Goal: Information Seeking & Learning: Compare options

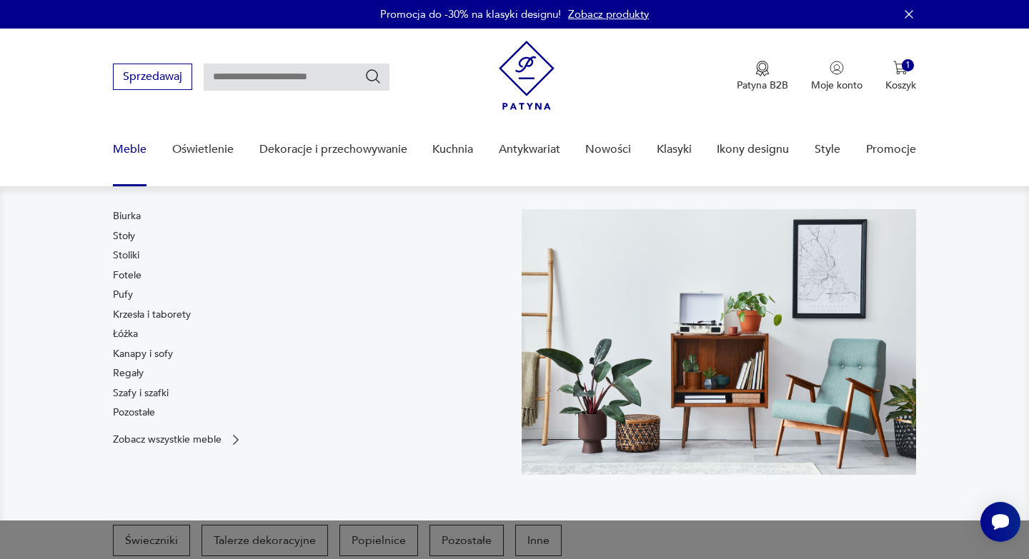
click at [134, 150] on link "Meble" at bounding box center [130, 149] width 34 height 55
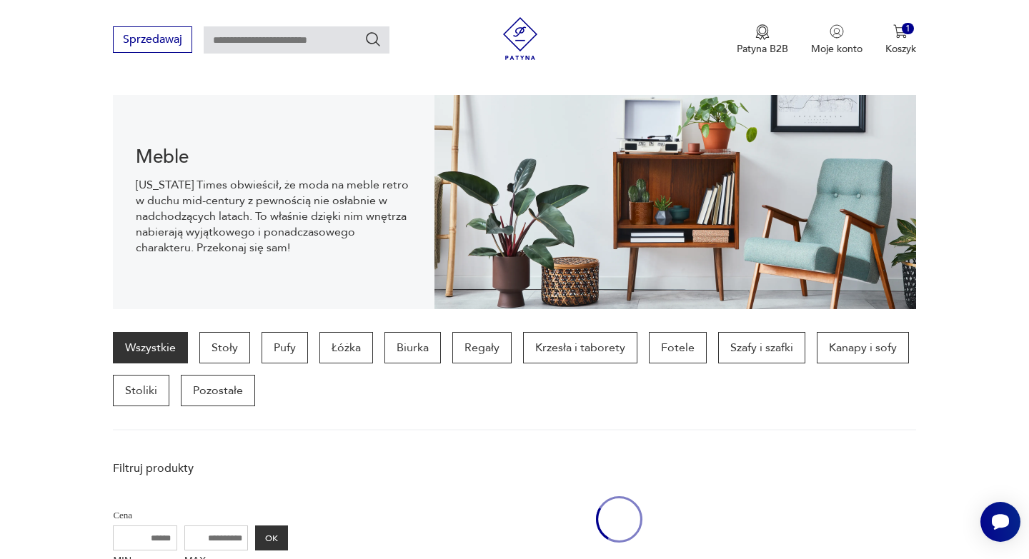
scroll to position [143, 0]
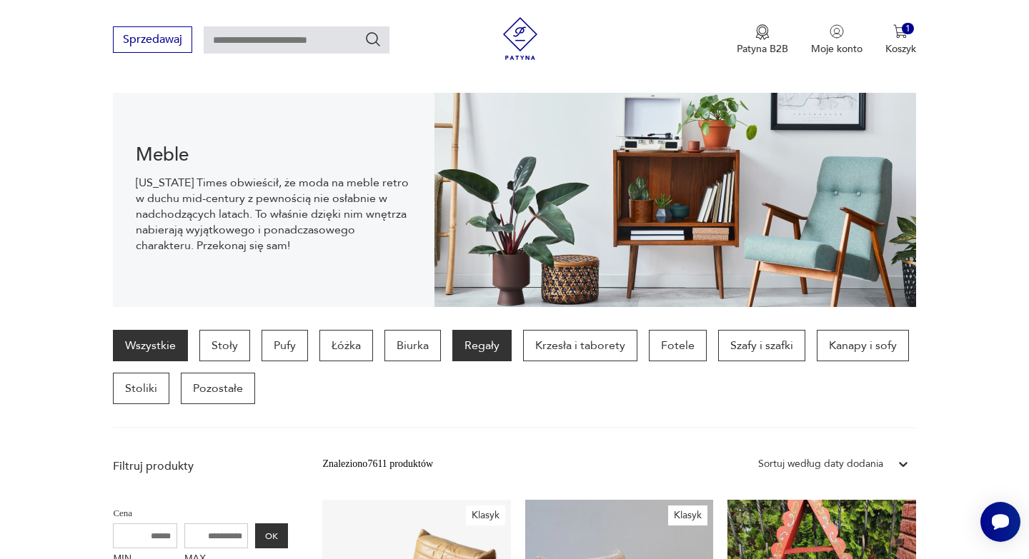
click at [469, 348] on p "Regały" at bounding box center [481, 345] width 59 height 31
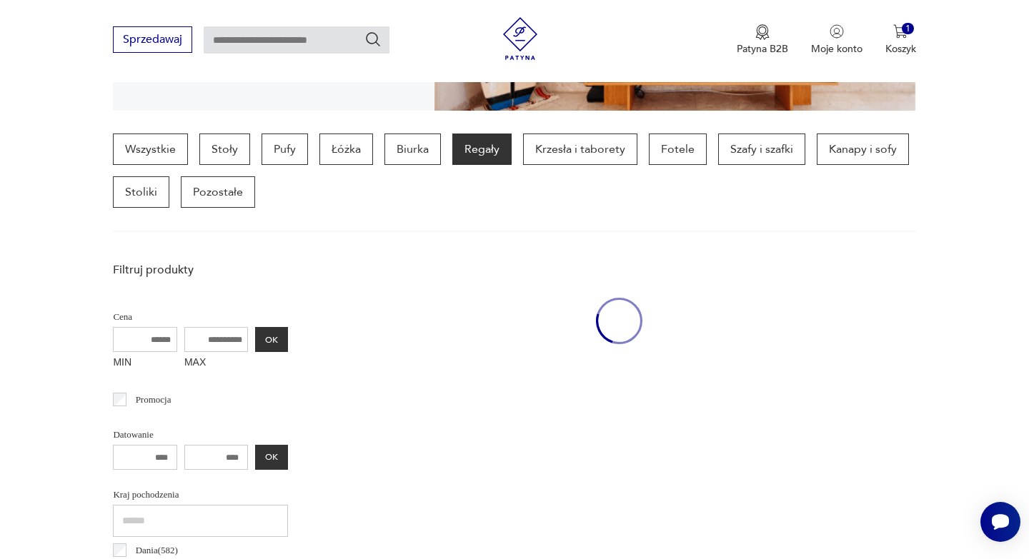
scroll to position [380, 0]
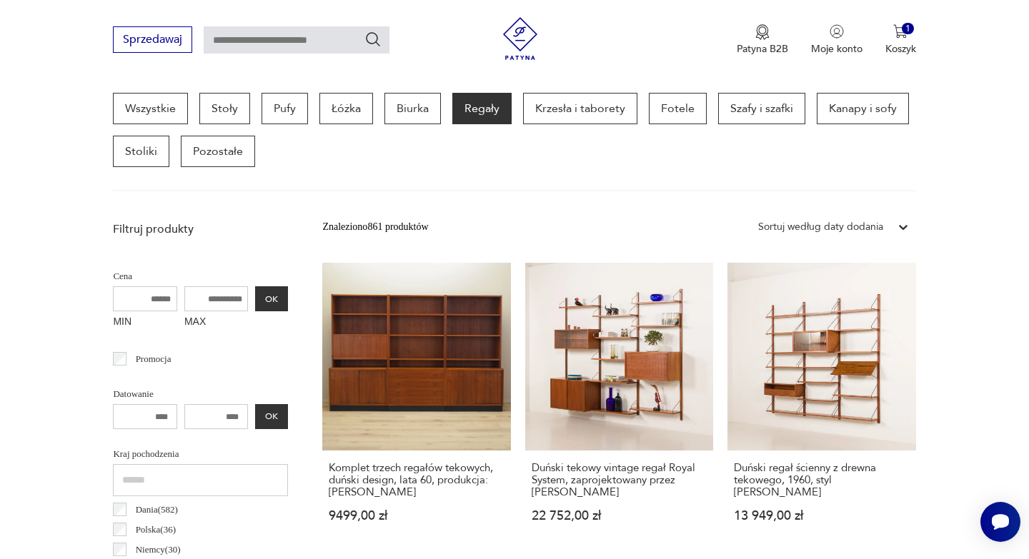
click at [299, 43] on input "text" at bounding box center [297, 39] width 186 height 27
type input "*********"
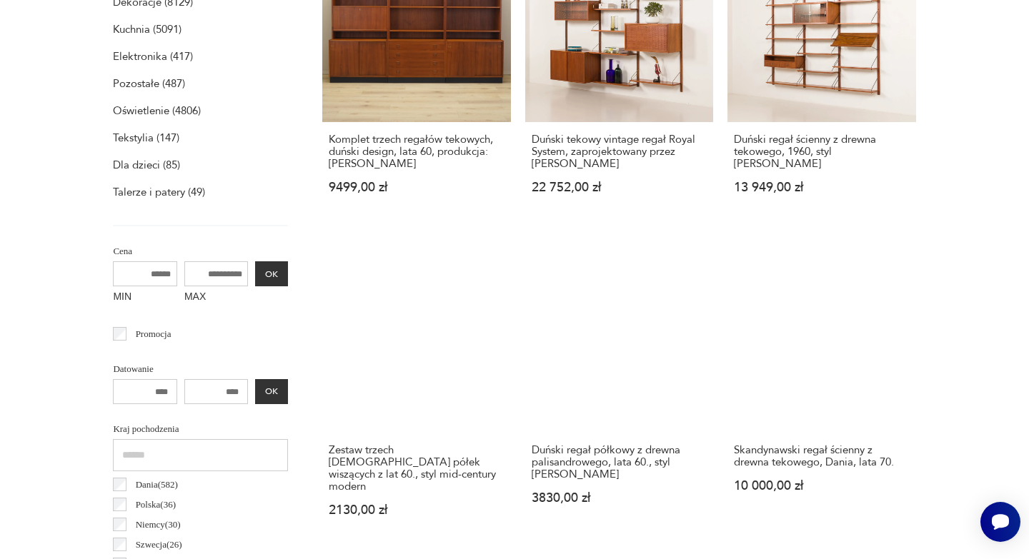
scroll to position [51, 0]
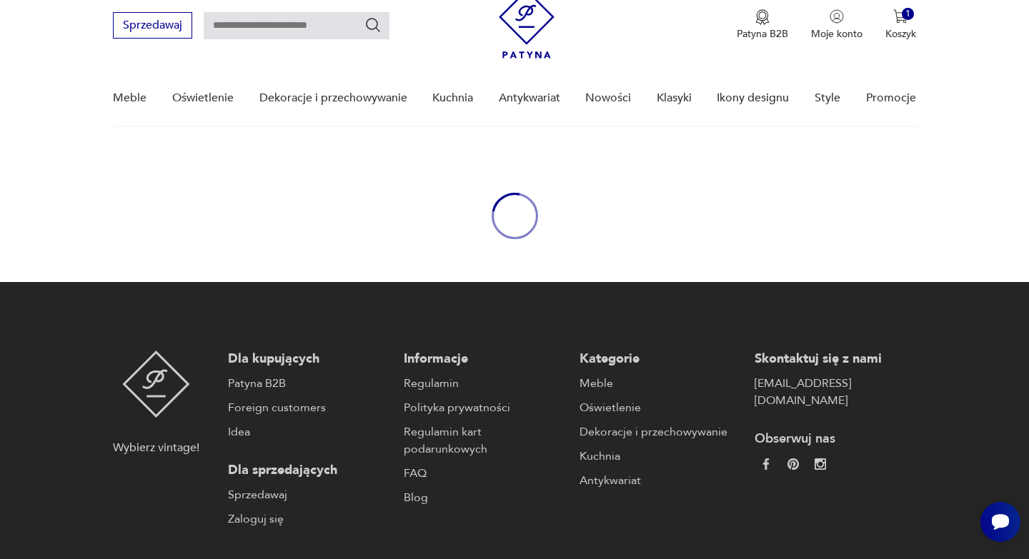
type input "*********"
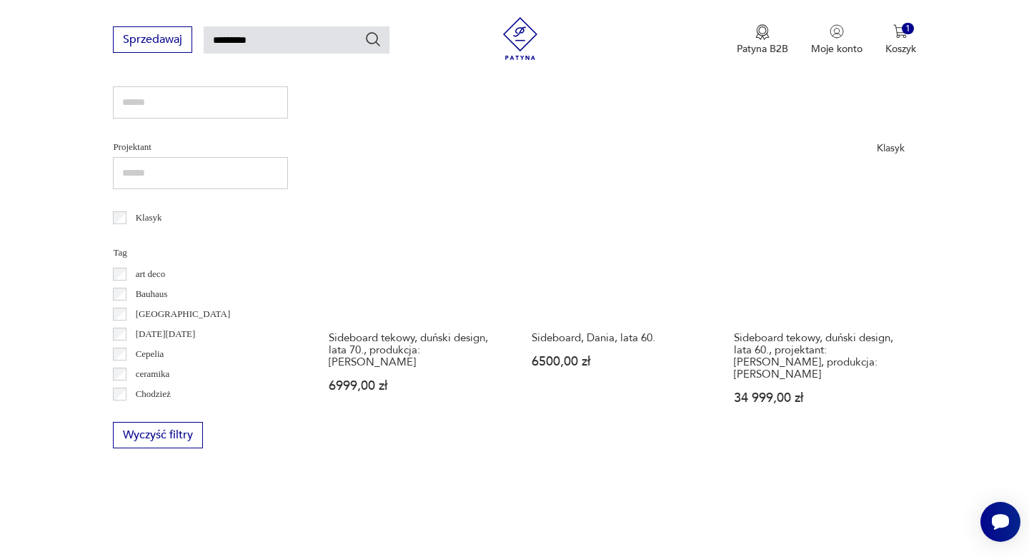
scroll to position [819, 0]
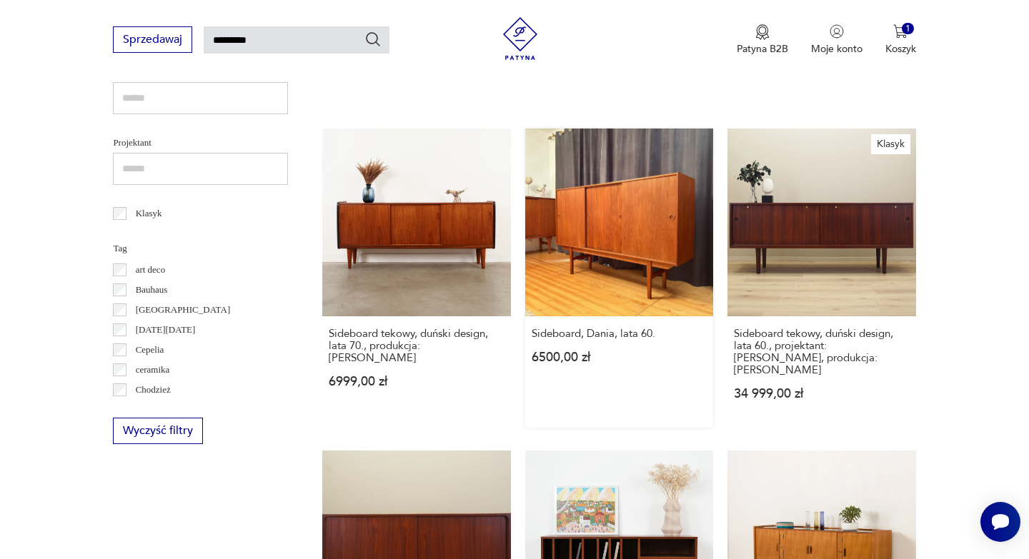
click at [602, 254] on link "Sideboard, Dania, lata 60. 6500,00 zł" at bounding box center [619, 278] width 188 height 299
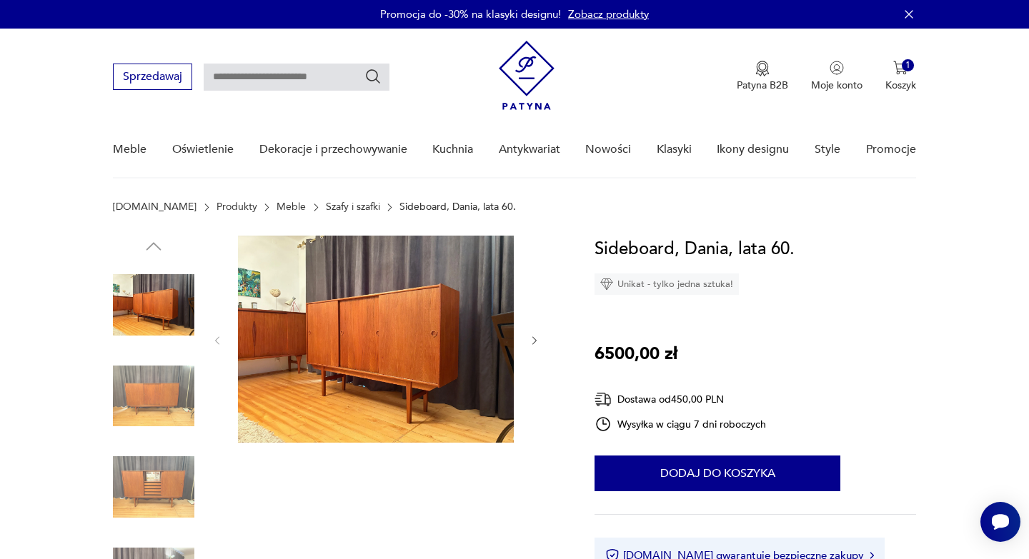
click at [172, 487] on img at bounding box center [153, 486] width 81 height 81
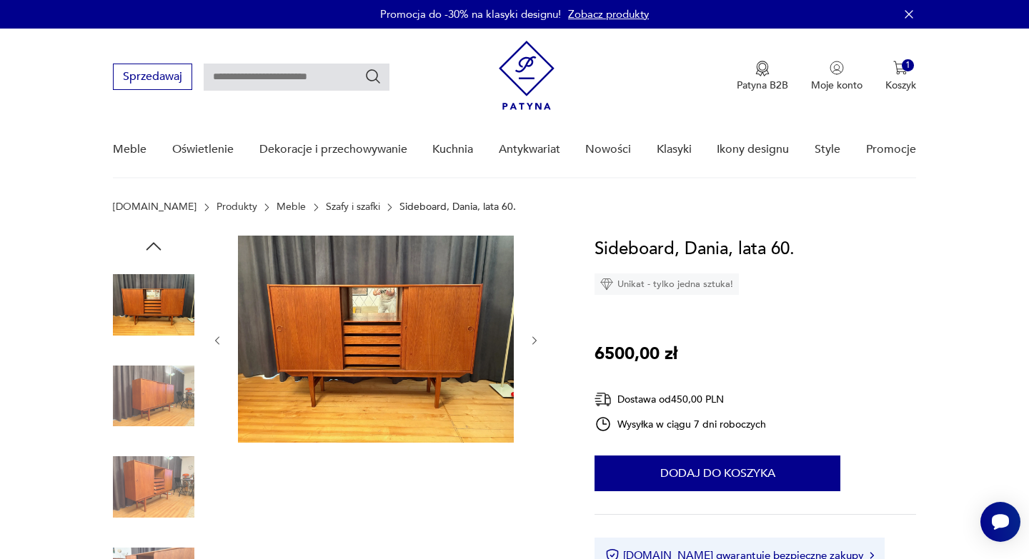
click at [161, 424] on img at bounding box center [153, 396] width 81 height 81
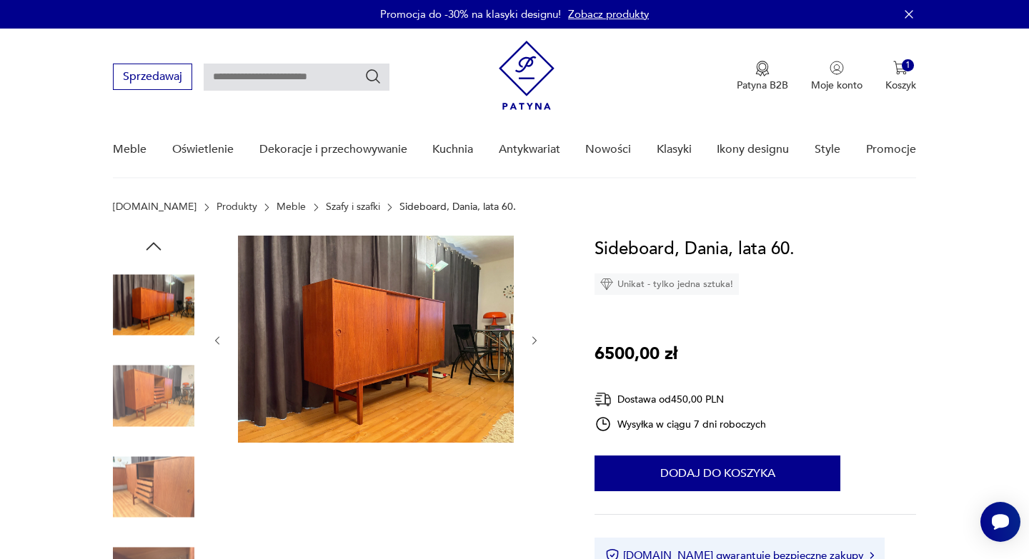
type input "*********"
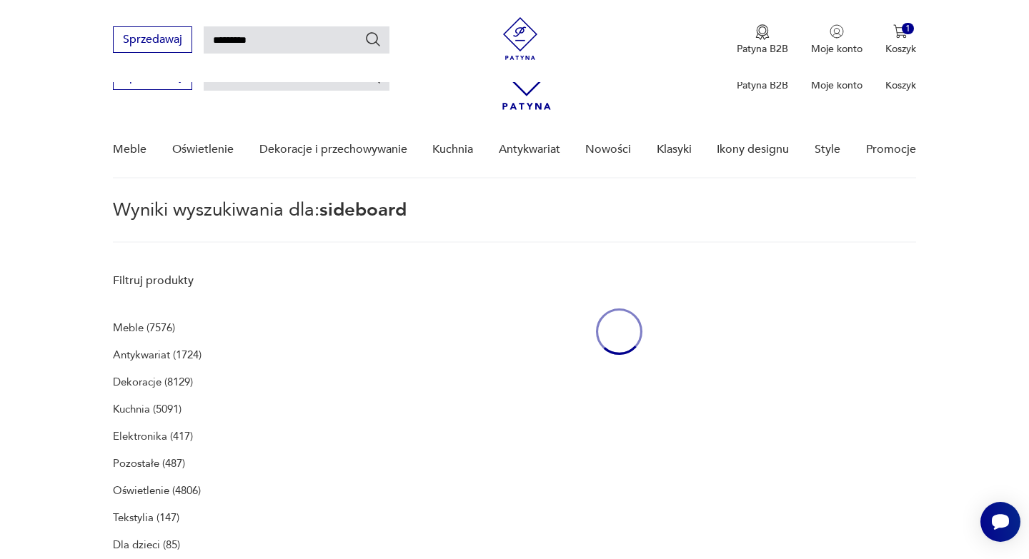
scroll to position [817, 0]
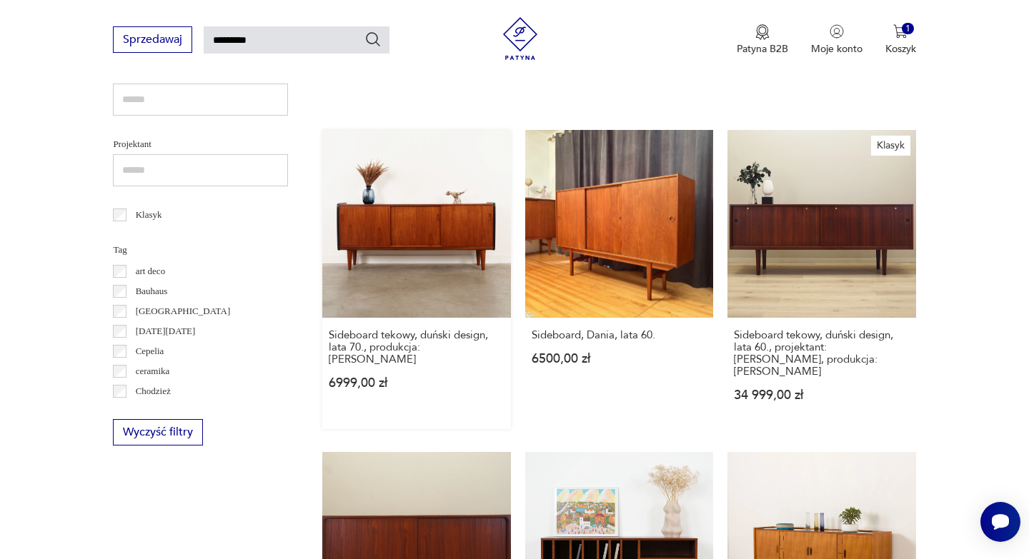
click at [434, 209] on link "Sideboard tekowy, duński design, lata 70., produkcja: Dania 6999,00 zł" at bounding box center [416, 279] width 188 height 299
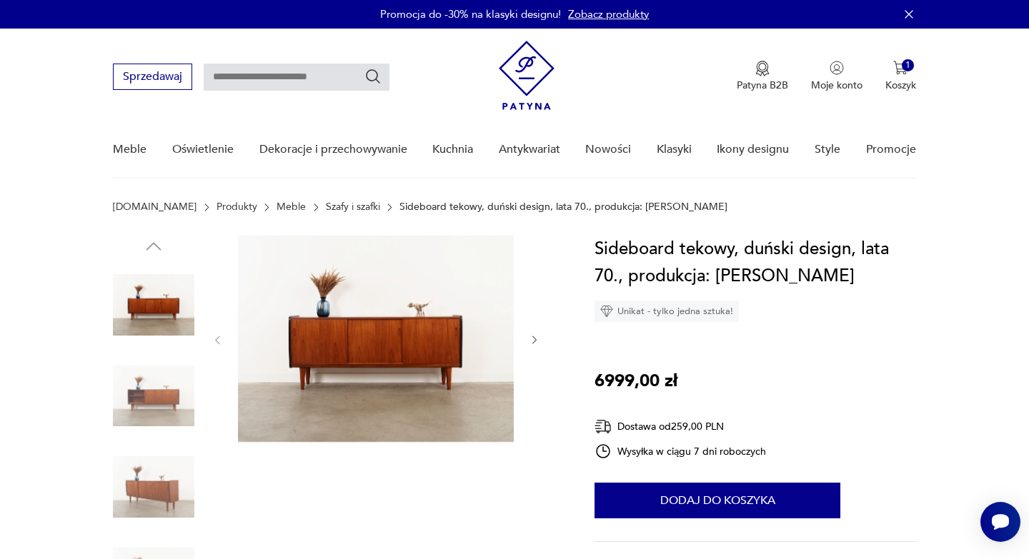
click at [150, 483] on img at bounding box center [153, 486] width 81 height 81
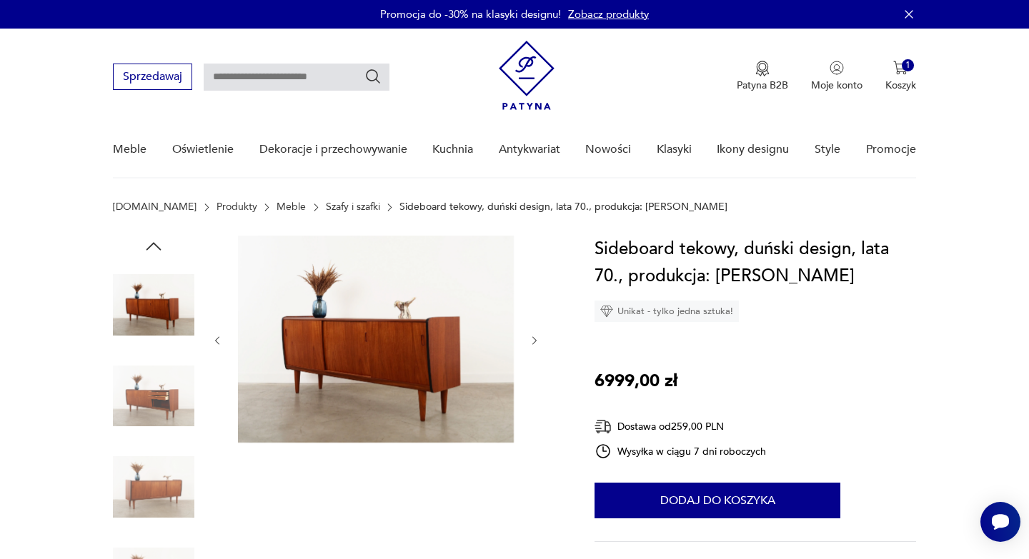
type input "*********"
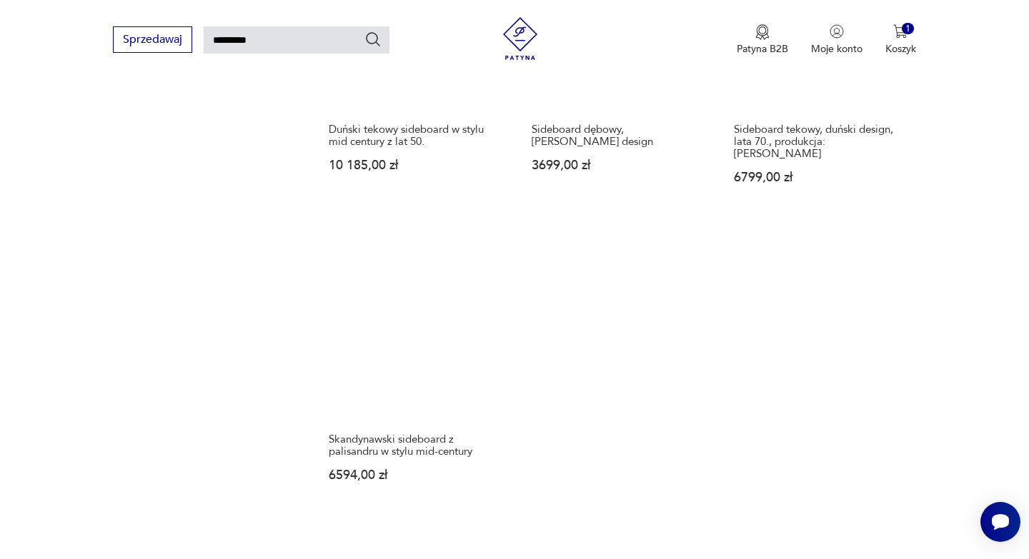
scroll to position [1658, 0]
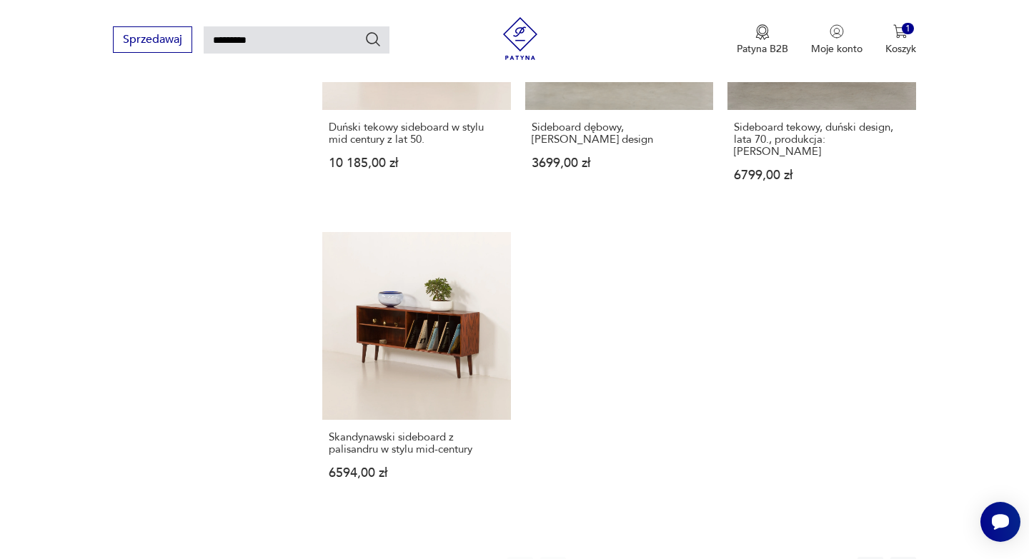
click at [616, 557] on button "2" at bounding box center [619, 570] width 26 height 26
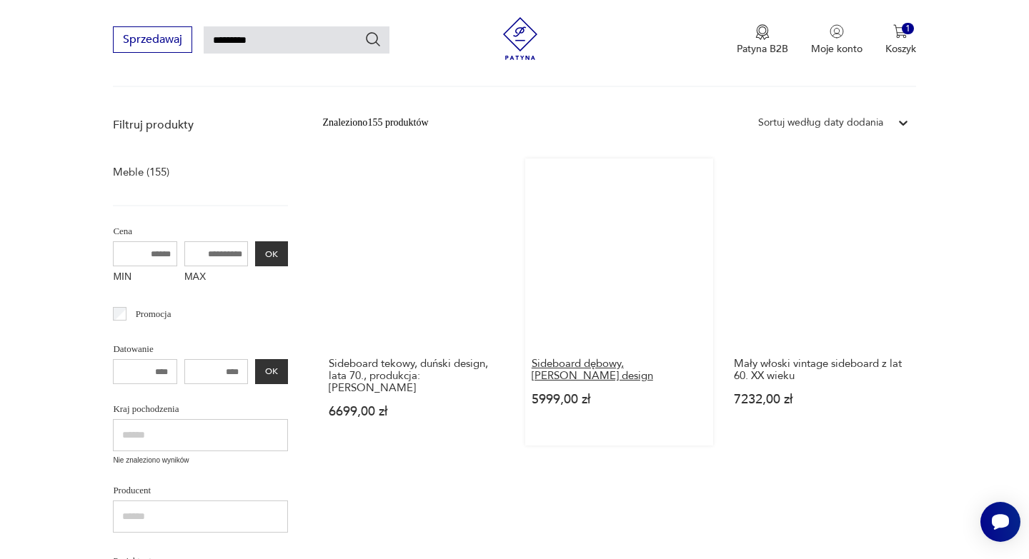
scroll to position [159, 0]
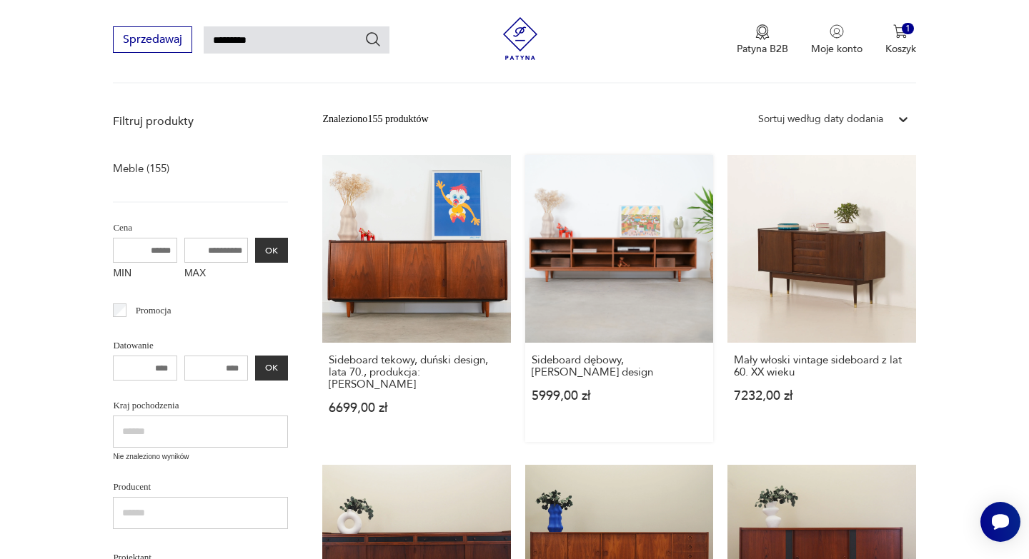
click at [612, 269] on link "Sideboard dębowy, skandynawski design 5999,00 zł" at bounding box center [619, 298] width 188 height 287
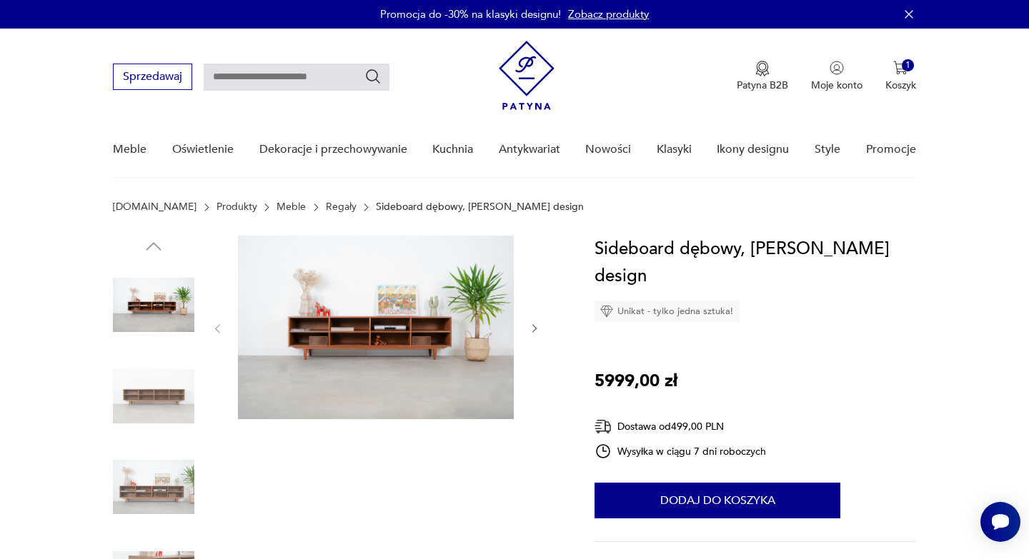
click at [151, 406] on img at bounding box center [153, 396] width 81 height 81
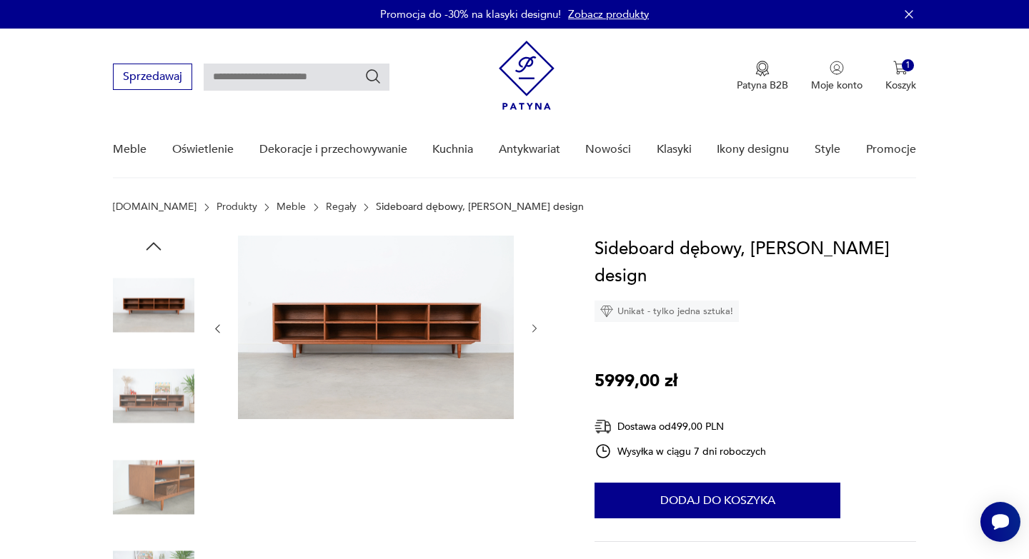
click at [145, 479] on img at bounding box center [153, 486] width 81 height 81
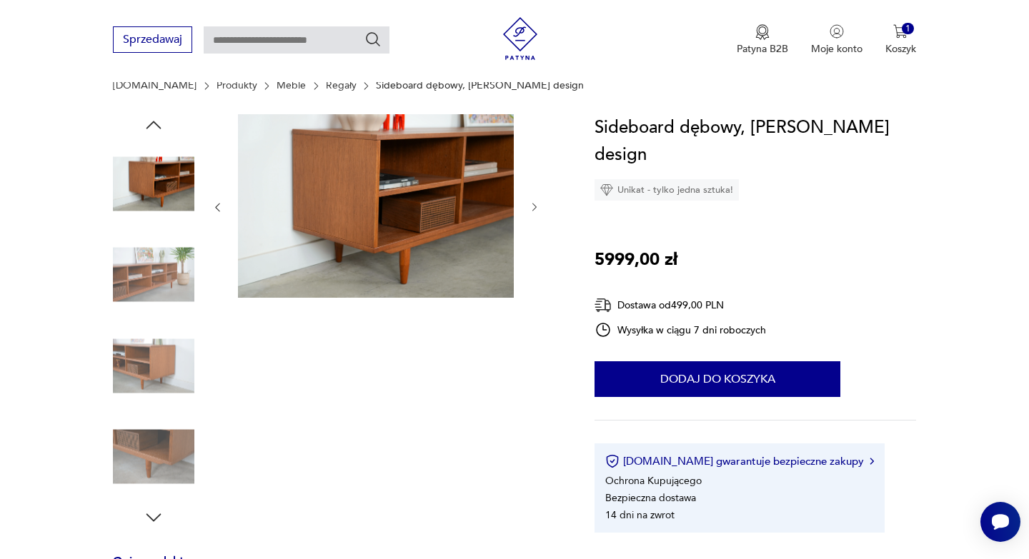
scroll to position [128, 0]
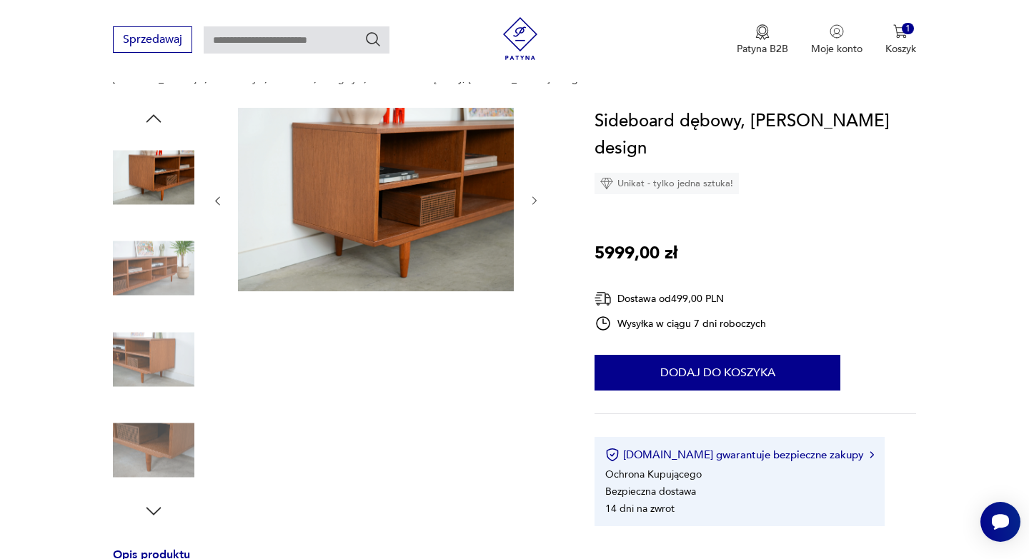
click at [179, 446] on img at bounding box center [153, 450] width 81 height 81
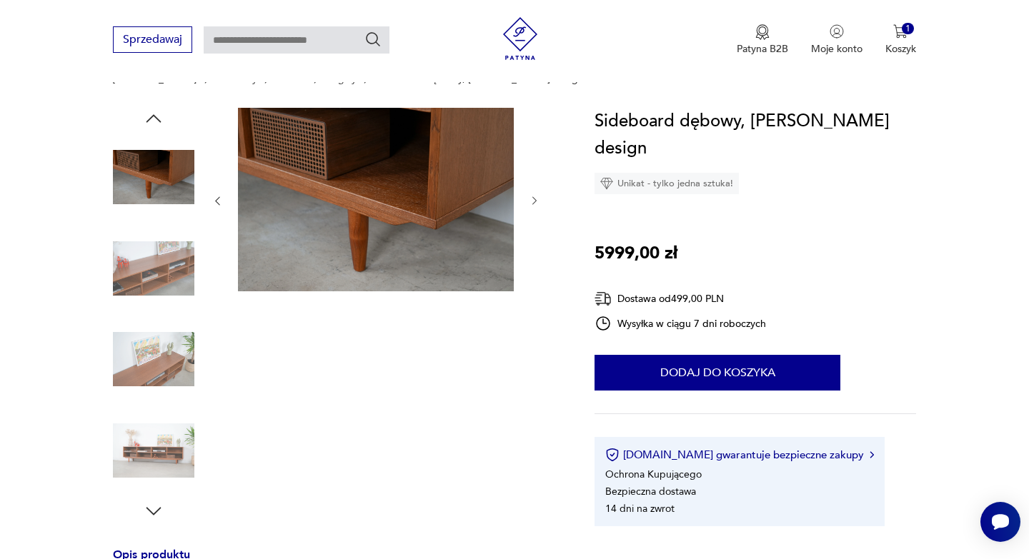
type input "*********"
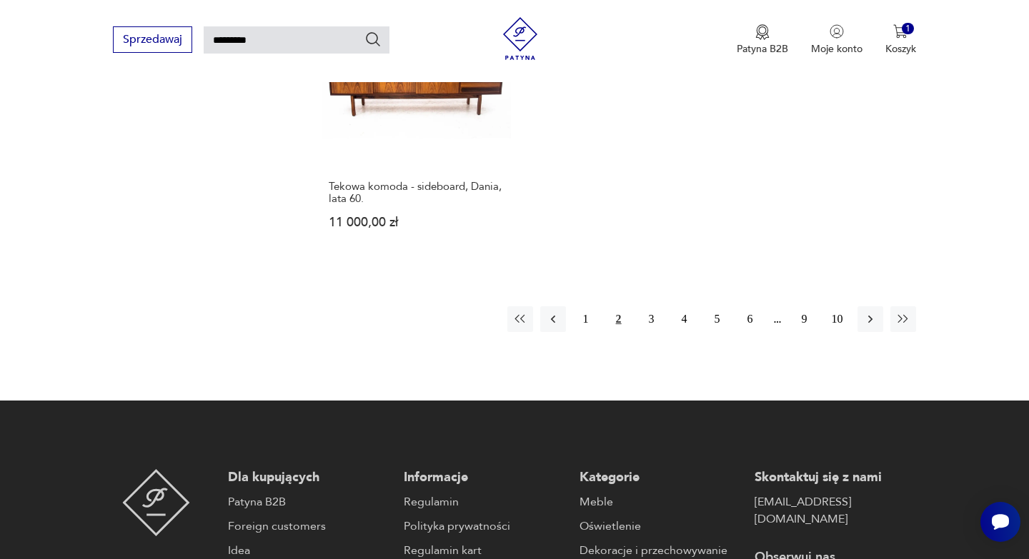
scroll to position [1912, 0]
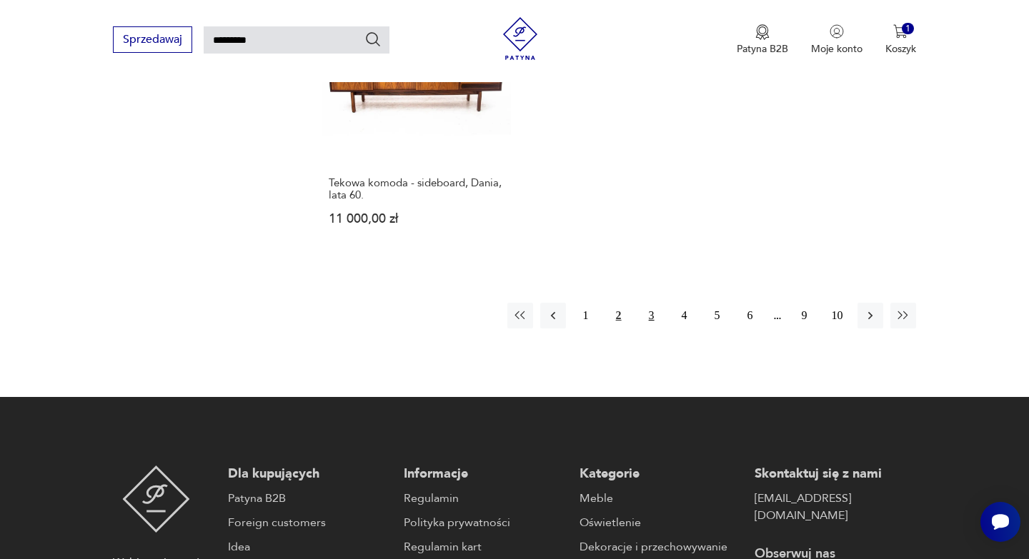
click at [654, 303] on button "3" at bounding box center [652, 316] width 26 height 26
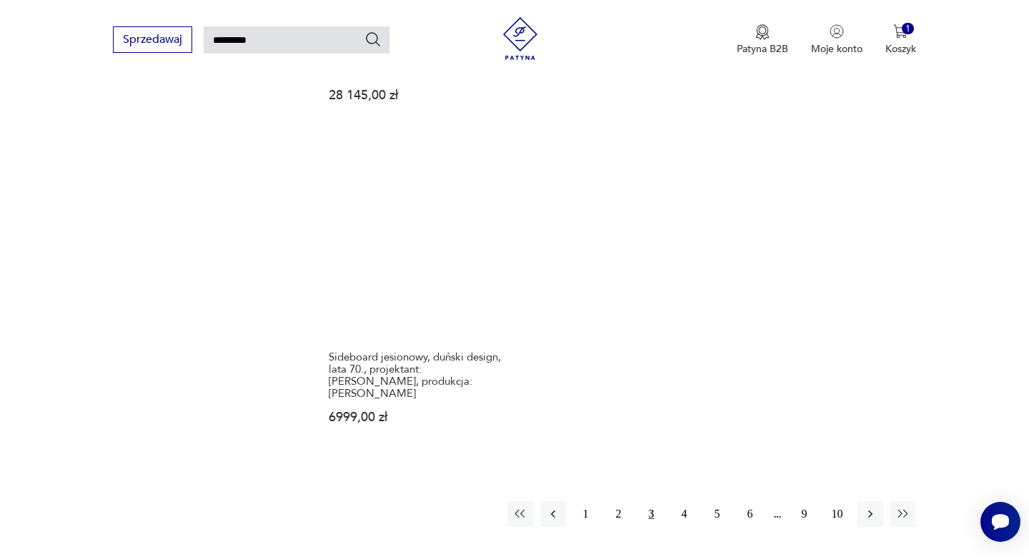
scroll to position [1749, 0]
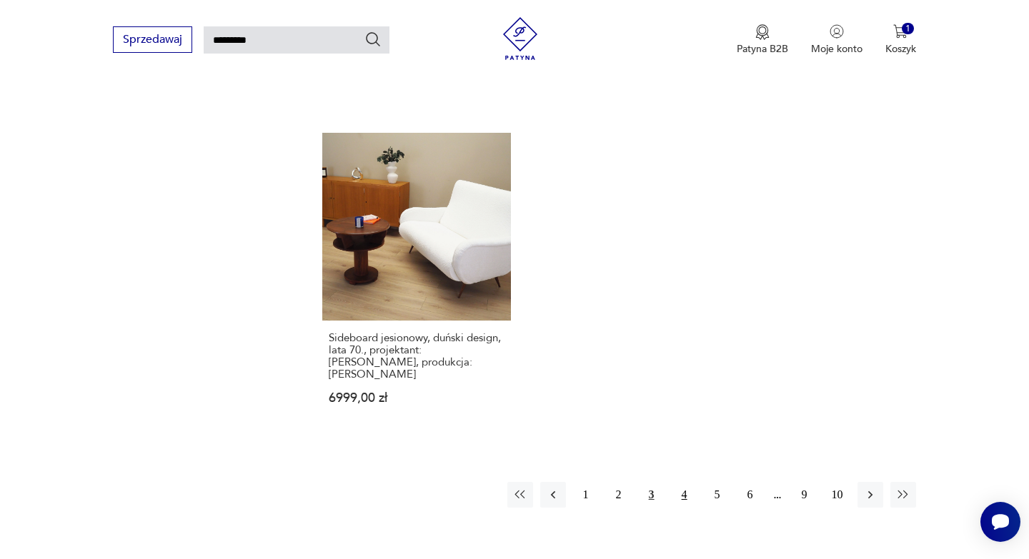
click at [686, 482] on button "4" at bounding box center [684, 495] width 26 height 26
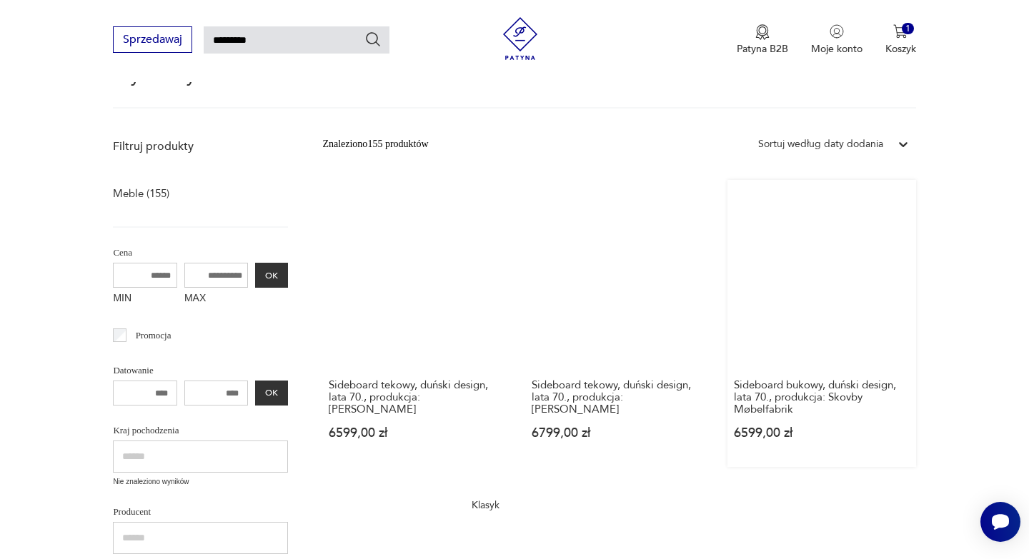
scroll to position [235, 0]
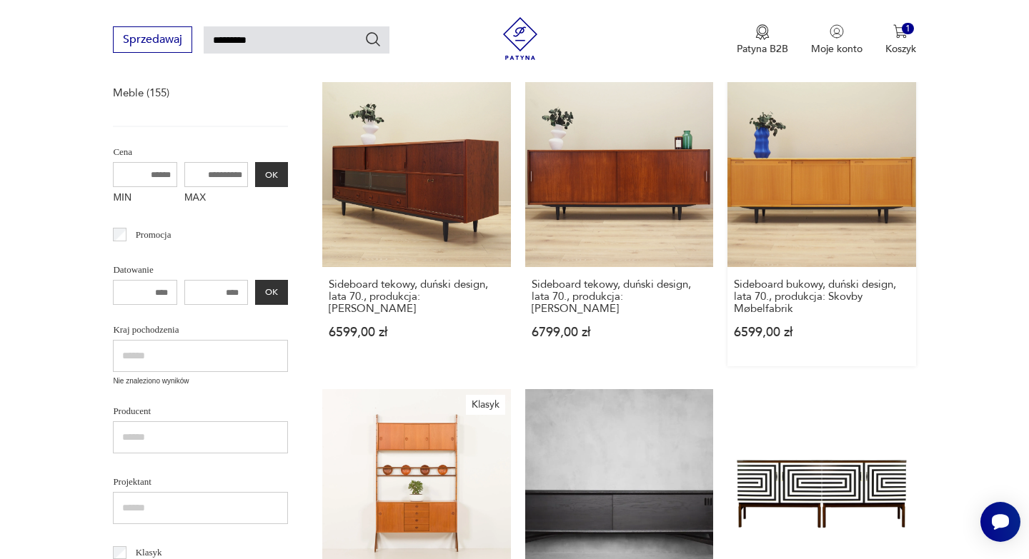
click at [802, 201] on link "Sideboard bukowy, duński design, lata 70., produkcja: Skovby Møbelfabrik 6599,0…" at bounding box center [821, 222] width 188 height 287
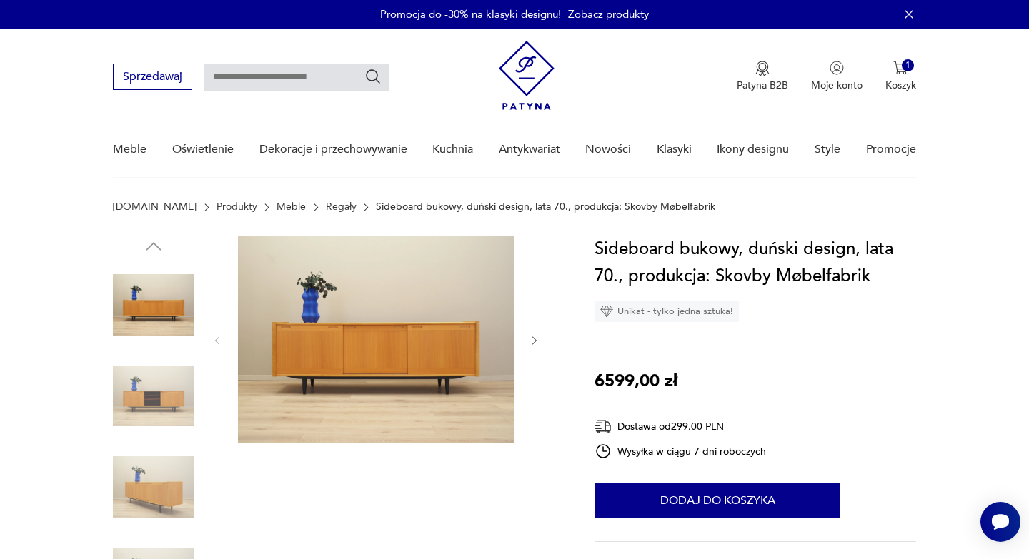
click at [150, 399] on img at bounding box center [153, 396] width 81 height 81
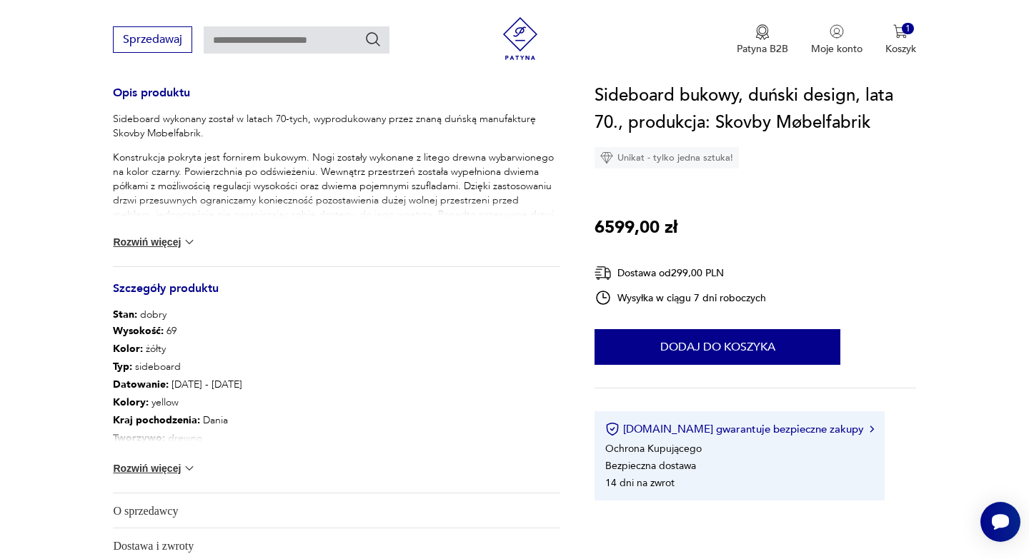
scroll to position [614, 0]
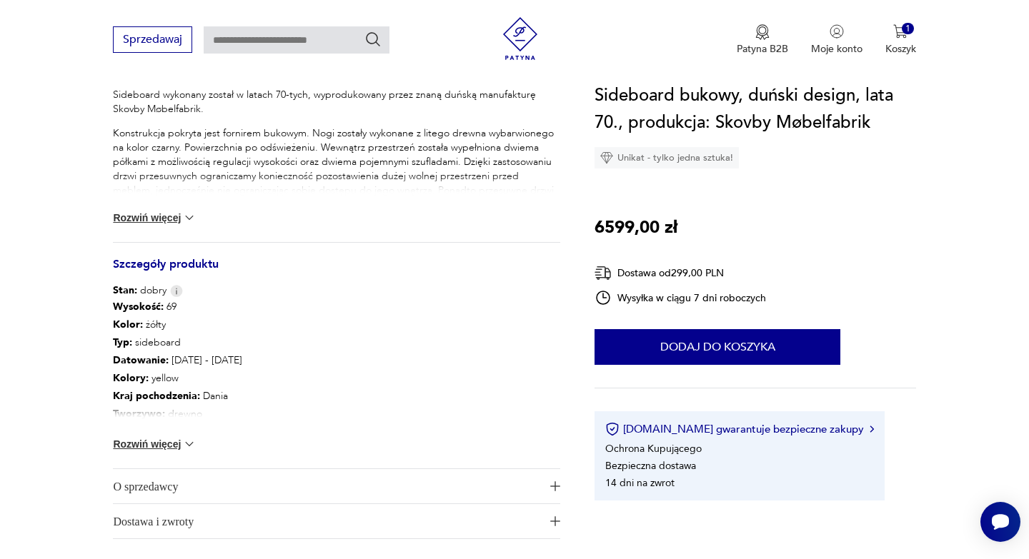
click at [187, 443] on img at bounding box center [189, 444] width 14 height 14
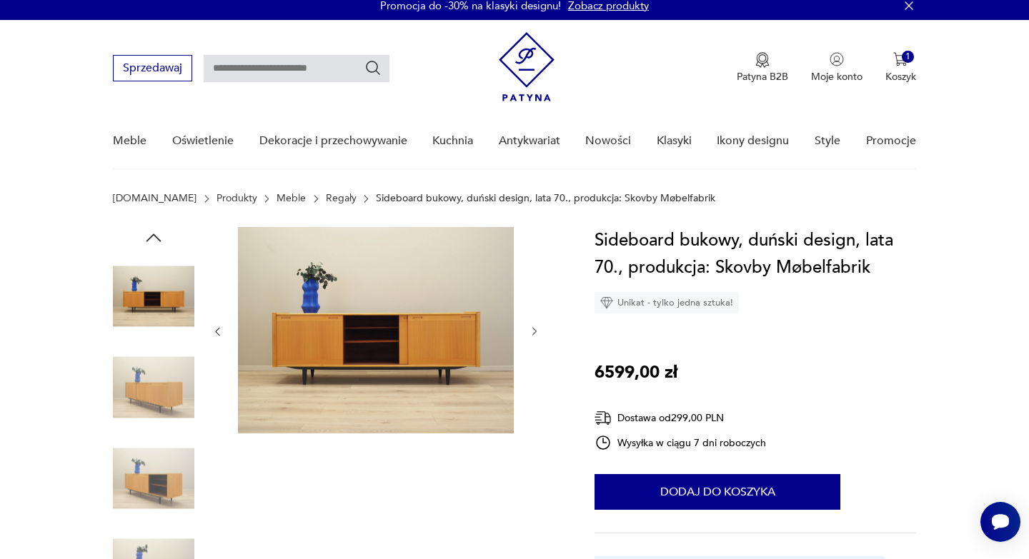
scroll to position [0, 0]
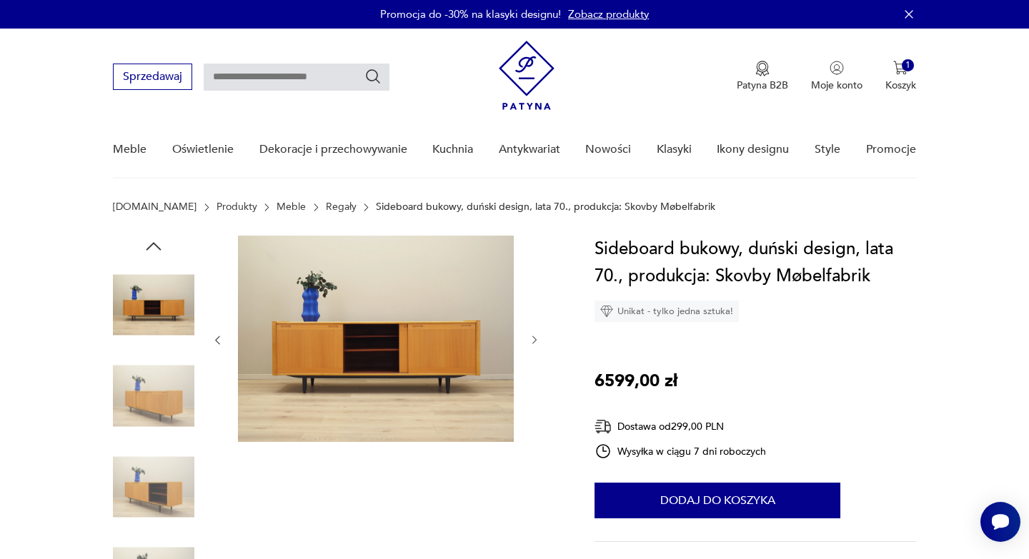
click at [149, 411] on img at bounding box center [153, 396] width 81 height 81
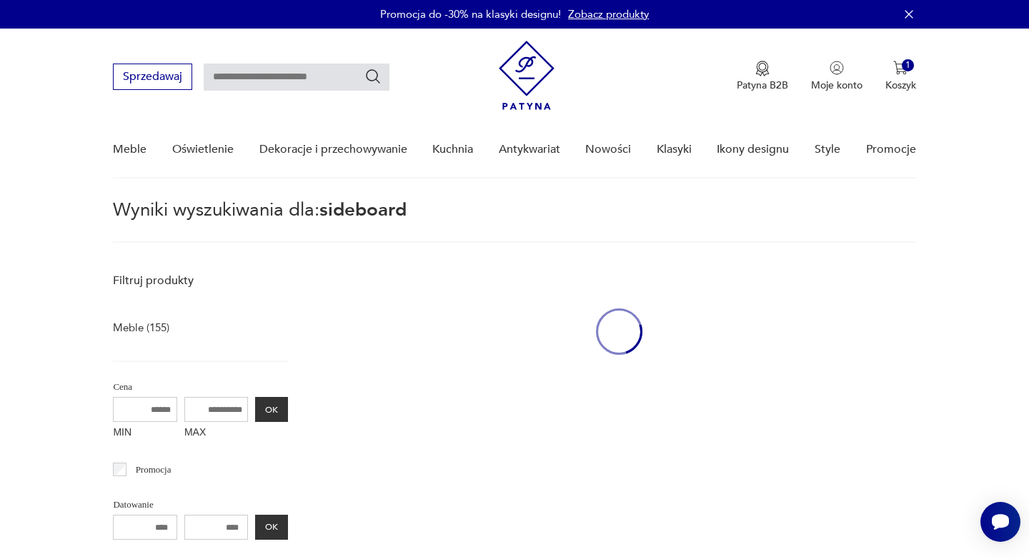
type input "*********"
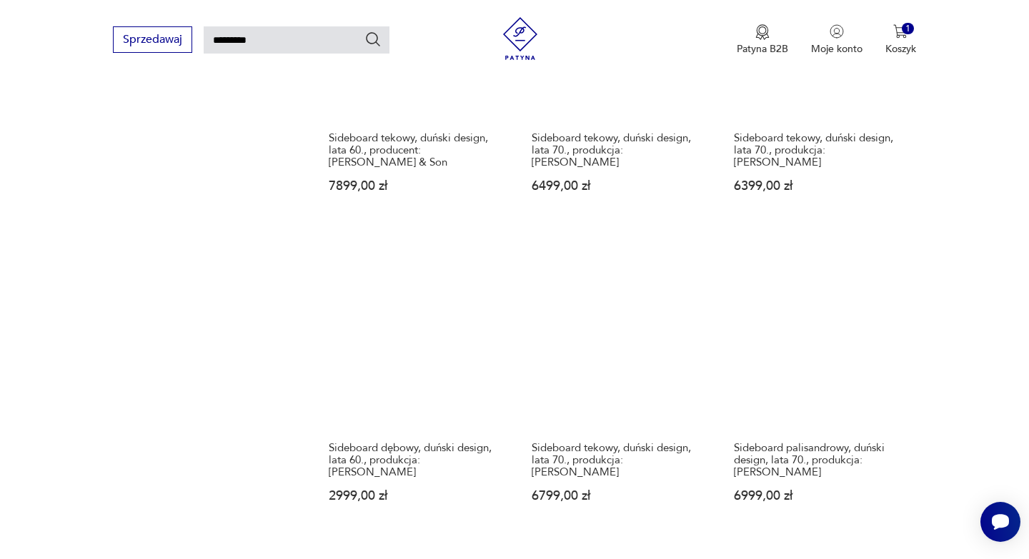
scroll to position [1339, 0]
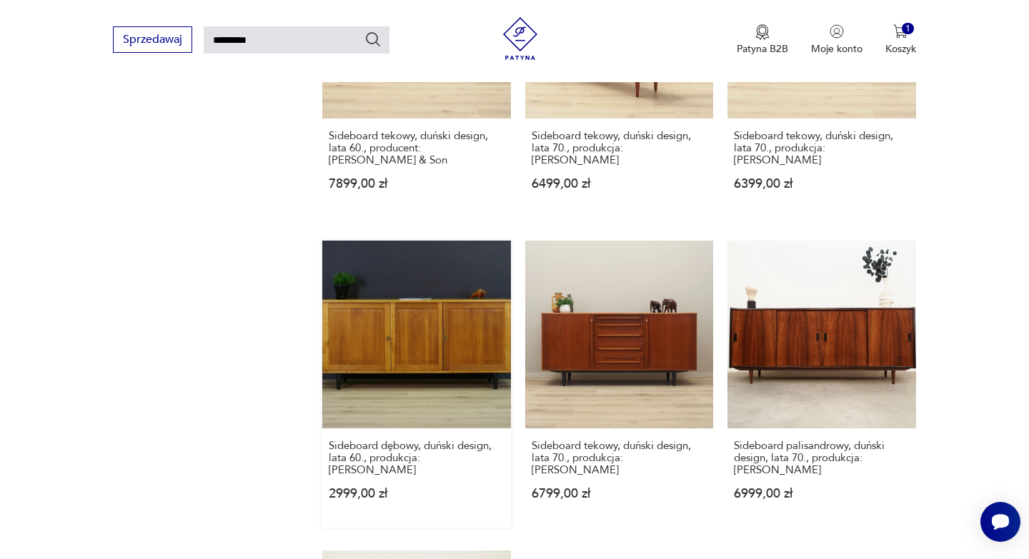
click at [440, 329] on link "Sideboard dębowy, duński design, lata 60., produkcja: Dania 2999,00 zł" at bounding box center [416, 384] width 188 height 287
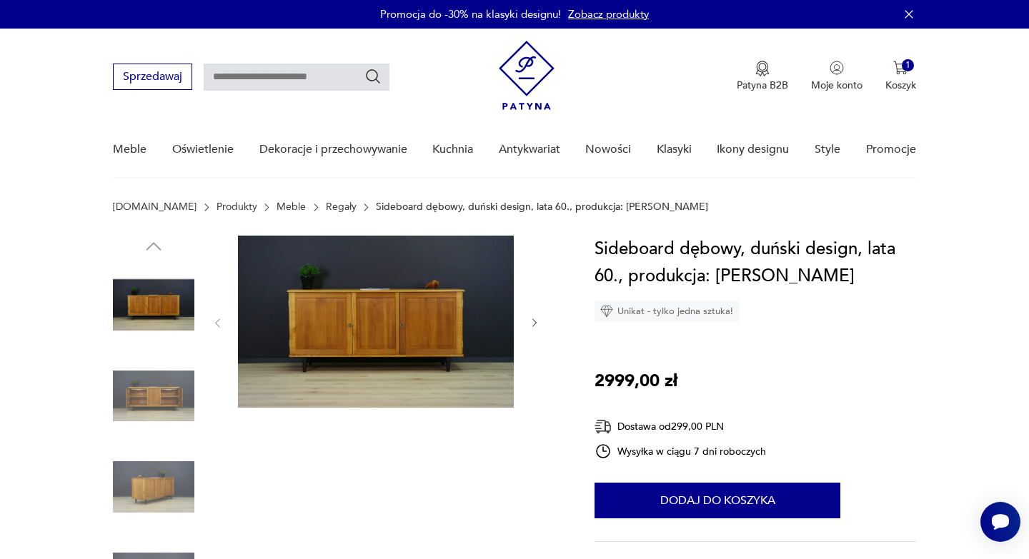
click at [145, 406] on img at bounding box center [153, 396] width 81 height 81
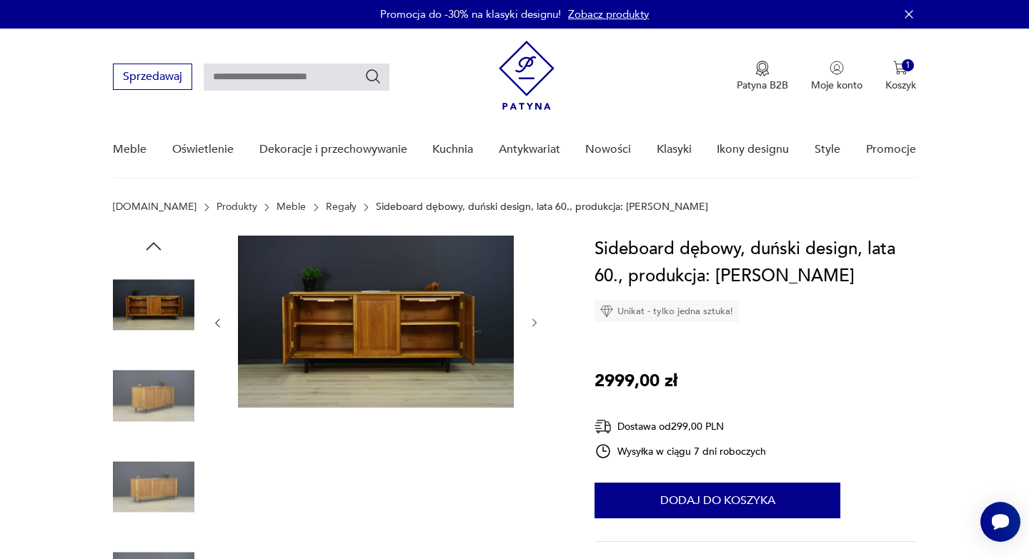
click at [160, 505] on img at bounding box center [153, 486] width 81 height 81
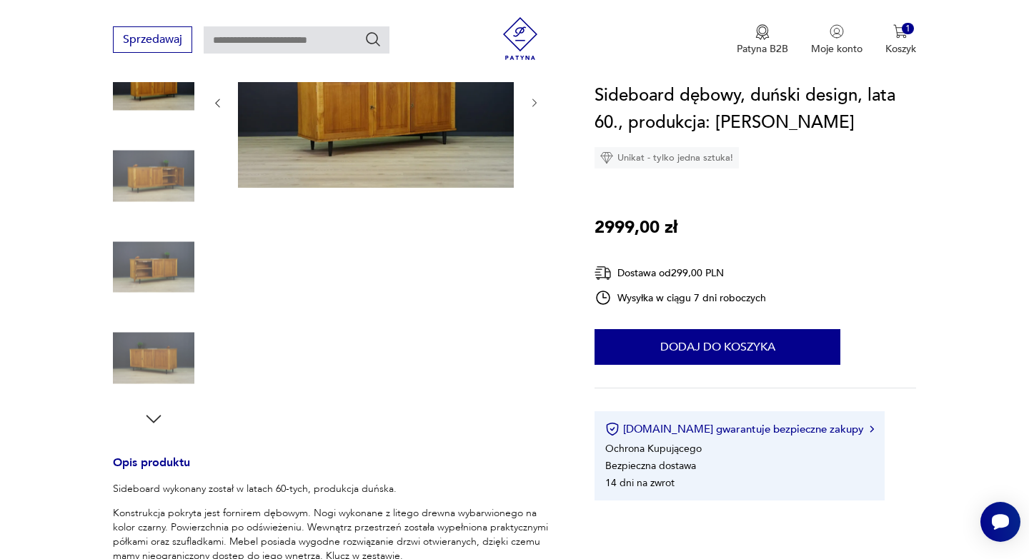
scroll to position [224, 0]
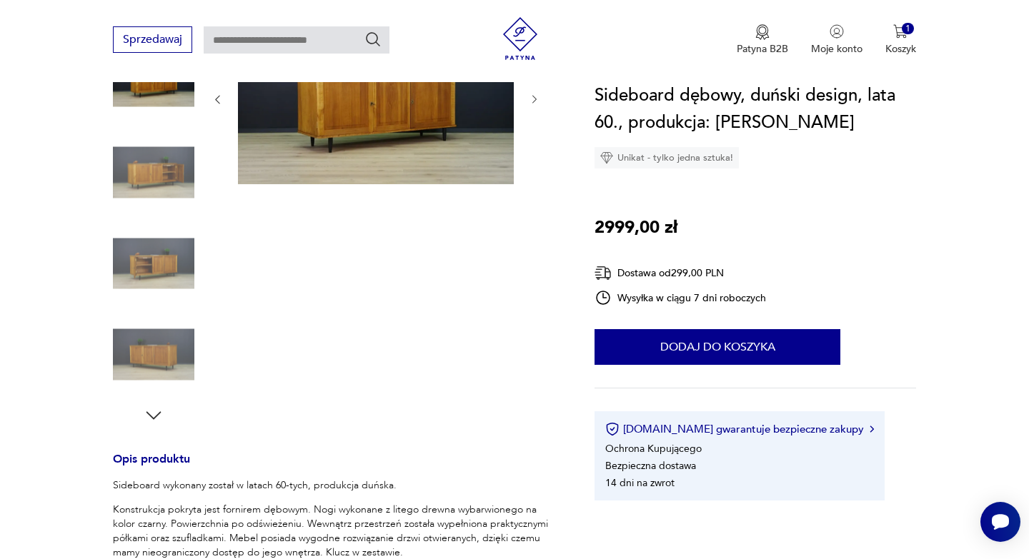
click at [162, 354] on img at bounding box center [153, 354] width 81 height 81
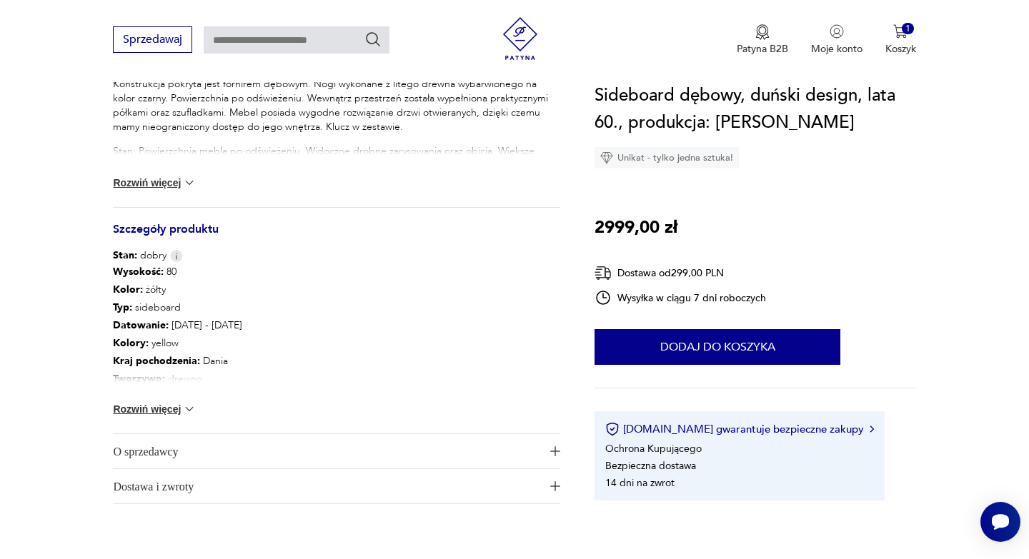
scroll to position [653, 0]
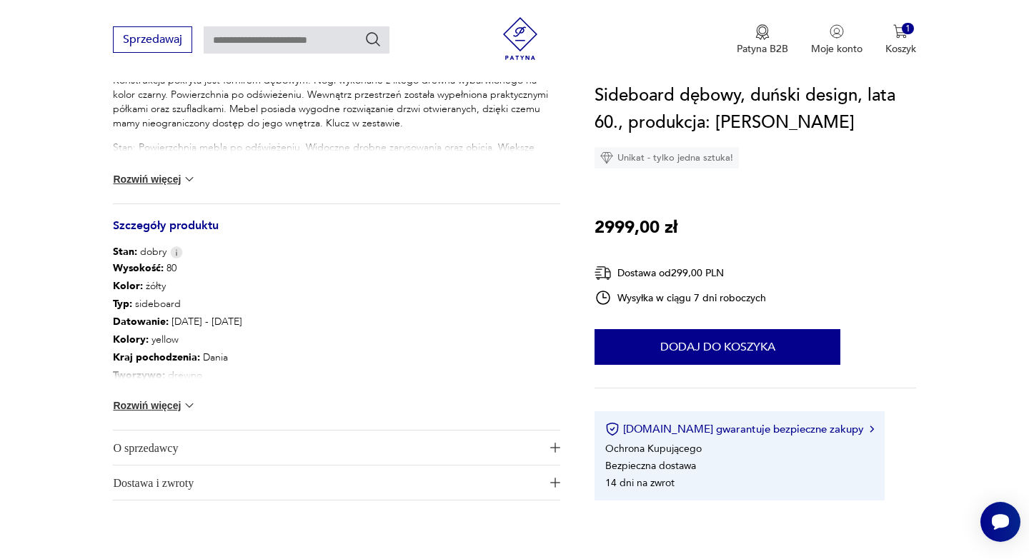
click at [188, 406] on img at bounding box center [189, 406] width 14 height 14
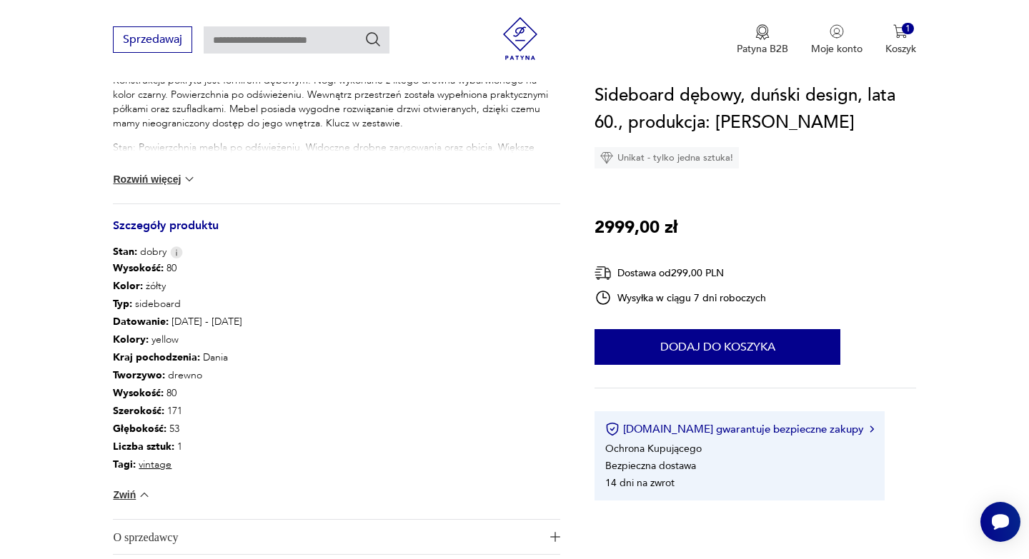
type input "*********"
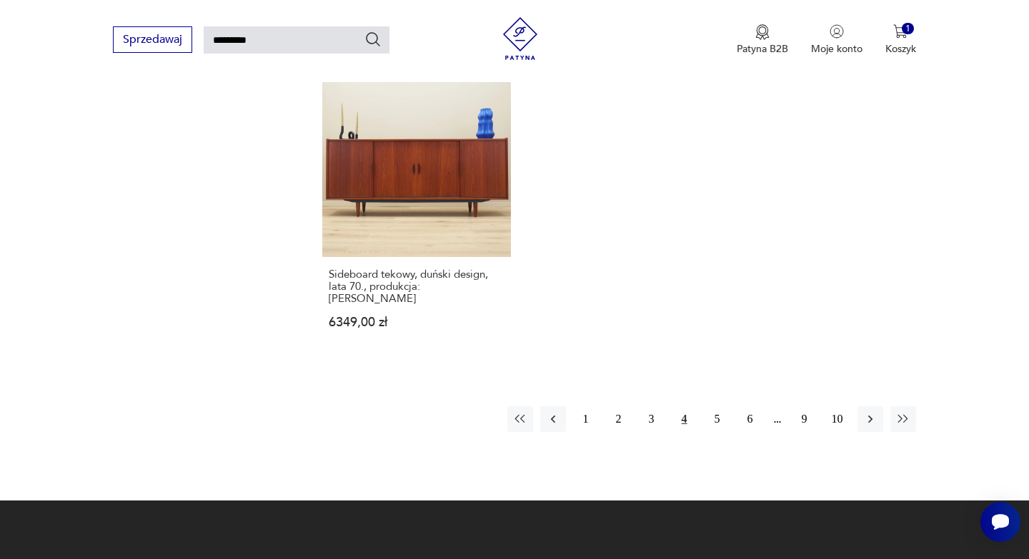
scroll to position [1827, 0]
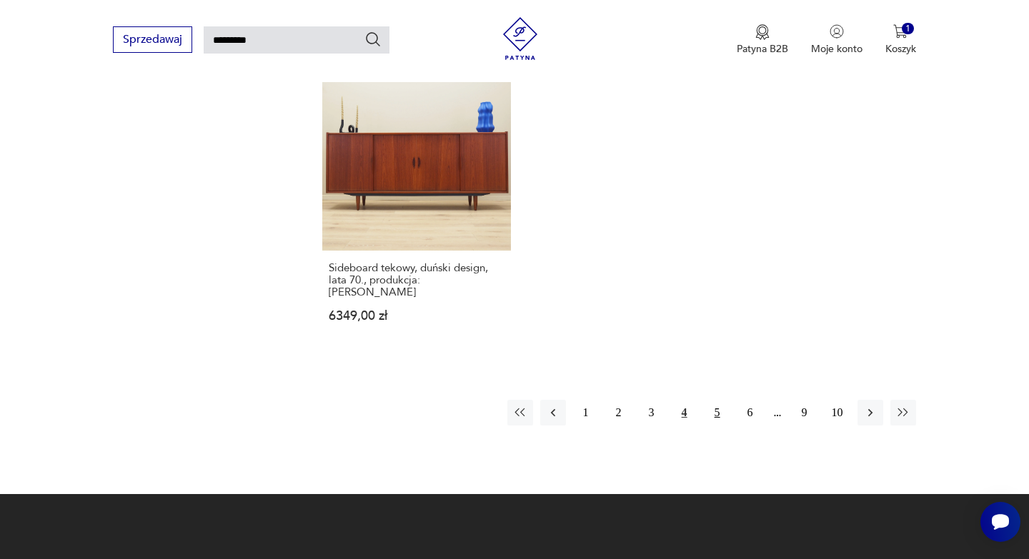
click at [721, 400] on button "5" at bounding box center [717, 413] width 26 height 26
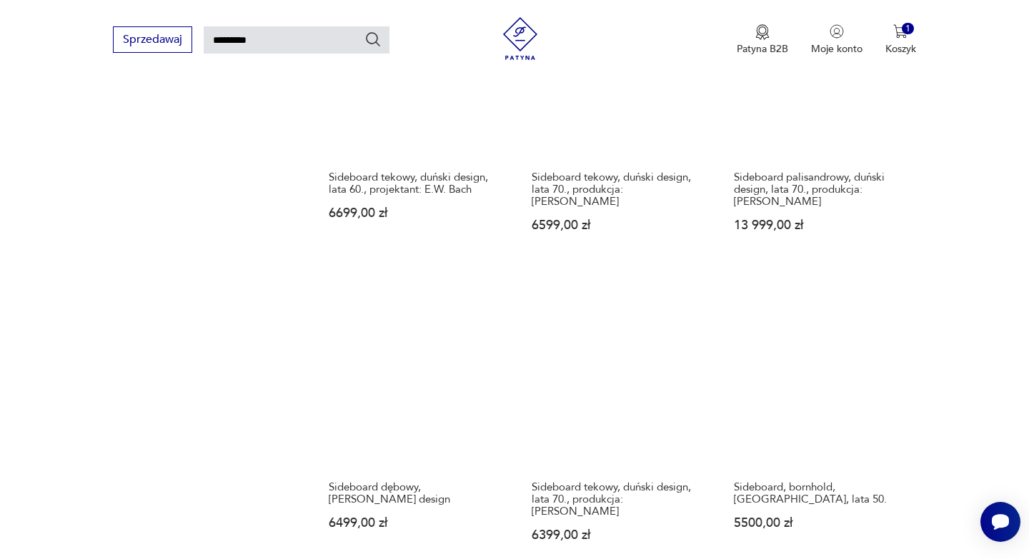
scroll to position [1301, 0]
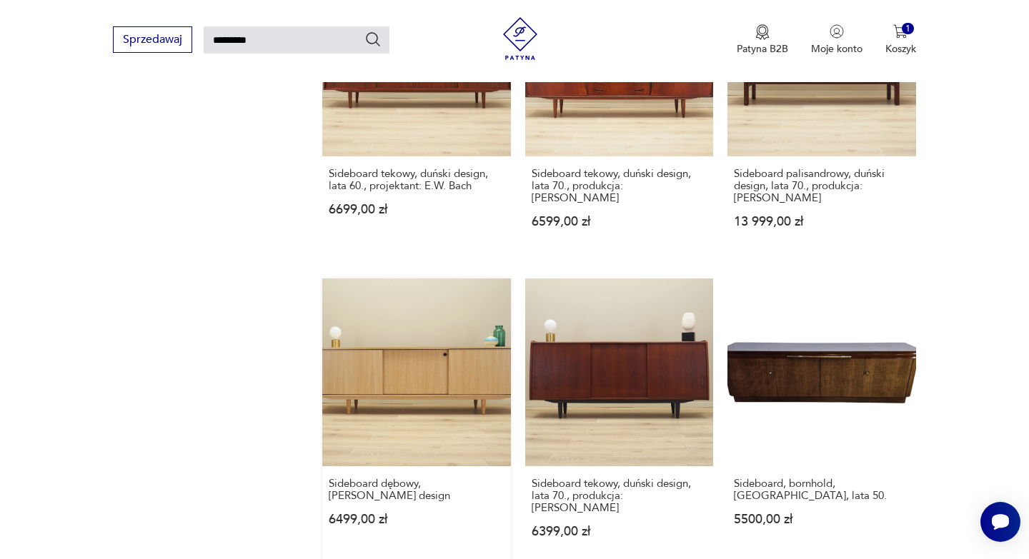
click at [449, 337] on link "Sideboard dębowy, skandynawski design 6499,00 zł" at bounding box center [416, 422] width 188 height 287
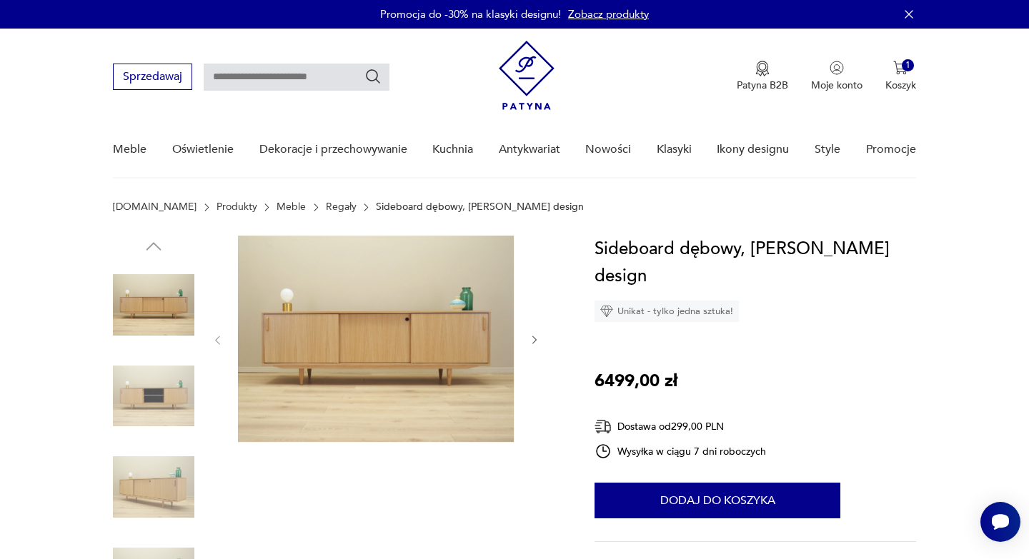
click at [164, 409] on img at bounding box center [153, 396] width 81 height 81
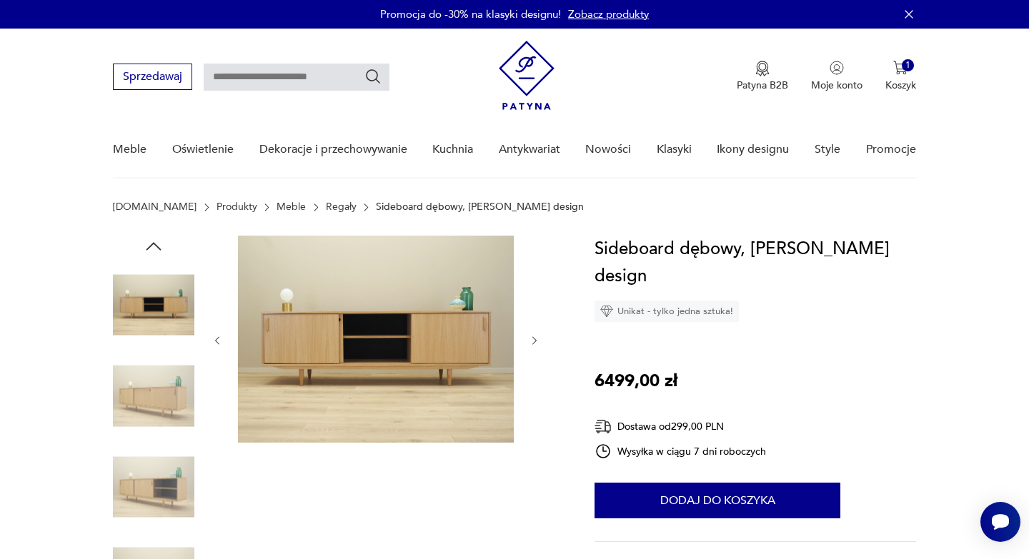
click at [166, 491] on img at bounding box center [153, 486] width 81 height 81
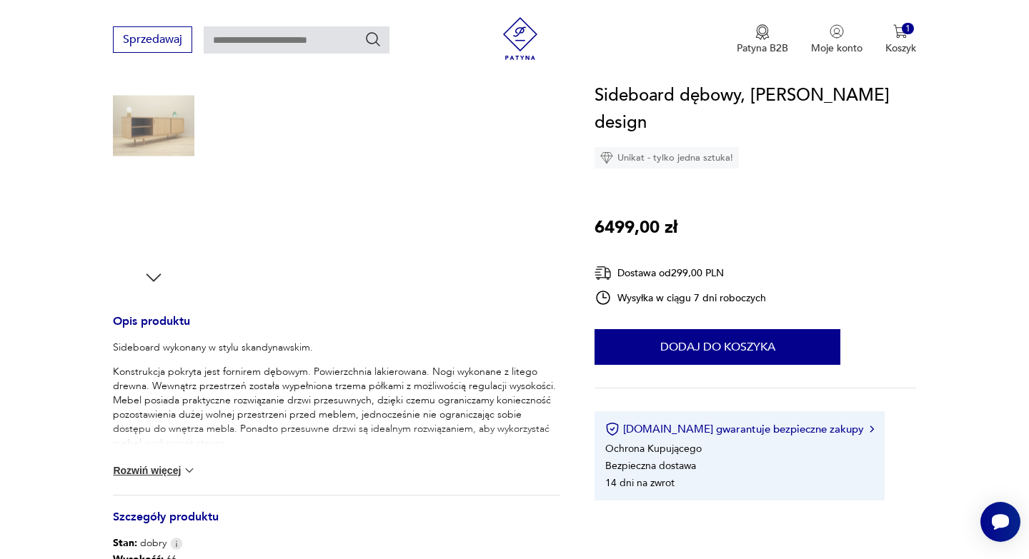
scroll to position [369, 0]
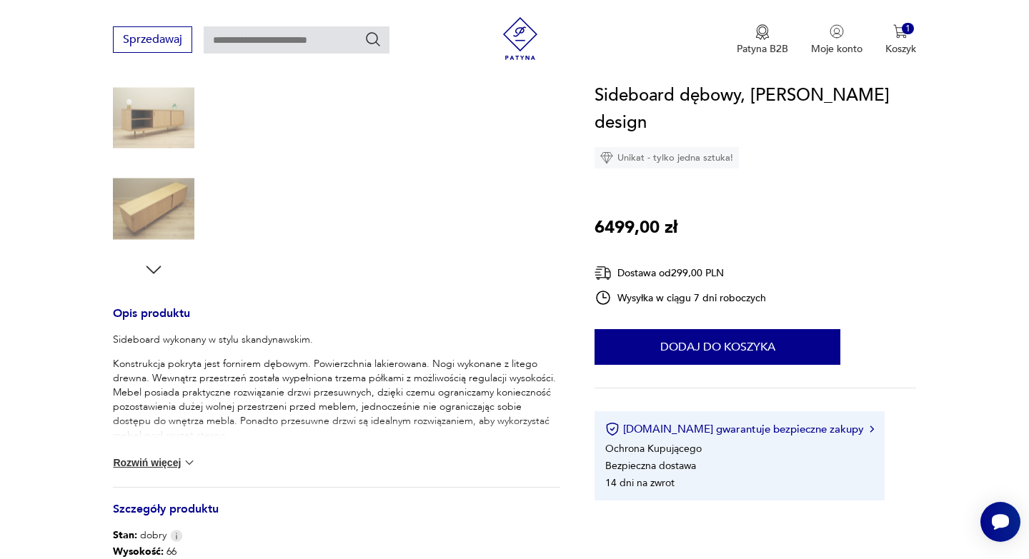
click at [186, 461] on img at bounding box center [189, 463] width 14 height 14
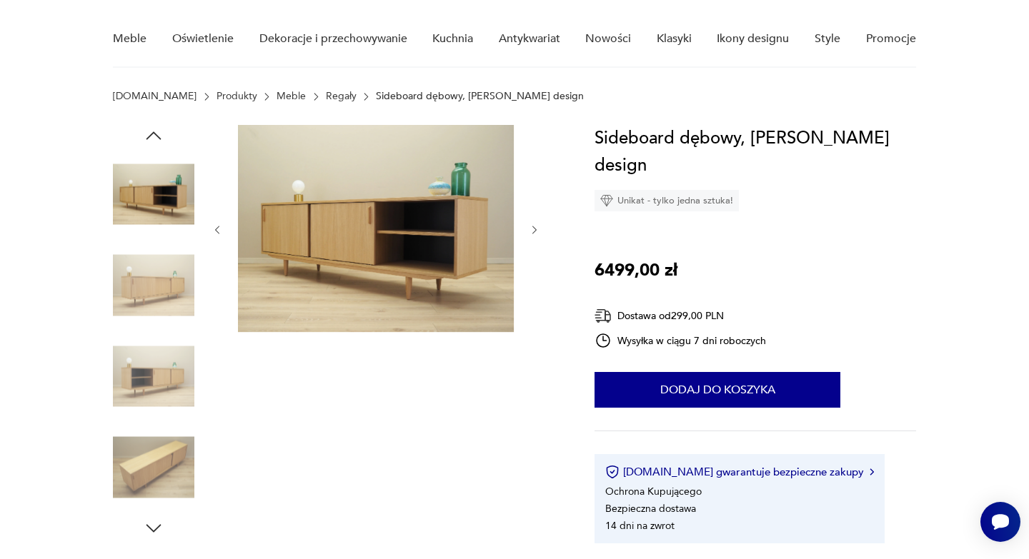
scroll to position [106, 0]
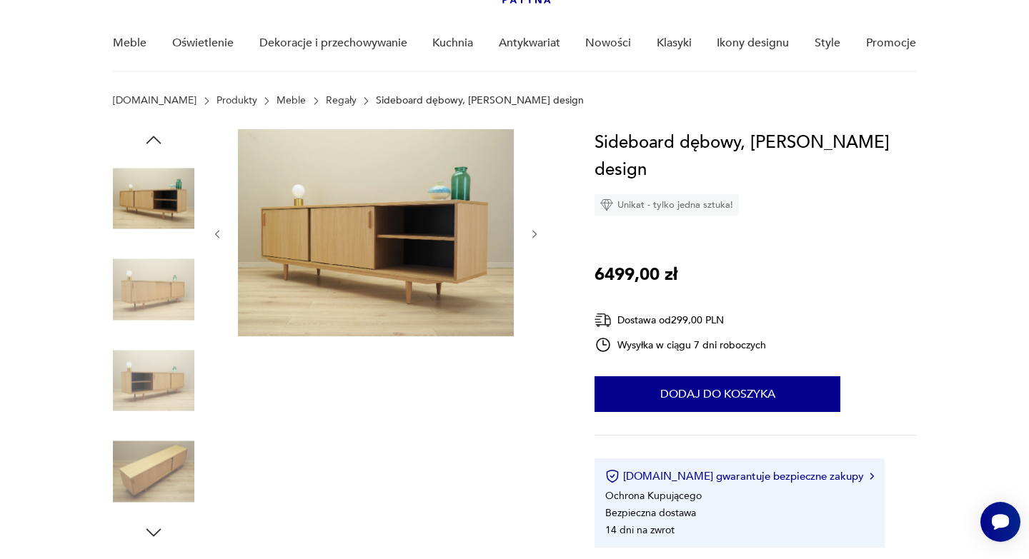
click at [161, 384] on img at bounding box center [153, 380] width 81 height 81
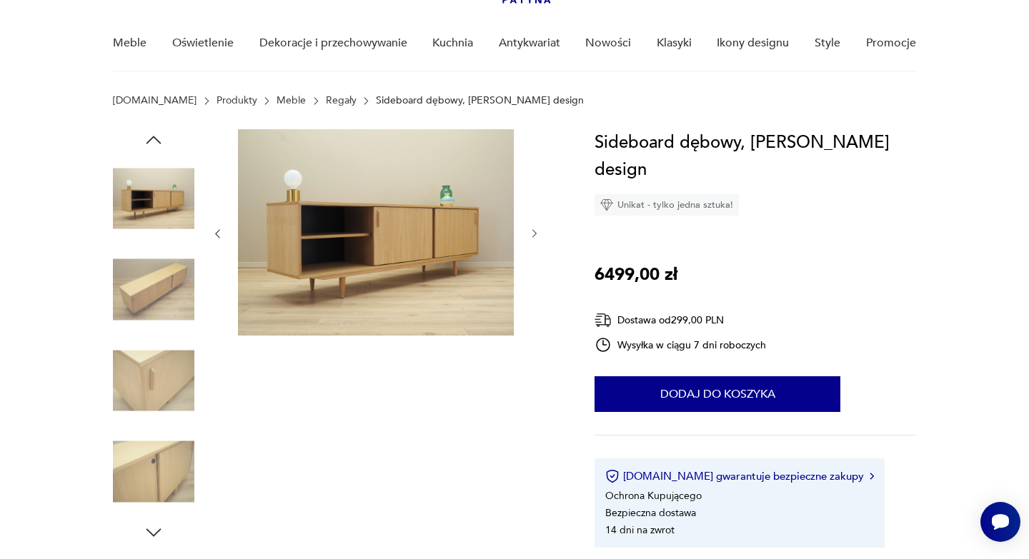
click at [161, 469] on img at bounding box center [153, 471] width 81 height 81
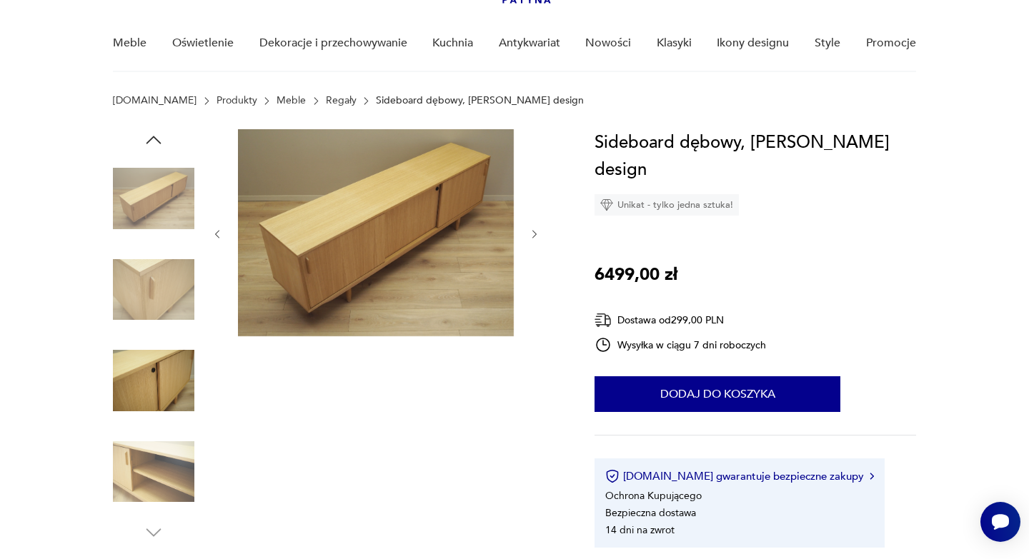
click at [147, 381] on img at bounding box center [153, 380] width 81 height 81
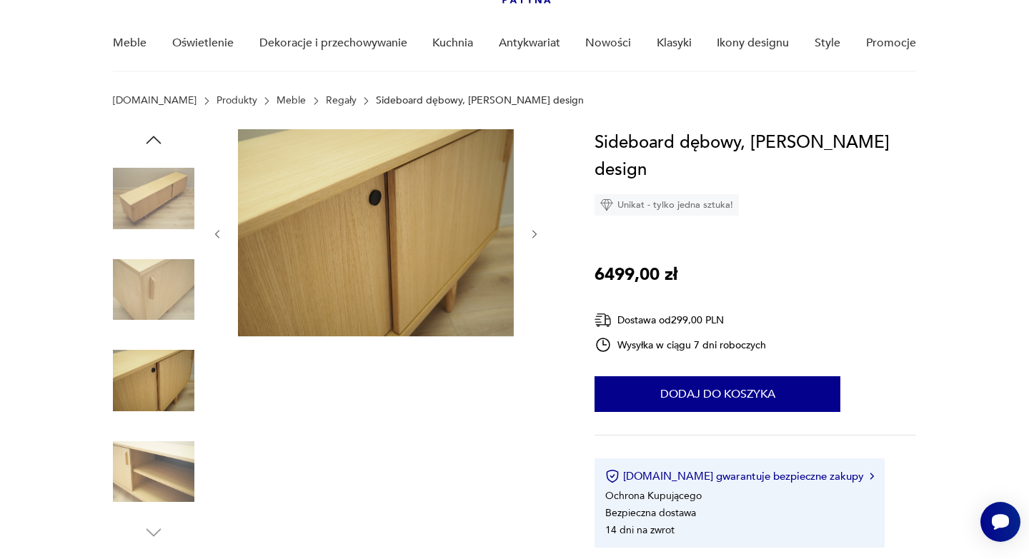
click at [145, 309] on img at bounding box center [153, 289] width 81 height 81
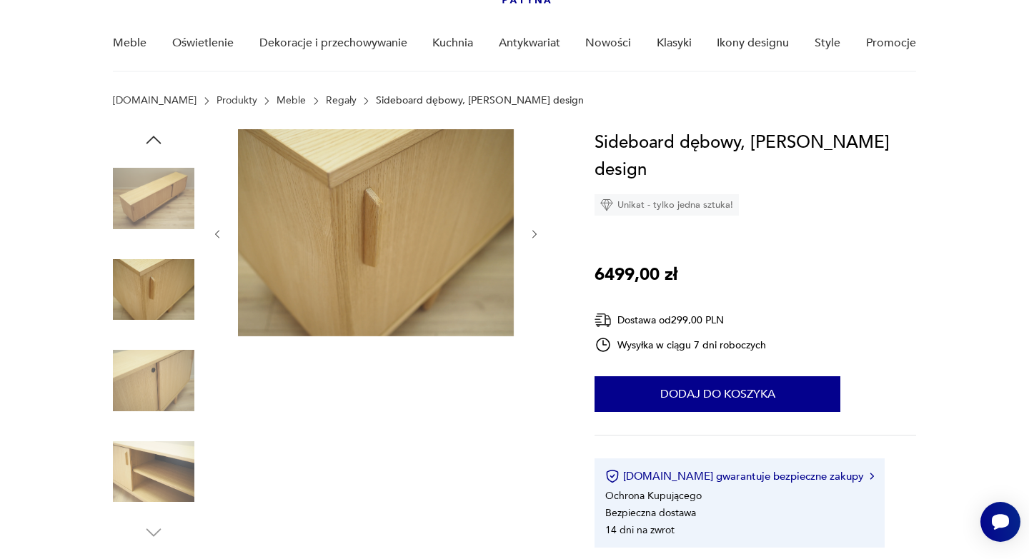
click at [146, 202] on img at bounding box center [153, 198] width 81 height 81
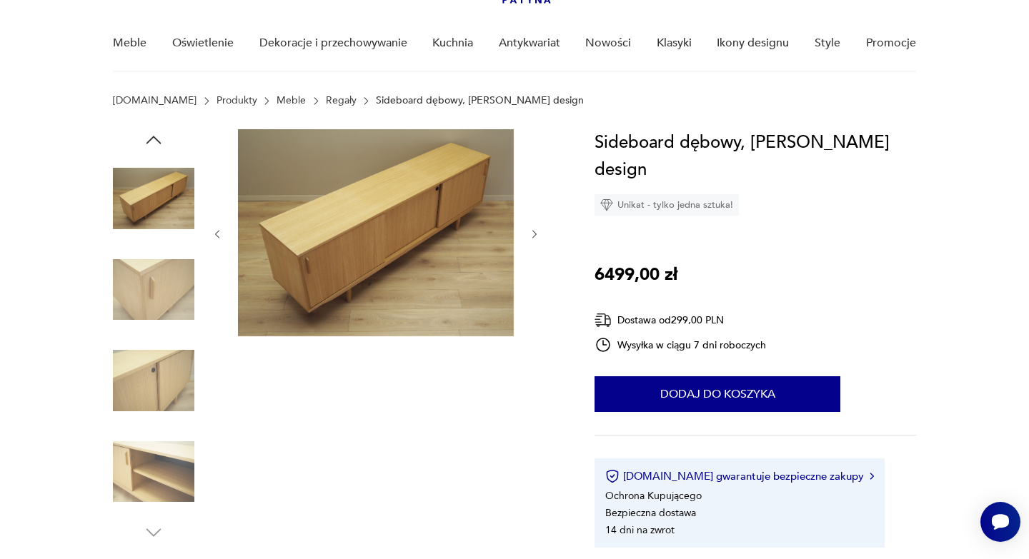
click at [159, 295] on img at bounding box center [153, 289] width 81 height 81
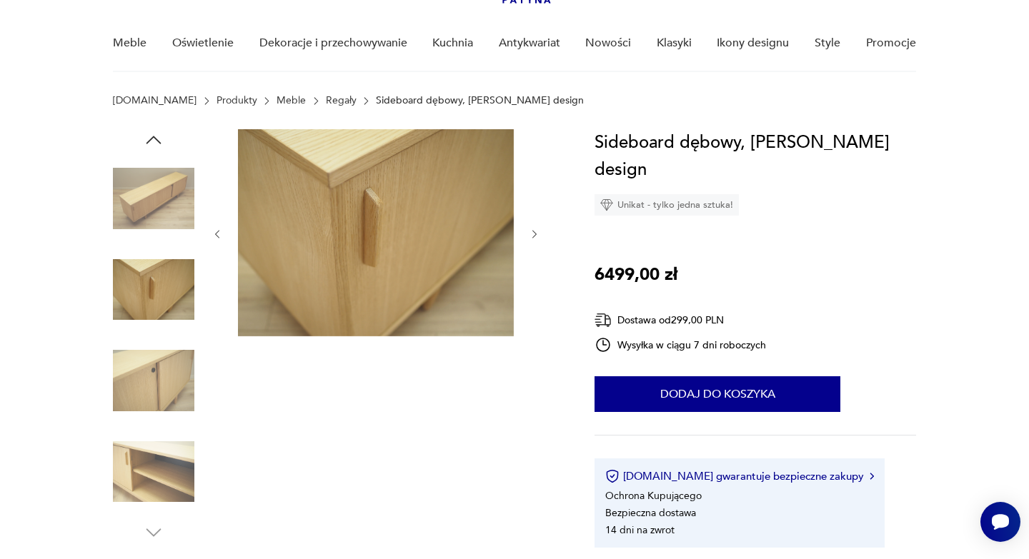
click at [164, 379] on img at bounding box center [153, 380] width 81 height 81
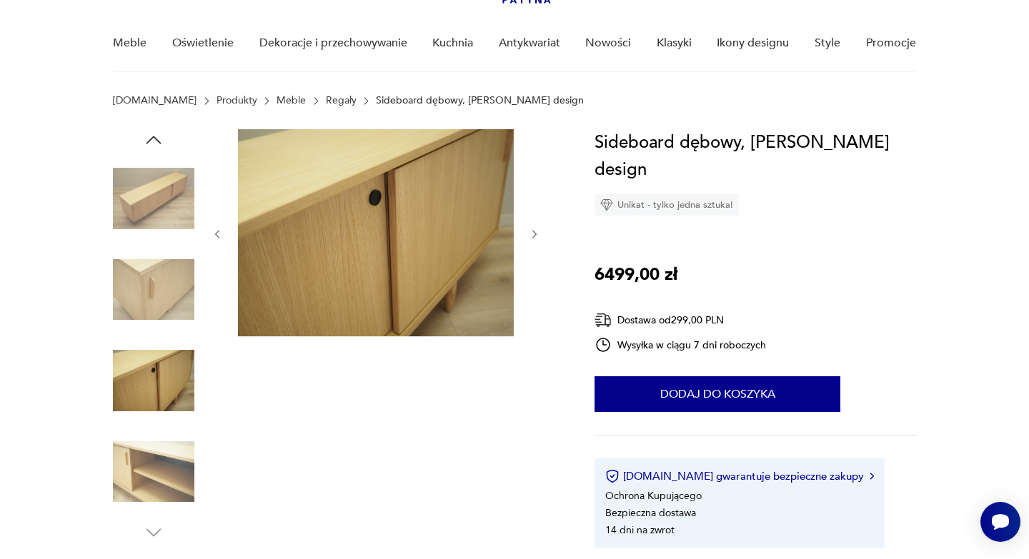
click at [169, 470] on img at bounding box center [153, 471] width 81 height 81
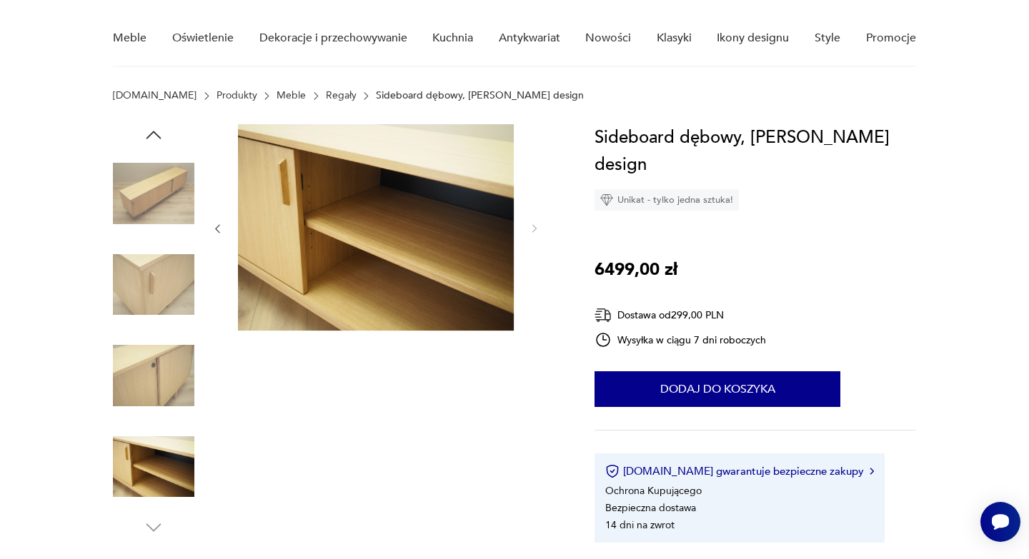
scroll to position [95, 0]
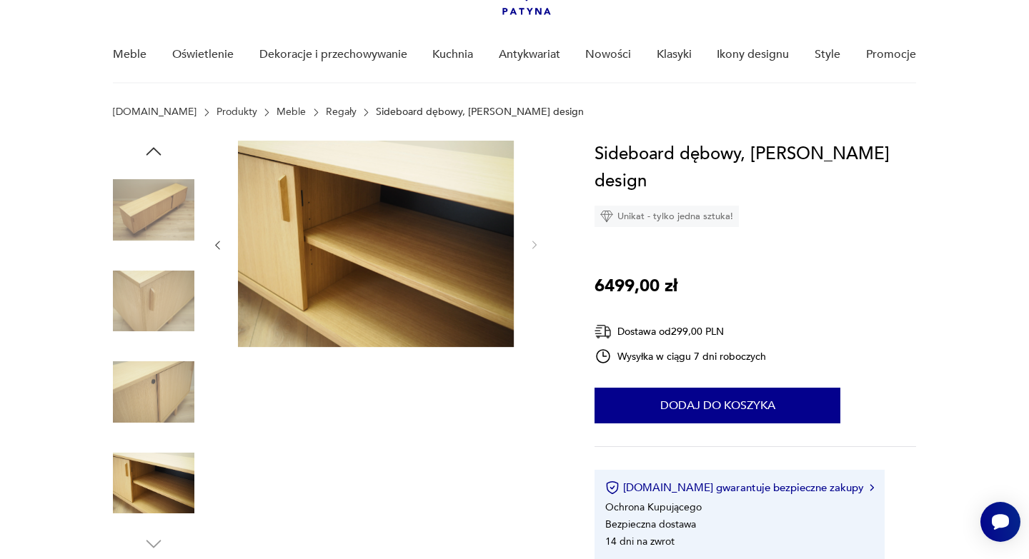
click at [173, 223] on img at bounding box center [153, 209] width 81 height 81
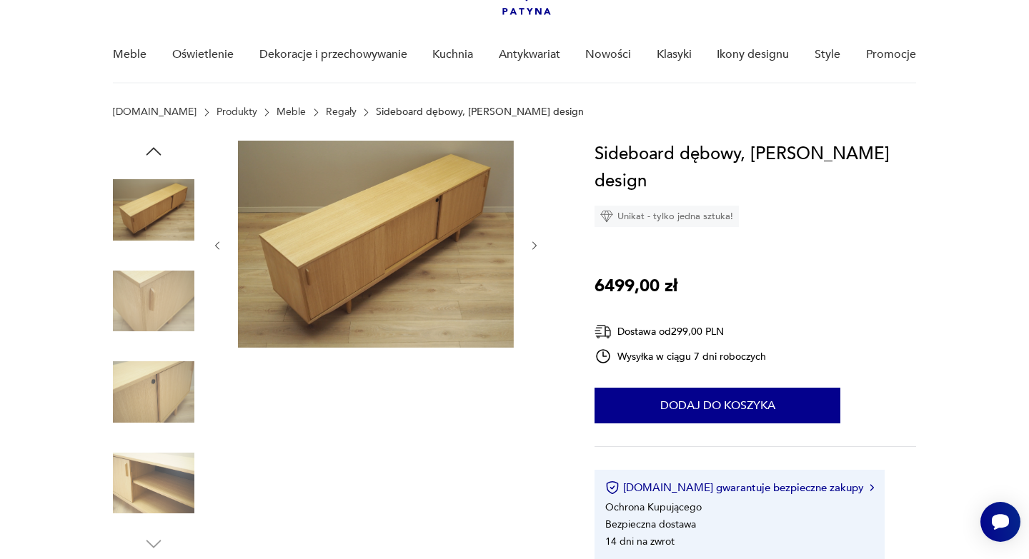
click at [178, 309] on img at bounding box center [153, 301] width 81 height 81
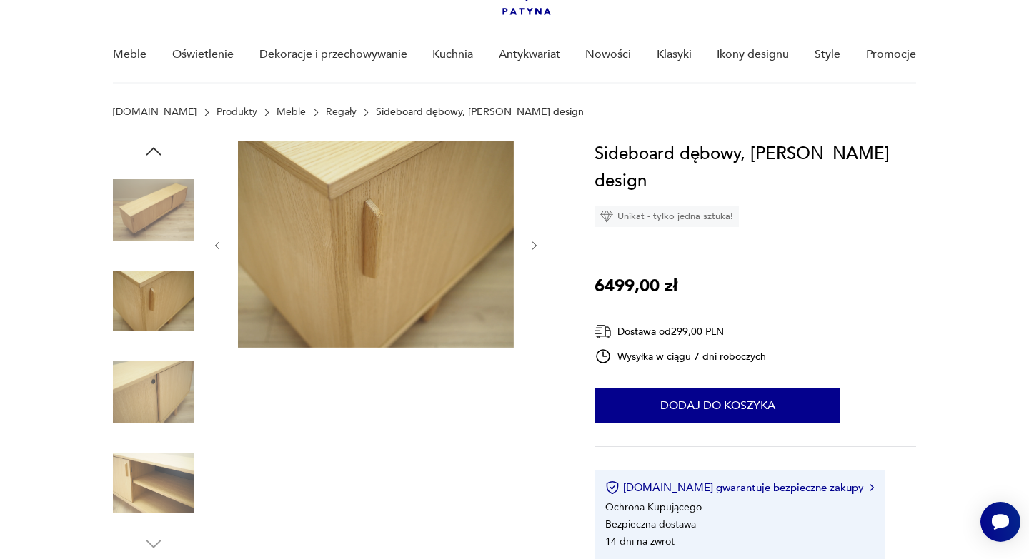
click at [172, 387] on img at bounding box center [153, 391] width 81 height 81
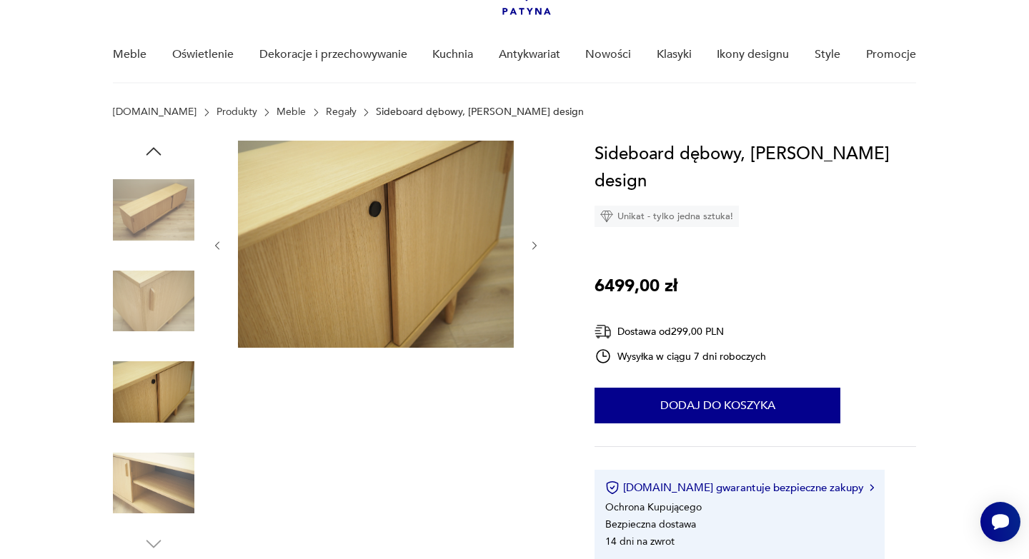
click at [163, 479] on img at bounding box center [153, 483] width 81 height 81
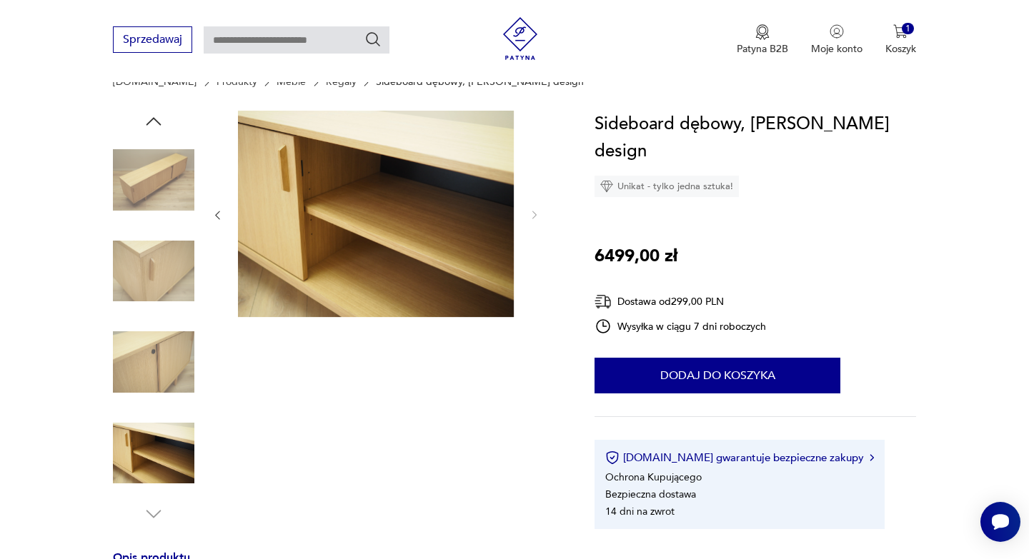
scroll to position [114, 0]
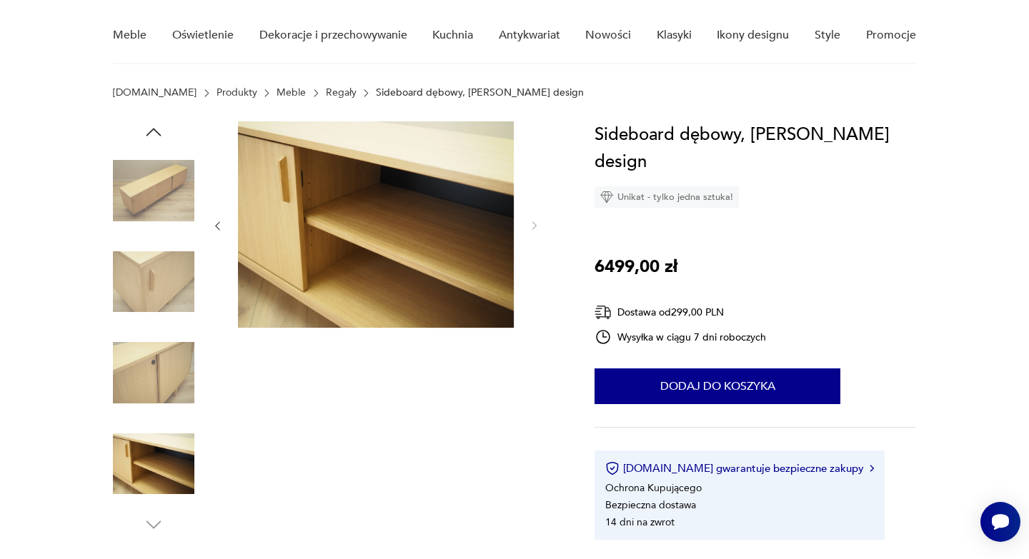
click at [175, 209] on img at bounding box center [153, 190] width 81 height 81
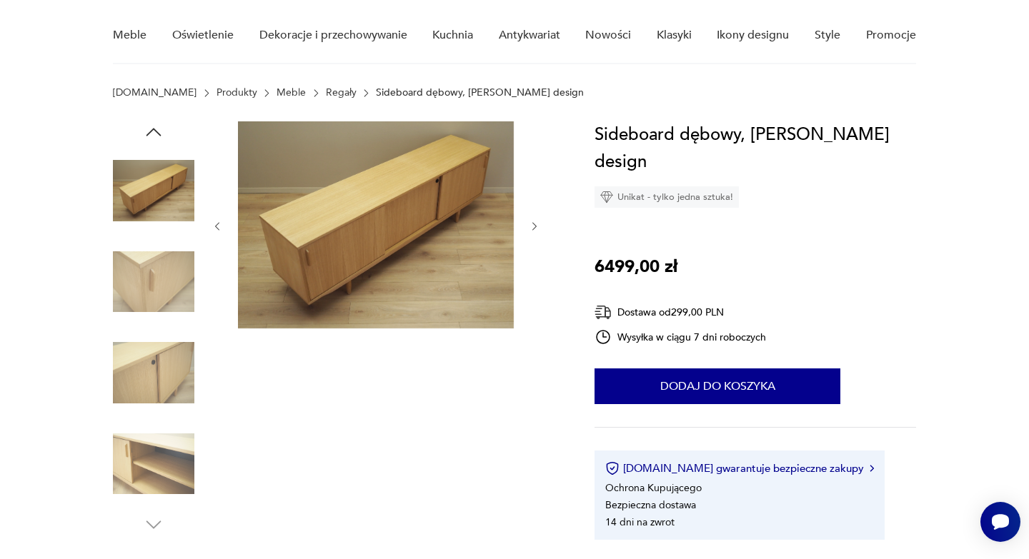
click at [154, 129] on icon "button" at bounding box center [153, 132] width 15 height 8
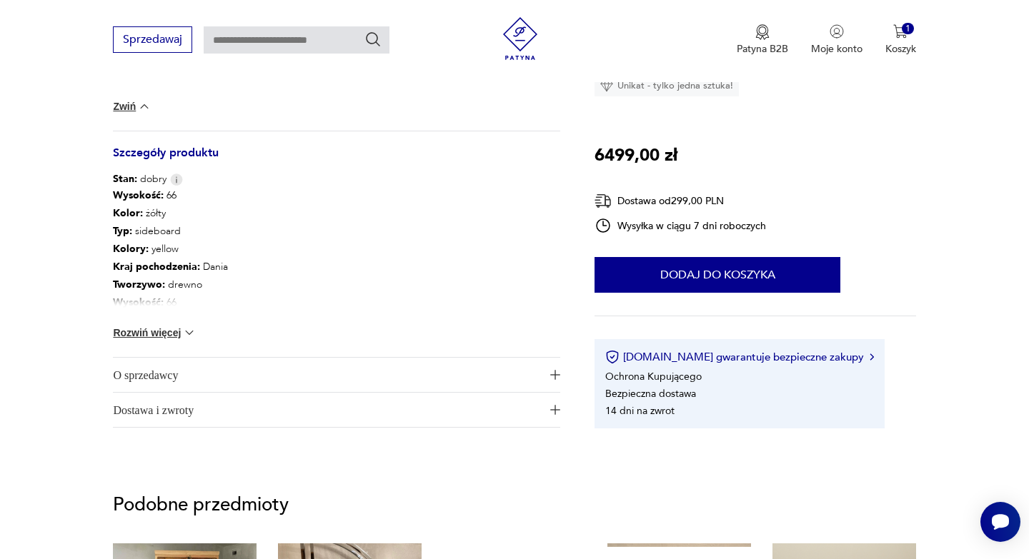
scroll to position [986, 0]
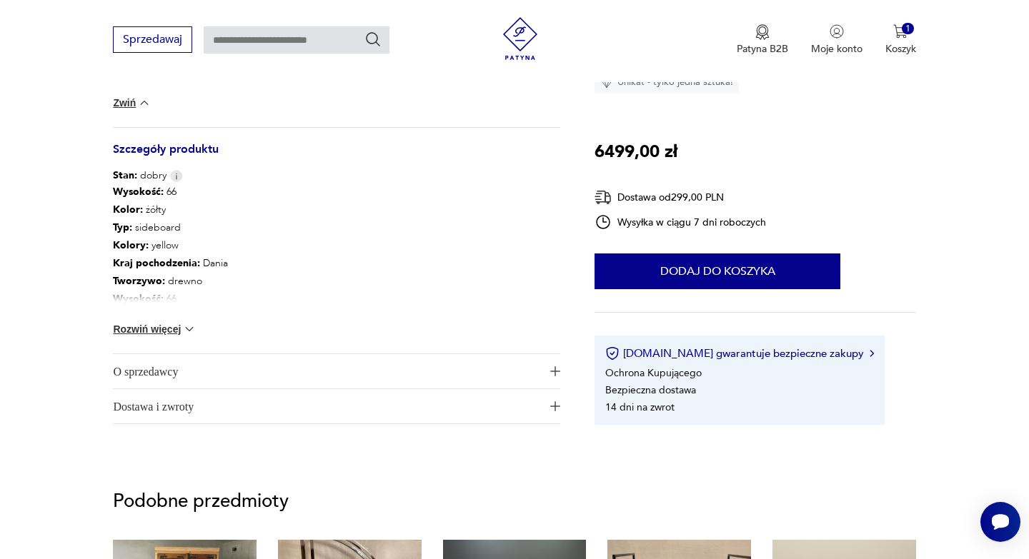
click at [254, 370] on span "O sprzedawcy" at bounding box center [326, 371] width 427 height 34
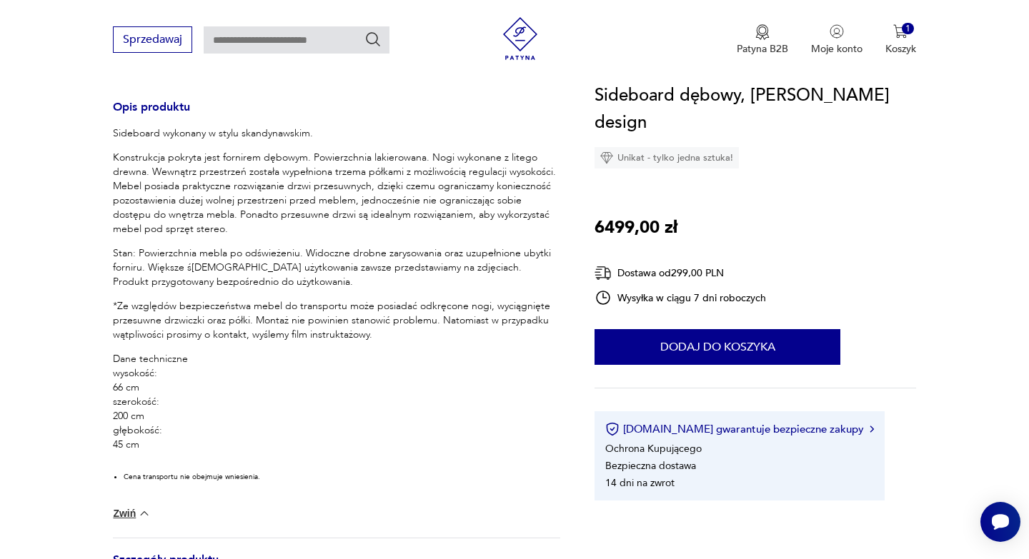
scroll to position [432, 0]
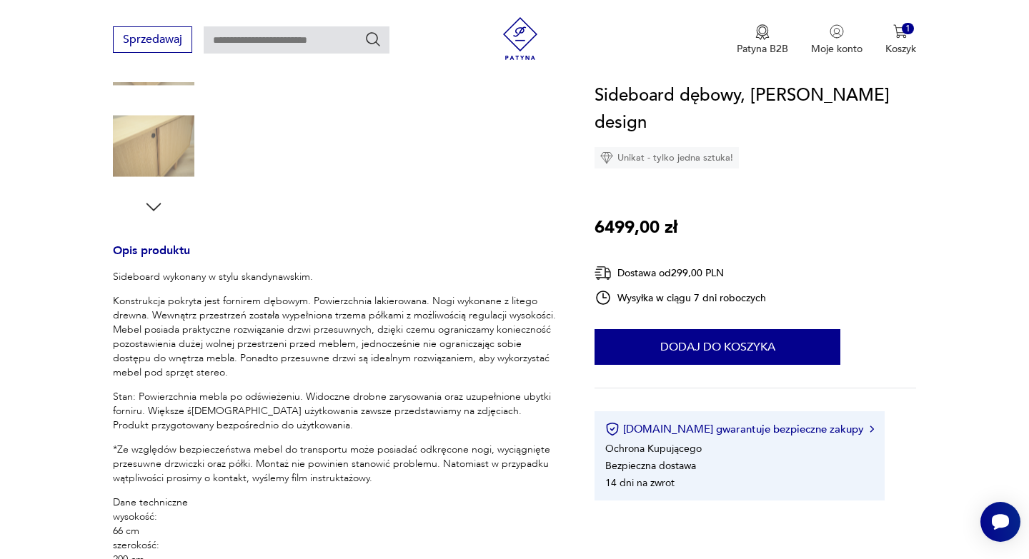
type input "*********"
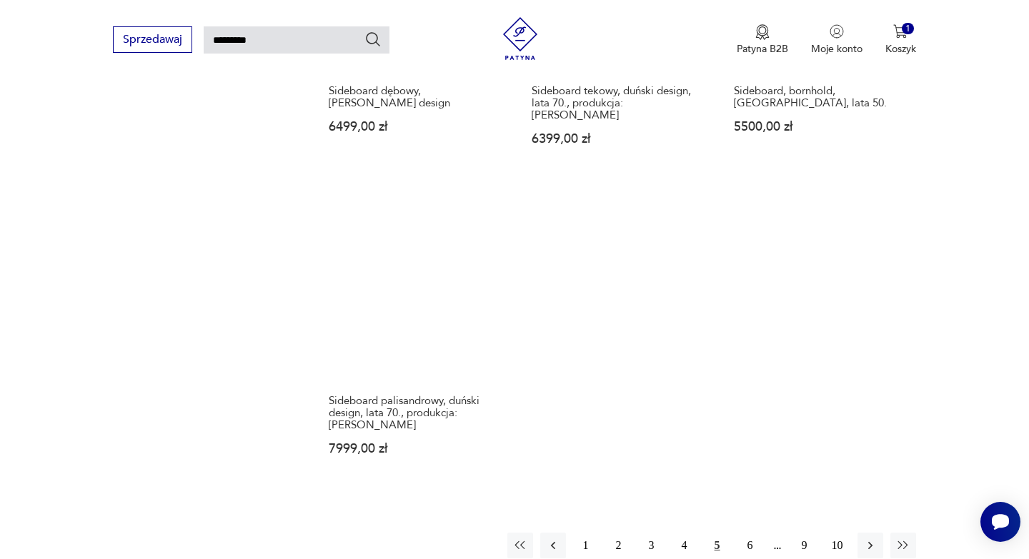
scroll to position [1696, 0]
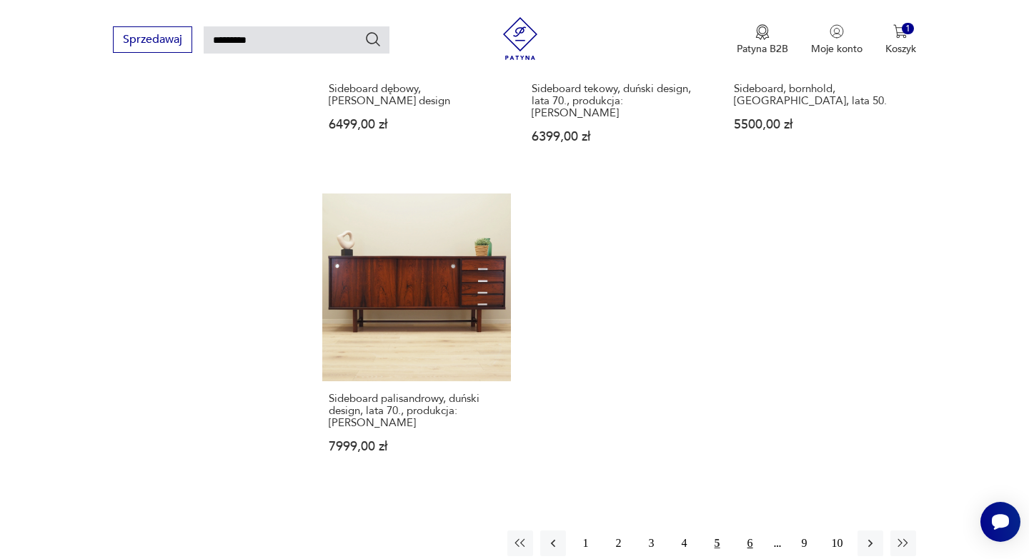
click at [751, 531] on button "6" at bounding box center [750, 544] width 26 height 26
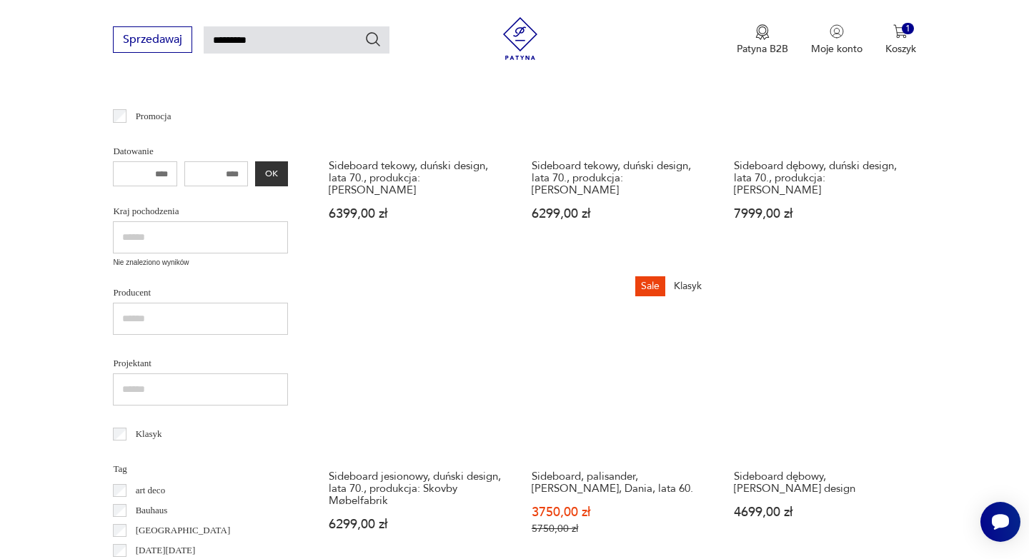
scroll to position [371, 0]
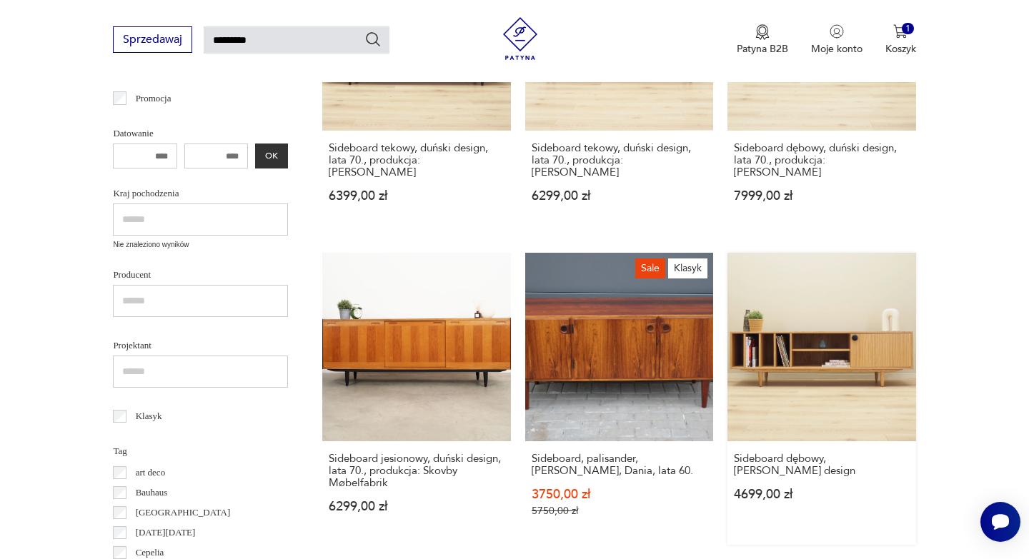
click at [808, 366] on link "Sideboard dębowy, skandynawski design 4699,00 zł" at bounding box center [821, 398] width 188 height 291
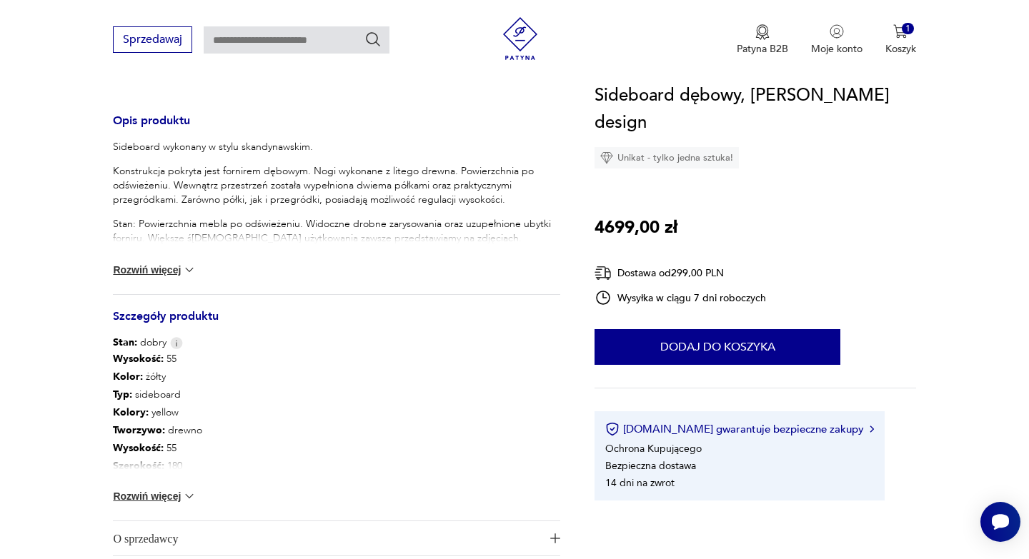
scroll to position [561, 0]
click at [189, 269] on img at bounding box center [189, 271] width 14 height 14
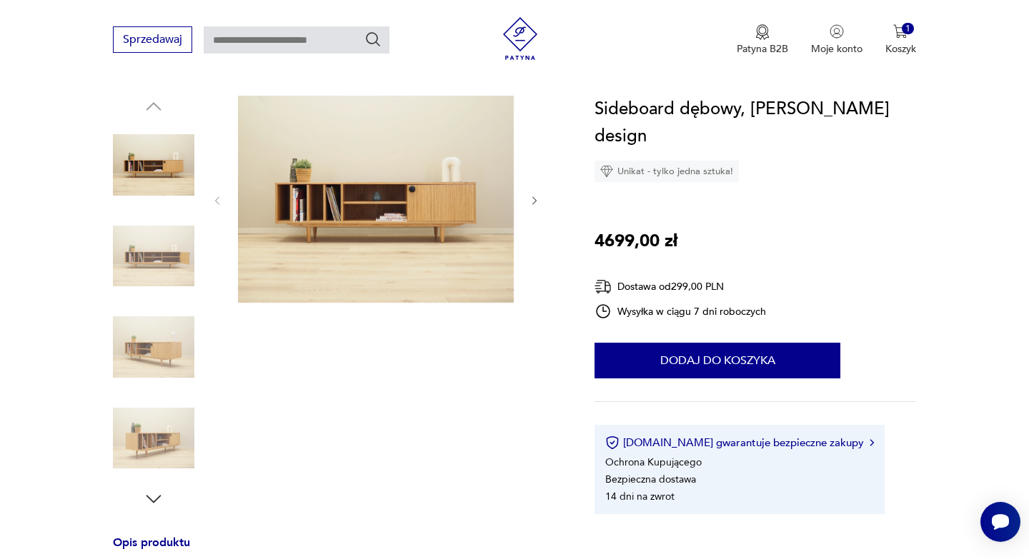
scroll to position [138, 0]
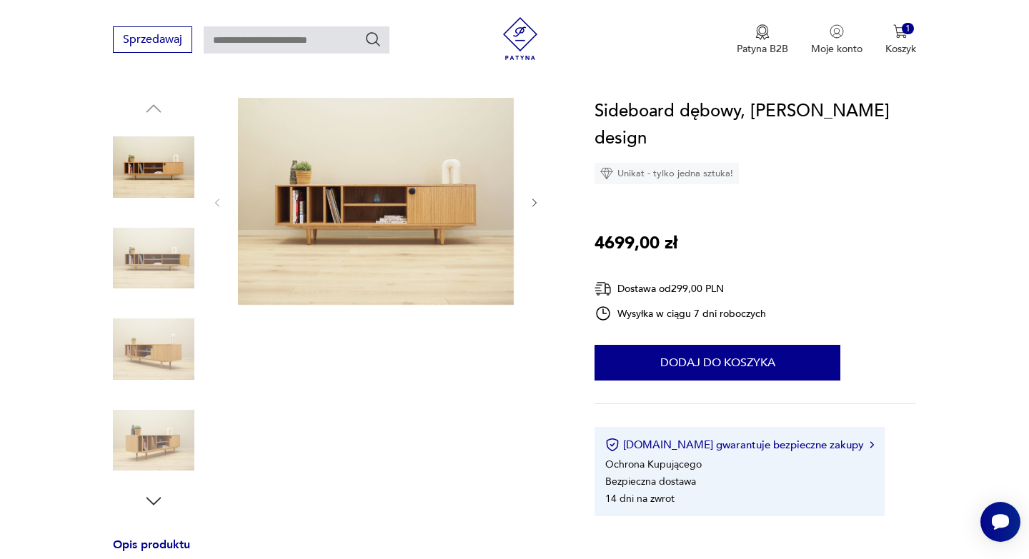
click at [329, 224] on img at bounding box center [376, 201] width 276 height 207
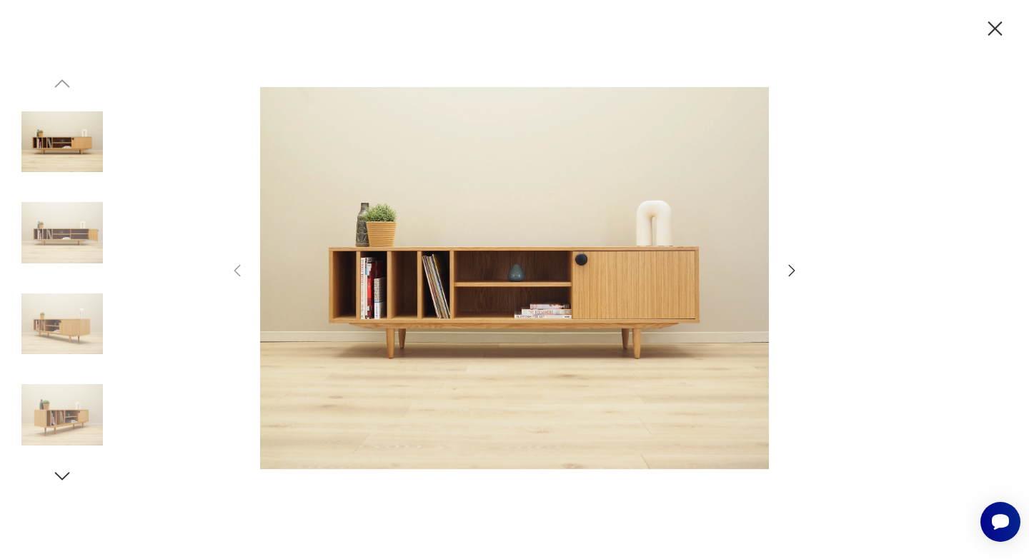
click at [794, 273] on icon "button" at bounding box center [791, 270] width 17 height 17
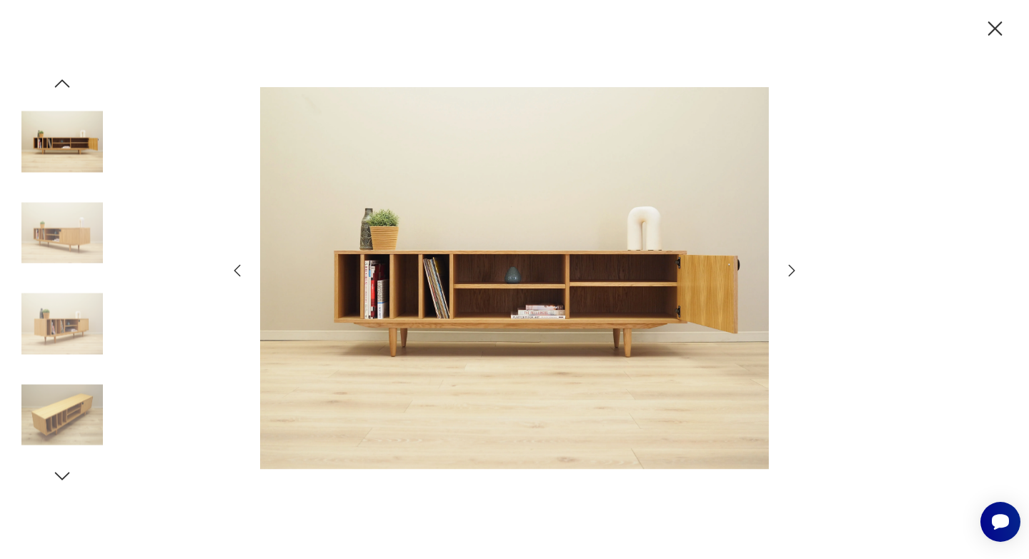
click at [794, 273] on icon "button" at bounding box center [791, 270] width 17 height 17
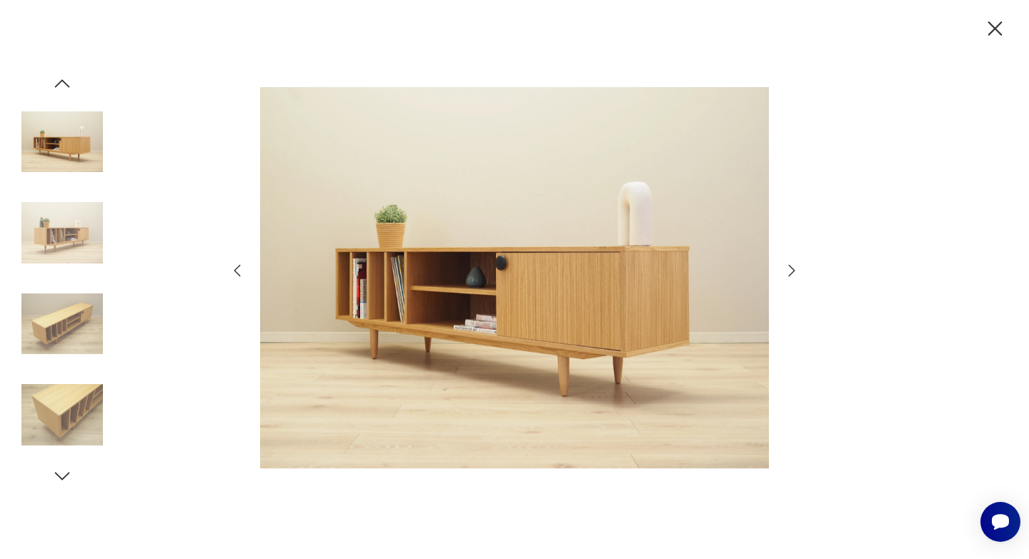
click at [233, 271] on icon "button" at bounding box center [237, 270] width 17 height 17
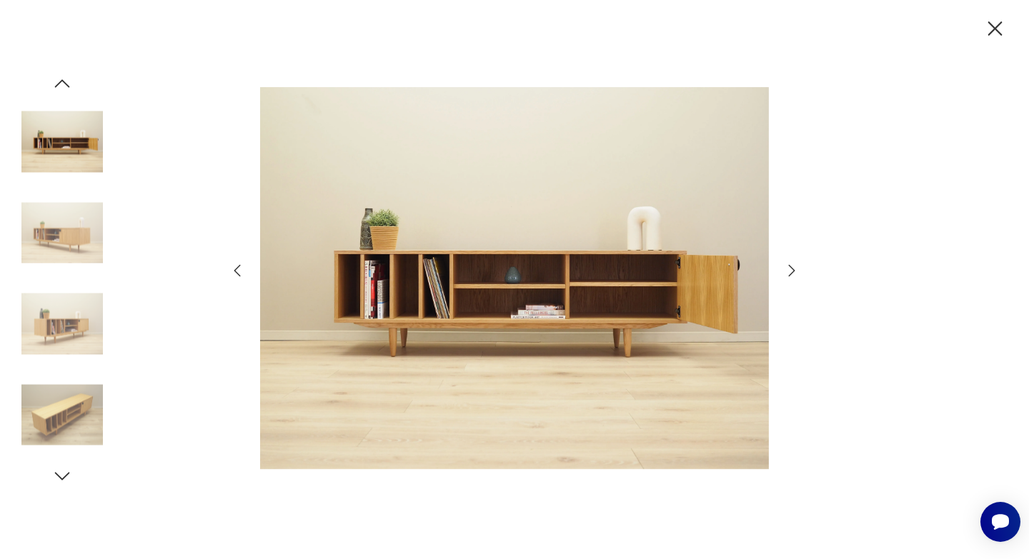
click at [793, 274] on icon "button" at bounding box center [791, 270] width 17 height 17
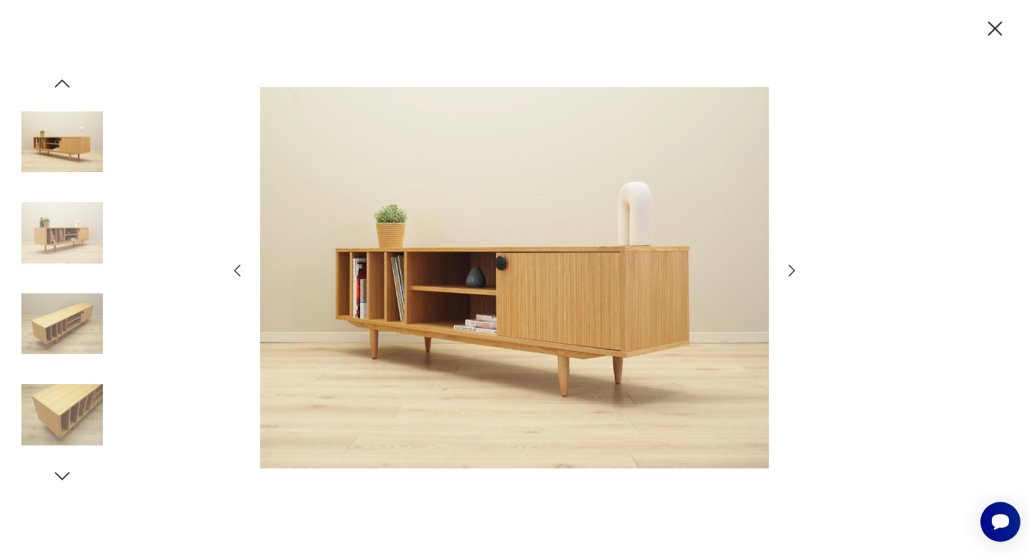
click at [793, 274] on icon "button" at bounding box center [791, 270] width 17 height 17
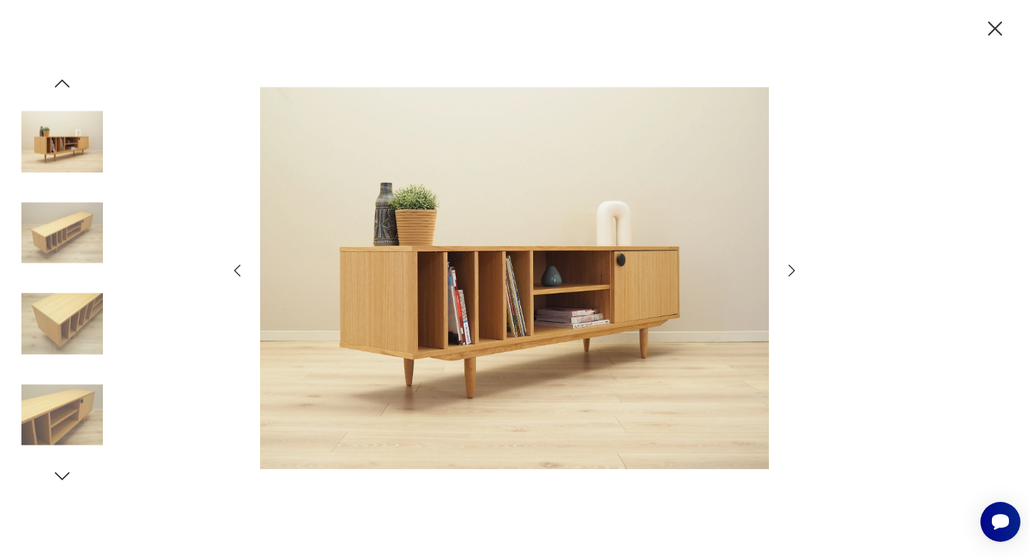
click at [793, 274] on icon "button" at bounding box center [791, 270] width 17 height 17
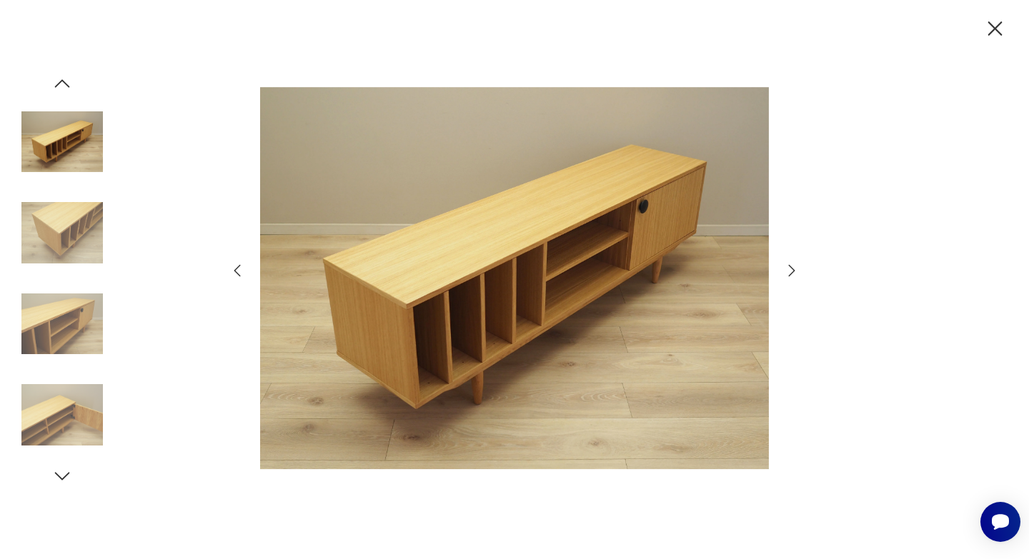
click at [793, 274] on icon "button" at bounding box center [791, 270] width 17 height 17
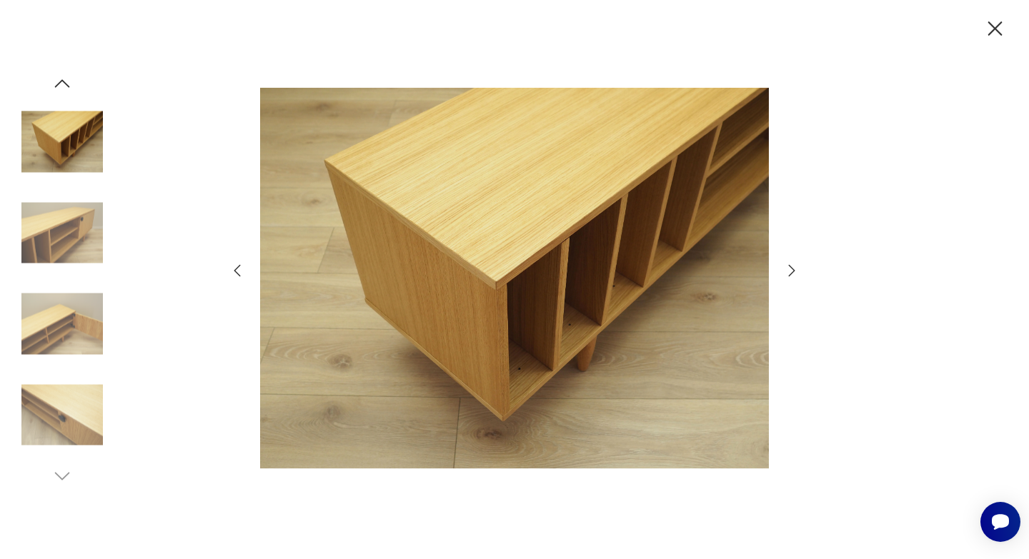
click at [793, 274] on icon "button" at bounding box center [791, 270] width 17 height 17
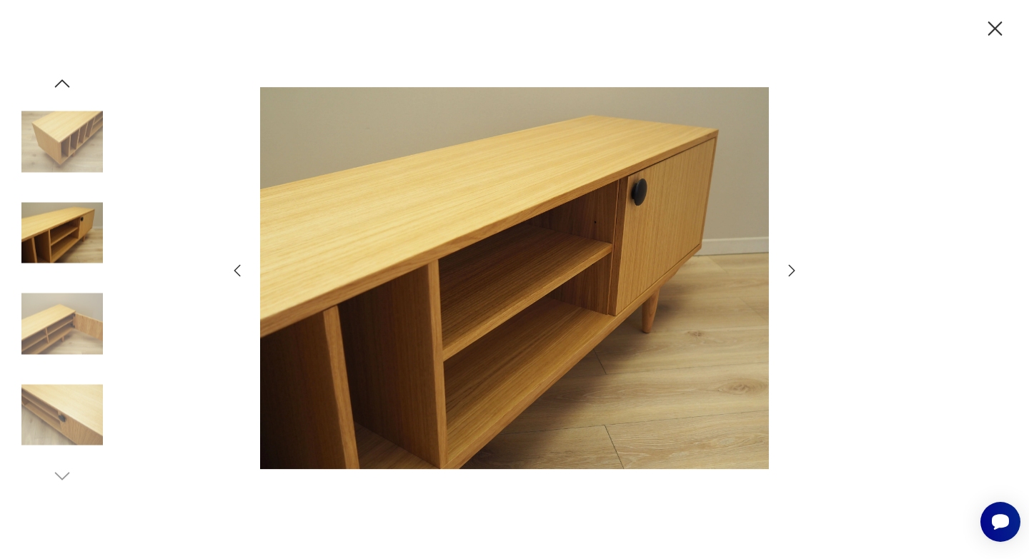
click at [793, 274] on icon "button" at bounding box center [791, 270] width 17 height 17
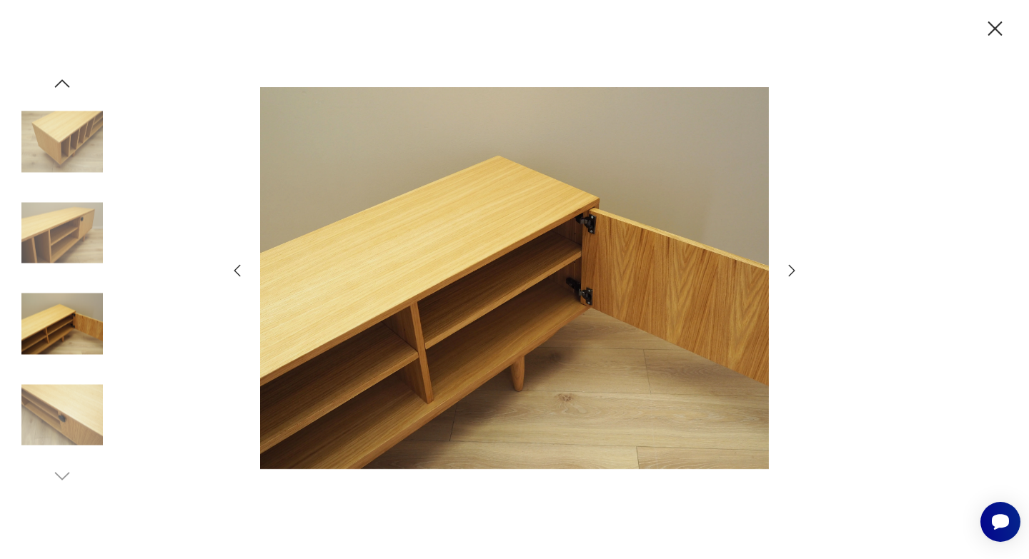
click at [793, 274] on icon "button" at bounding box center [791, 270] width 17 height 17
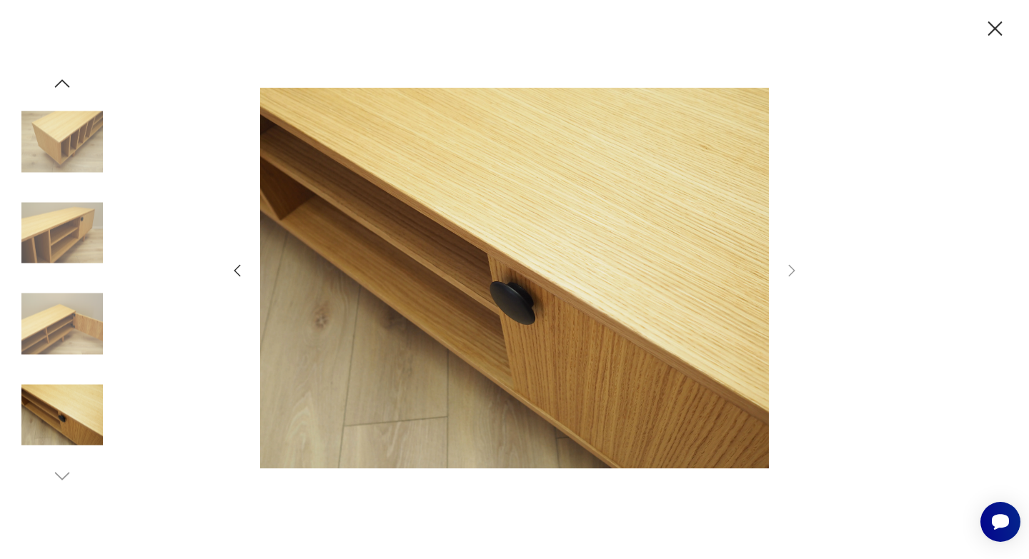
click at [994, 29] on icon "button" at bounding box center [995, 28] width 14 height 14
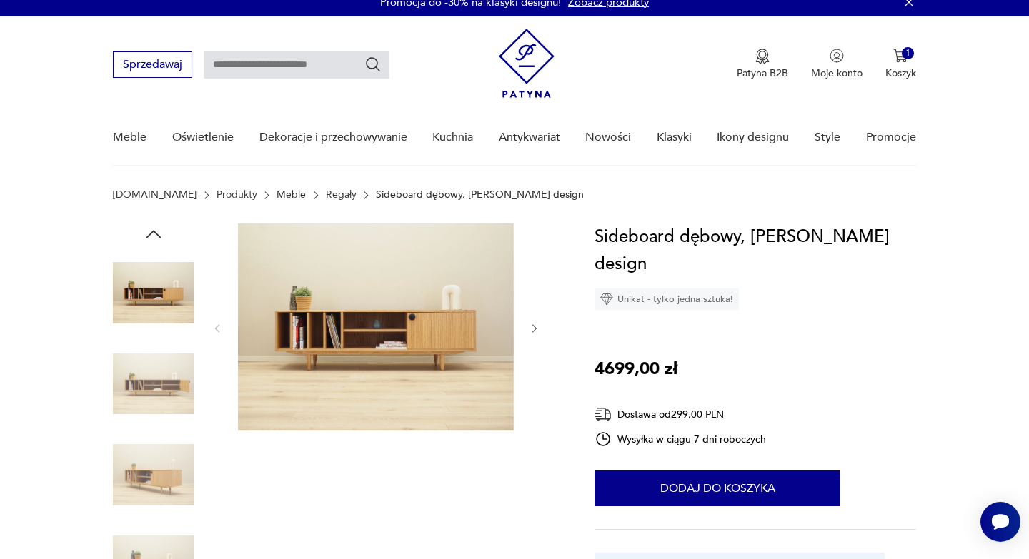
scroll to position [0, 0]
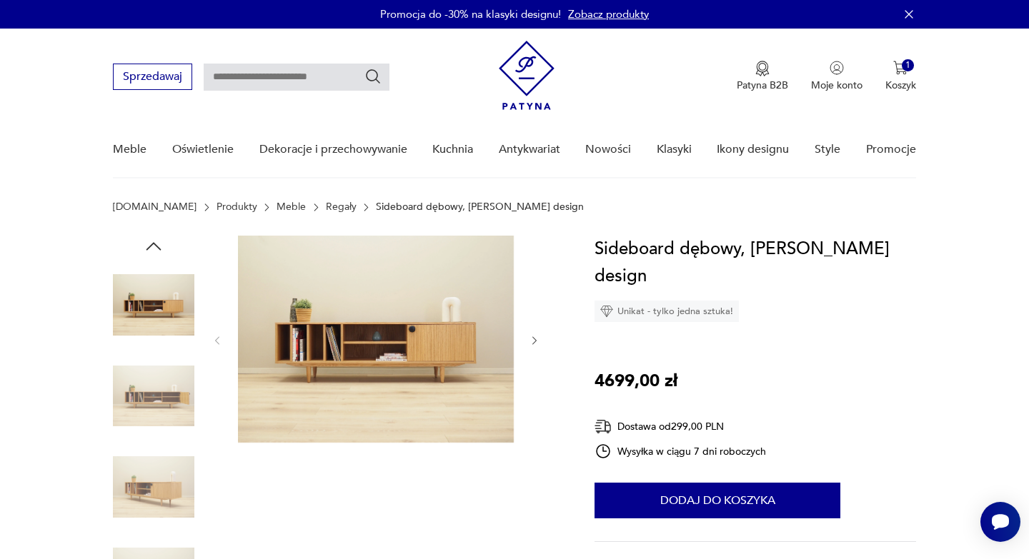
type input "*********"
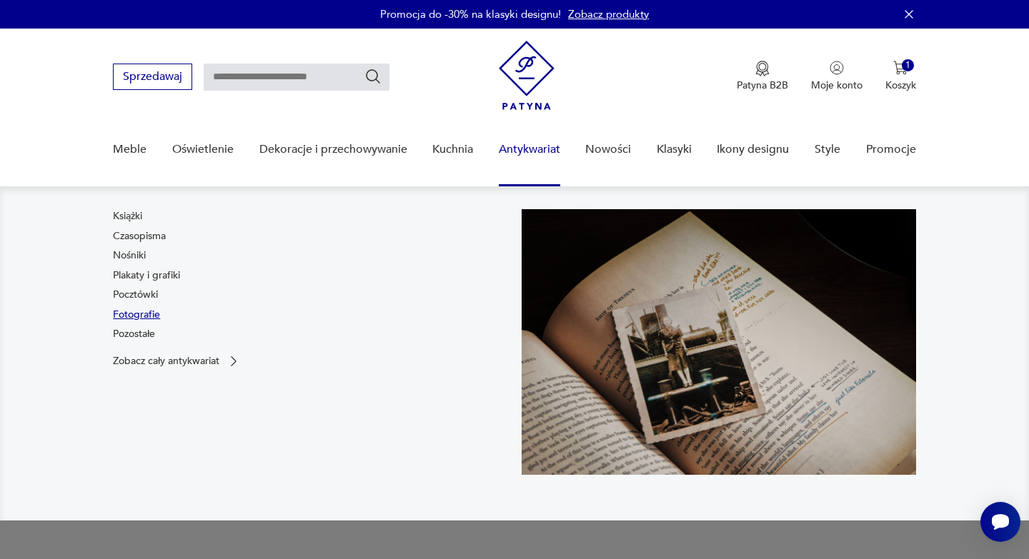
click at [151, 319] on link "Fotografie" at bounding box center [136, 315] width 47 height 14
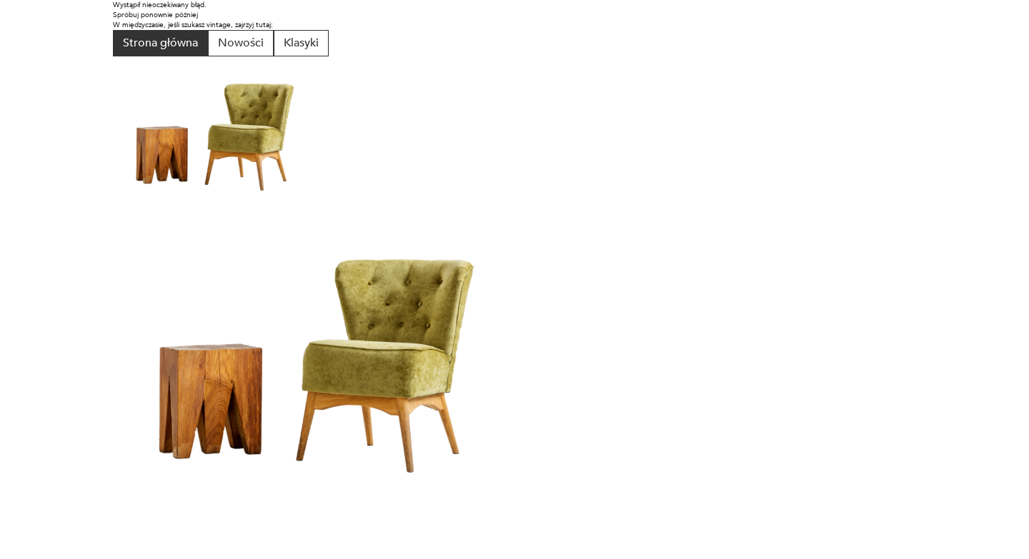
click at [181, 49] on button "Strona główna" at bounding box center [160, 43] width 95 height 26
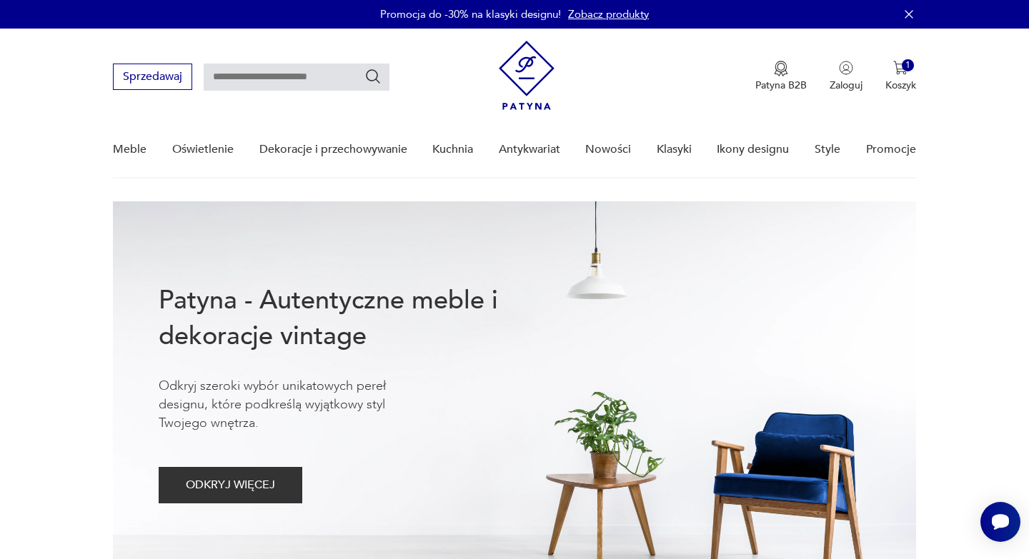
click at [237, 83] on input "text" at bounding box center [297, 77] width 186 height 27
type input "**********"
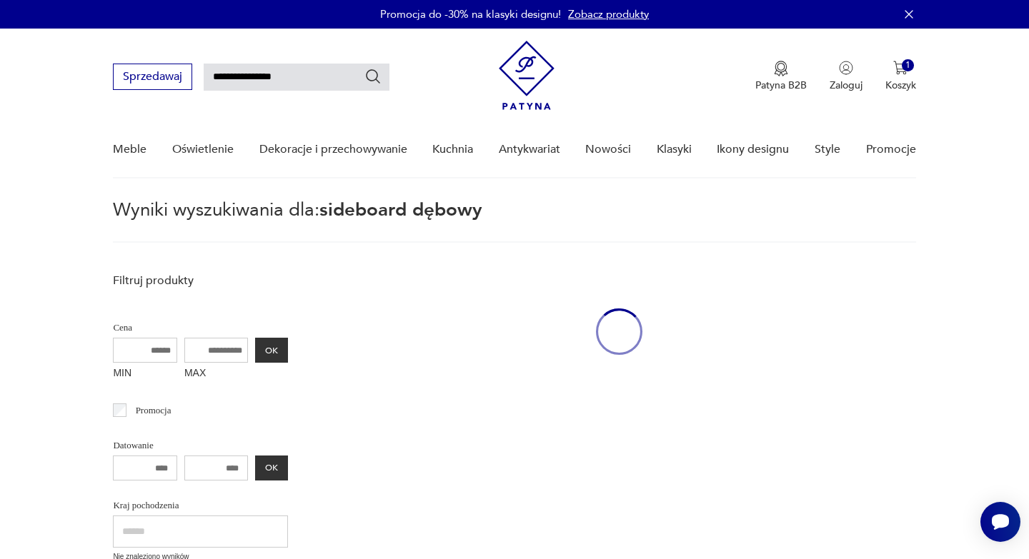
scroll to position [51, 0]
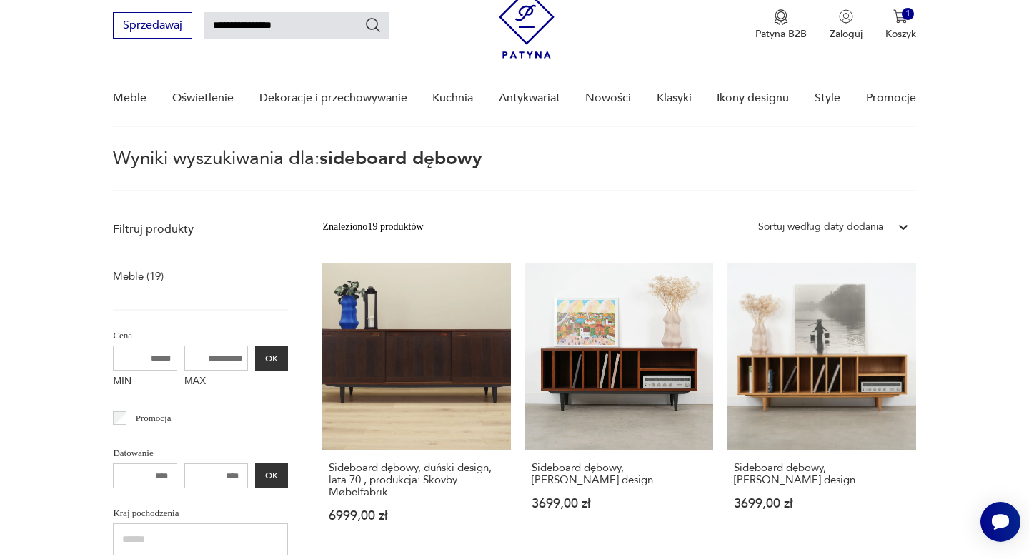
click at [374, 29] on icon "Szukaj" at bounding box center [373, 25] width 14 height 14
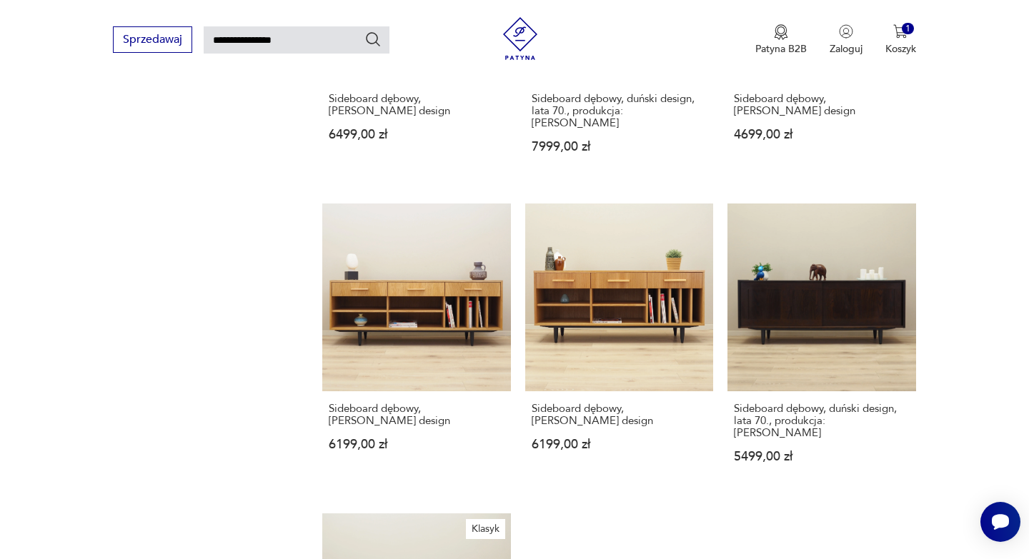
scroll to position [1344, 0]
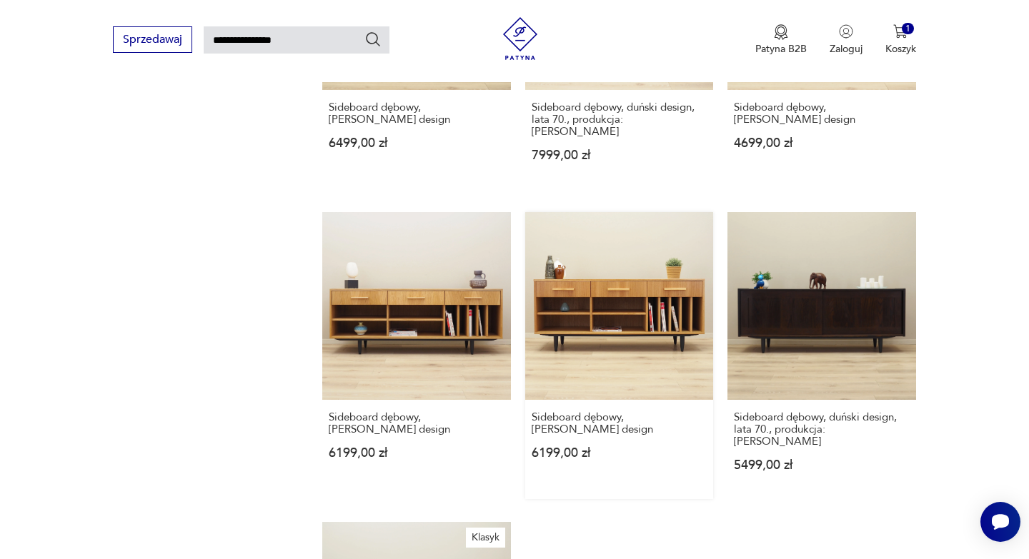
click at [604, 279] on link "Sideboard dębowy, [PERSON_NAME] design 6199,00 zł" at bounding box center [619, 355] width 188 height 287
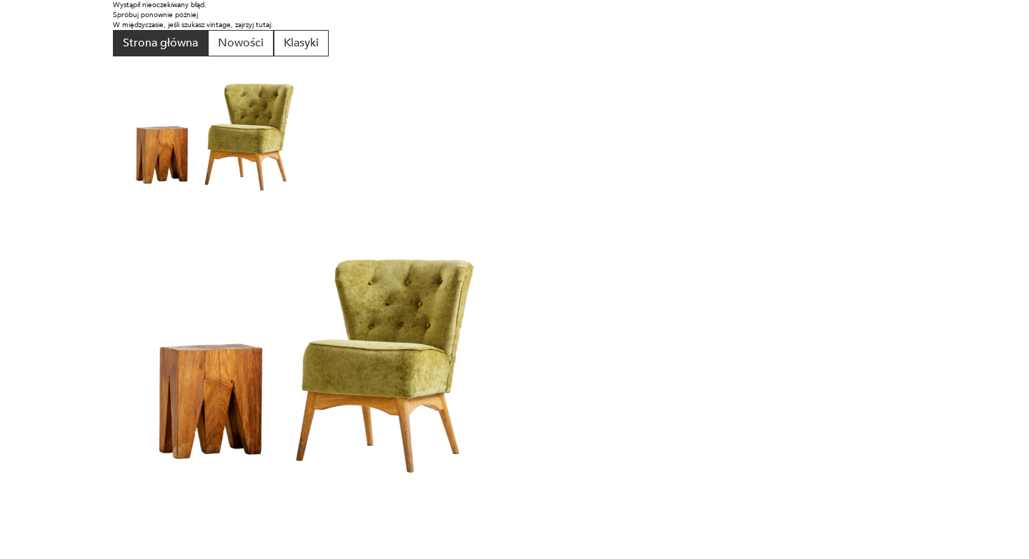
click at [166, 48] on button "Strona główna" at bounding box center [160, 43] width 95 height 26
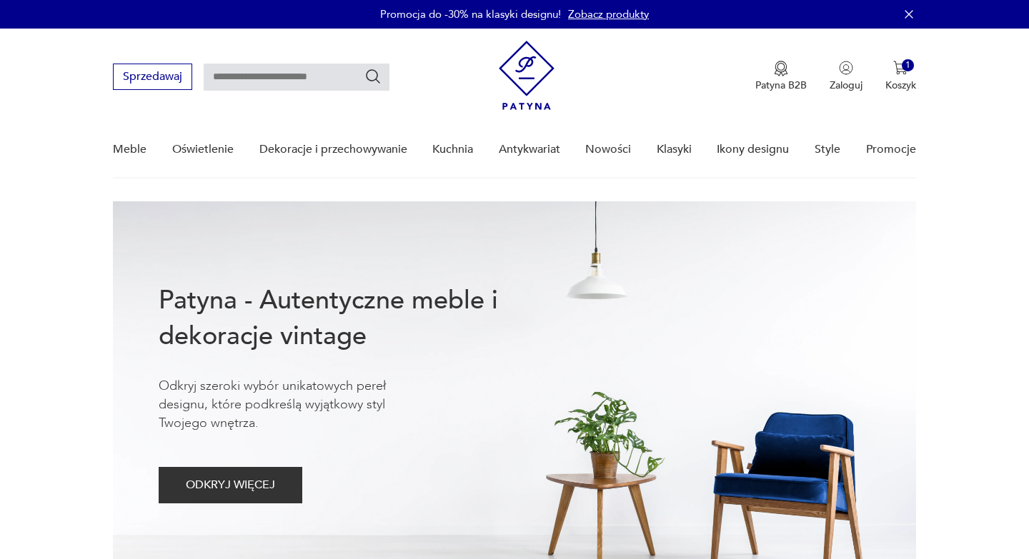
click at [245, 79] on input "text" at bounding box center [297, 77] width 186 height 27
type input "**********"
click at [374, 81] on icon "Szukaj" at bounding box center [372, 76] width 17 height 17
type input "**********"
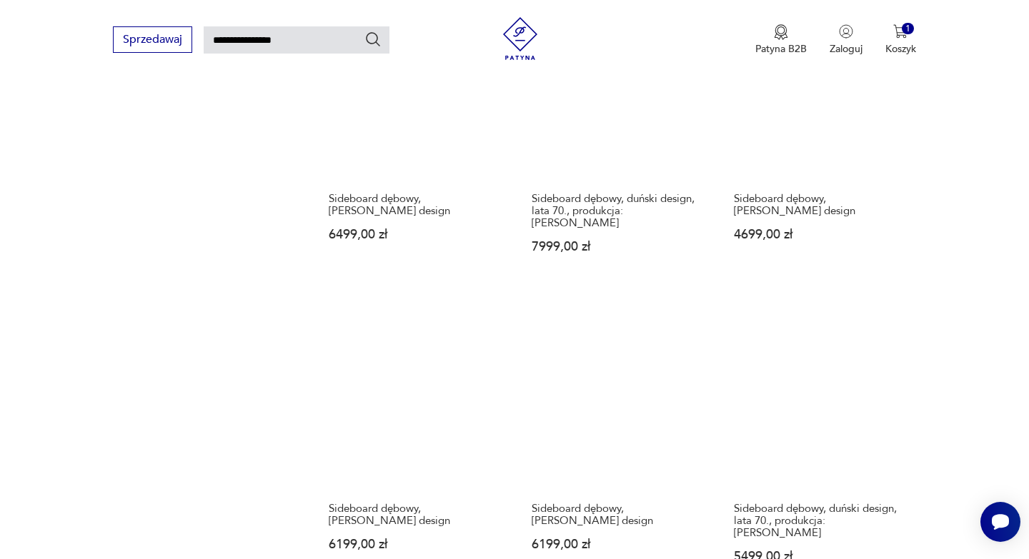
scroll to position [1262, 0]
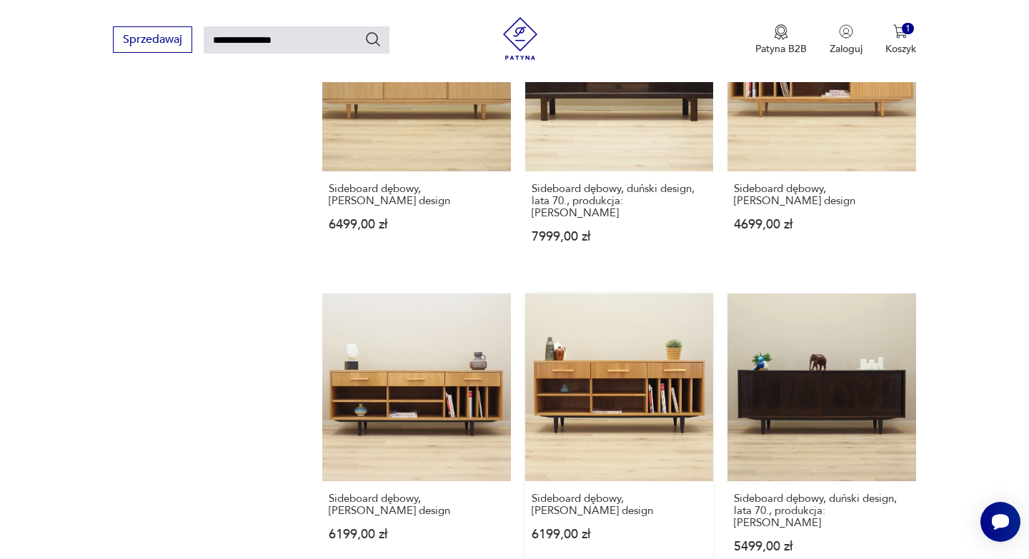
click at [591, 370] on link "Sideboard dębowy, skandynawski design 6199,00 zł" at bounding box center [619, 437] width 188 height 287
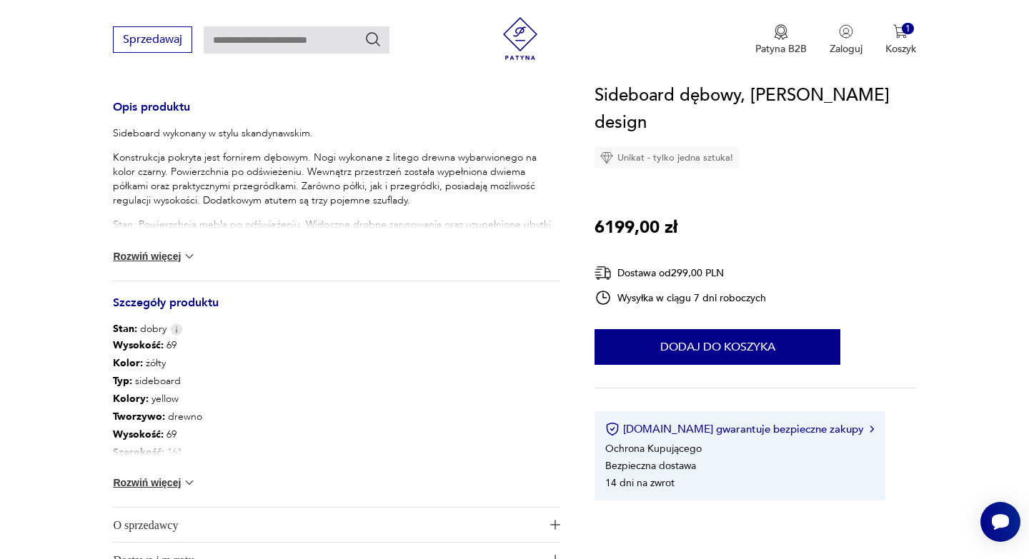
scroll to position [583, 0]
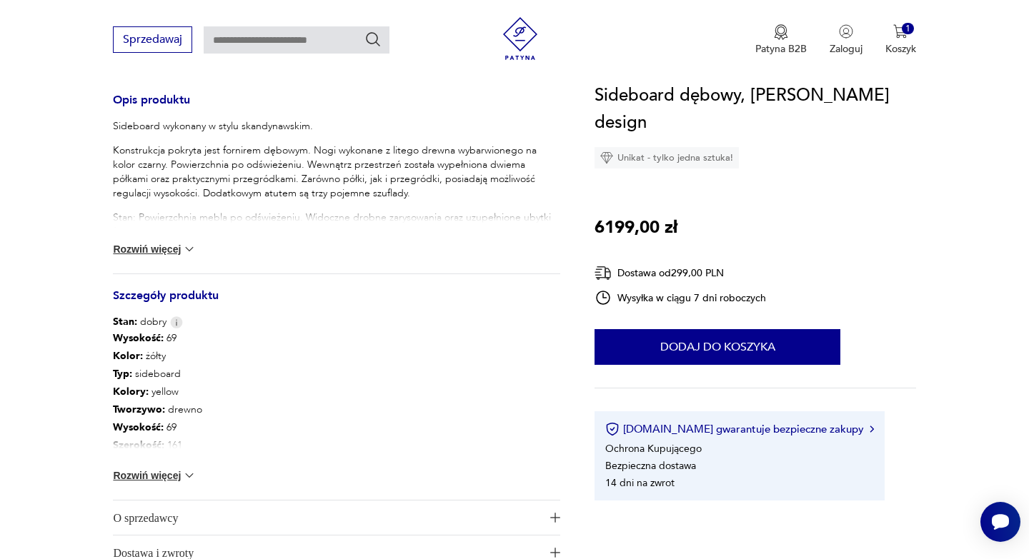
click at [190, 477] on img at bounding box center [189, 476] width 14 height 14
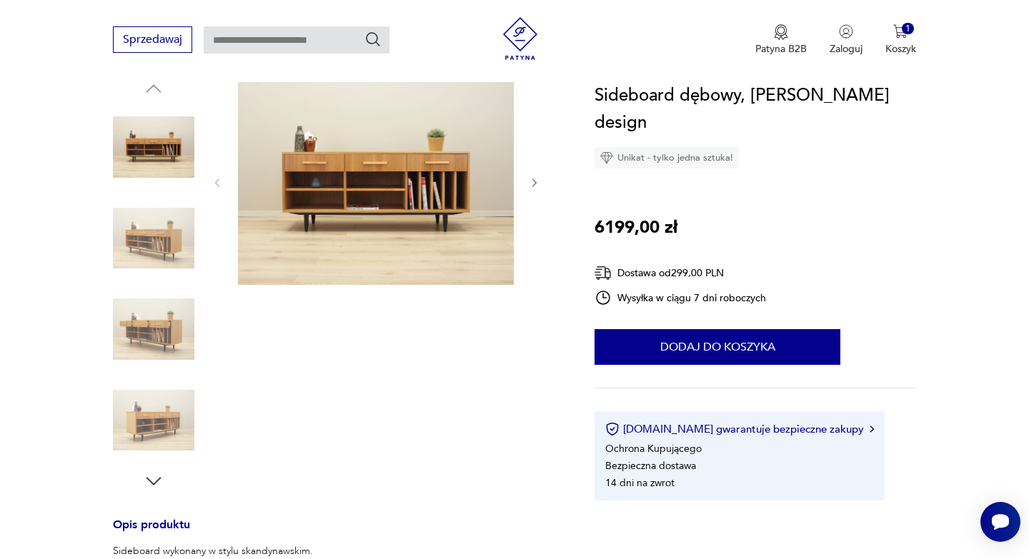
scroll to position [150, 0]
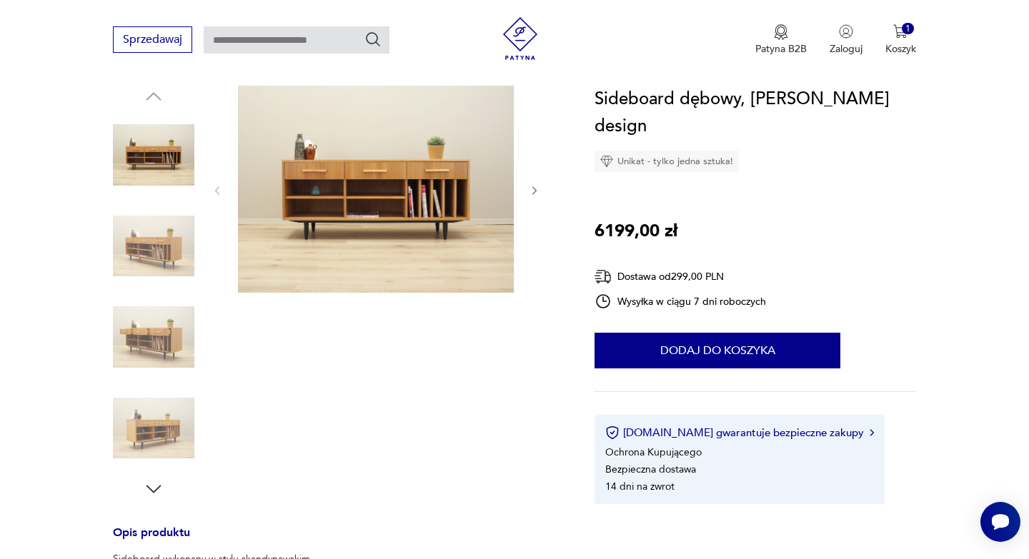
click at [177, 434] on img at bounding box center [153, 428] width 81 height 81
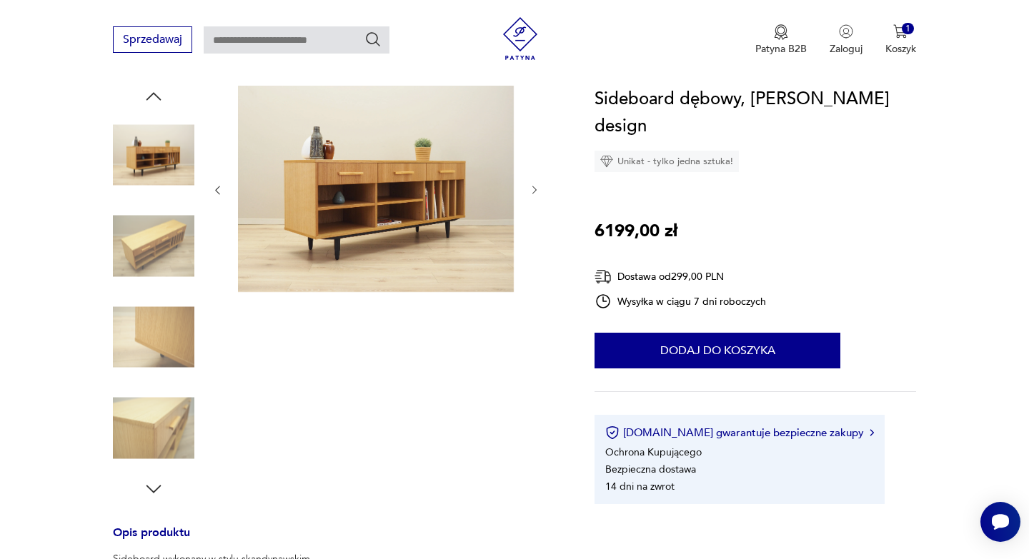
click at [163, 343] on img at bounding box center [153, 336] width 81 height 81
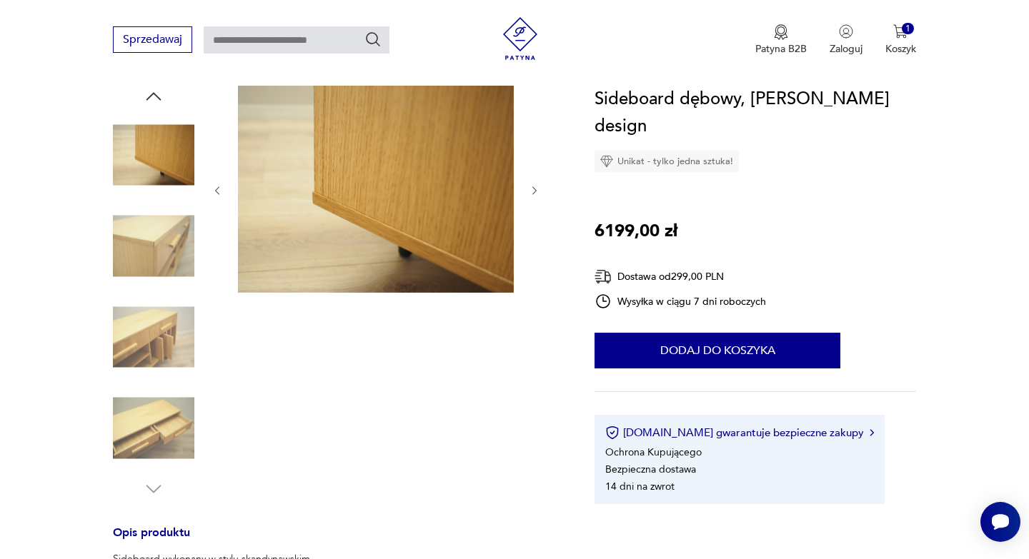
click at [159, 261] on img at bounding box center [153, 246] width 81 height 81
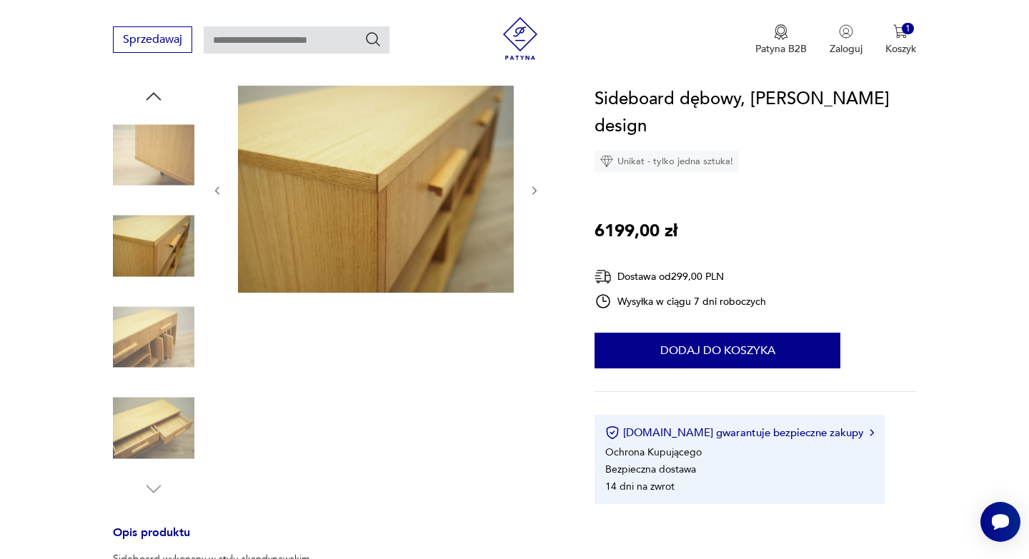
click at [161, 164] on img at bounding box center [153, 154] width 81 height 81
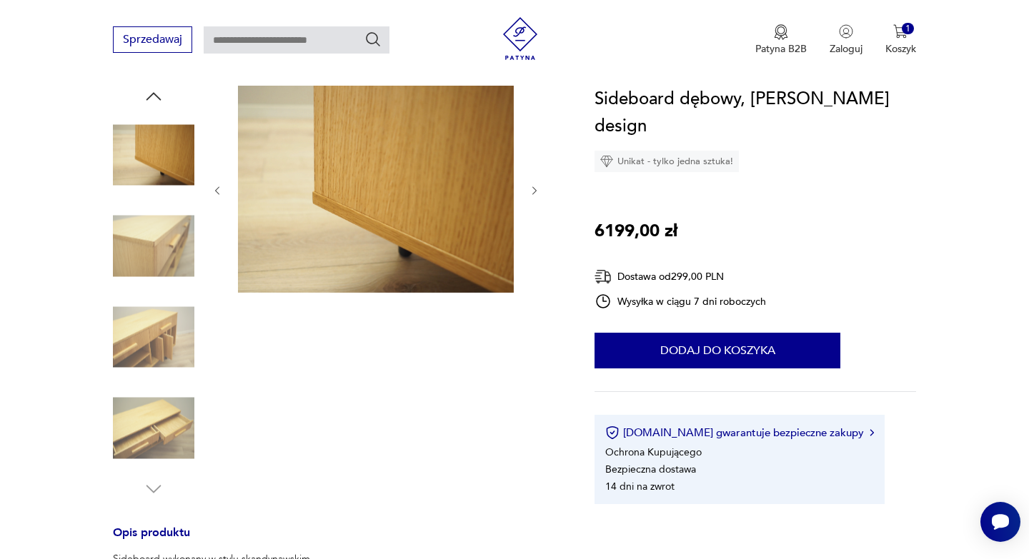
click at [143, 238] on img at bounding box center [153, 246] width 81 height 81
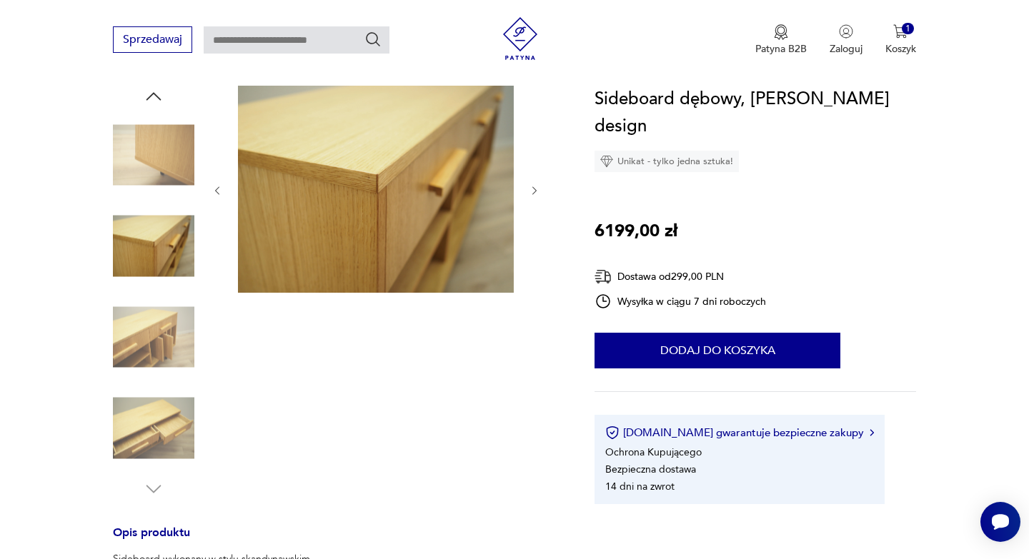
click at [144, 336] on img at bounding box center [153, 336] width 81 height 81
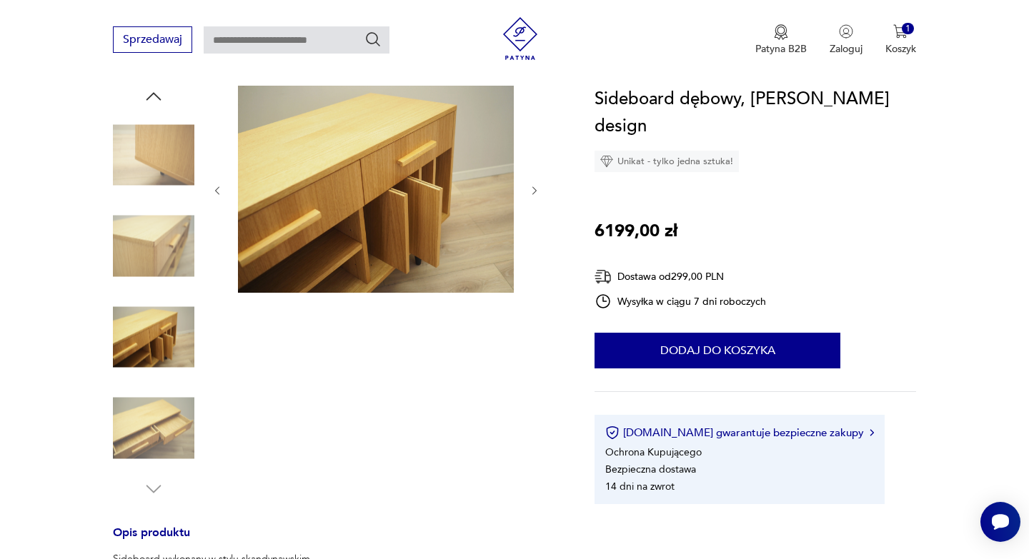
click at [150, 416] on img at bounding box center [153, 428] width 81 height 81
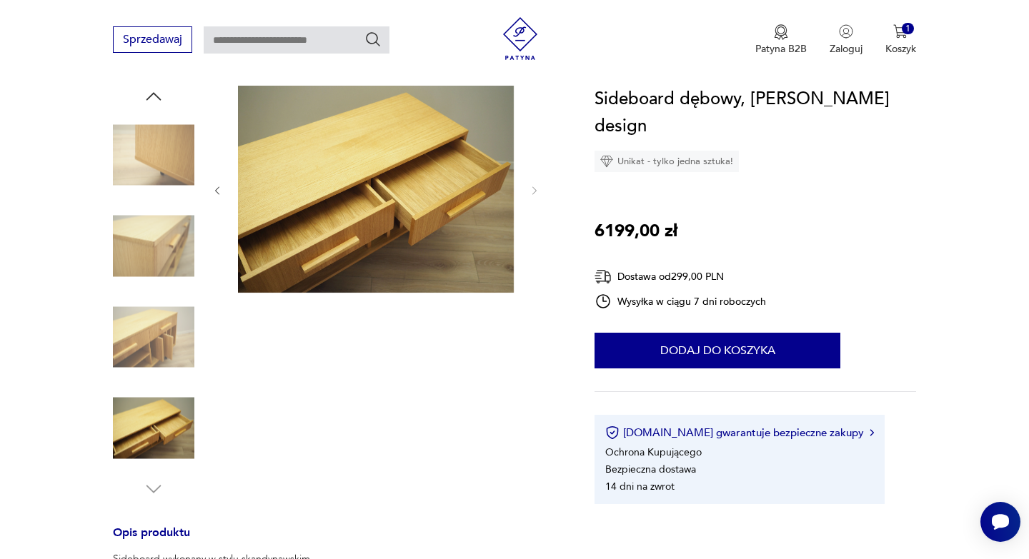
click at [424, 195] on img at bounding box center [376, 189] width 276 height 207
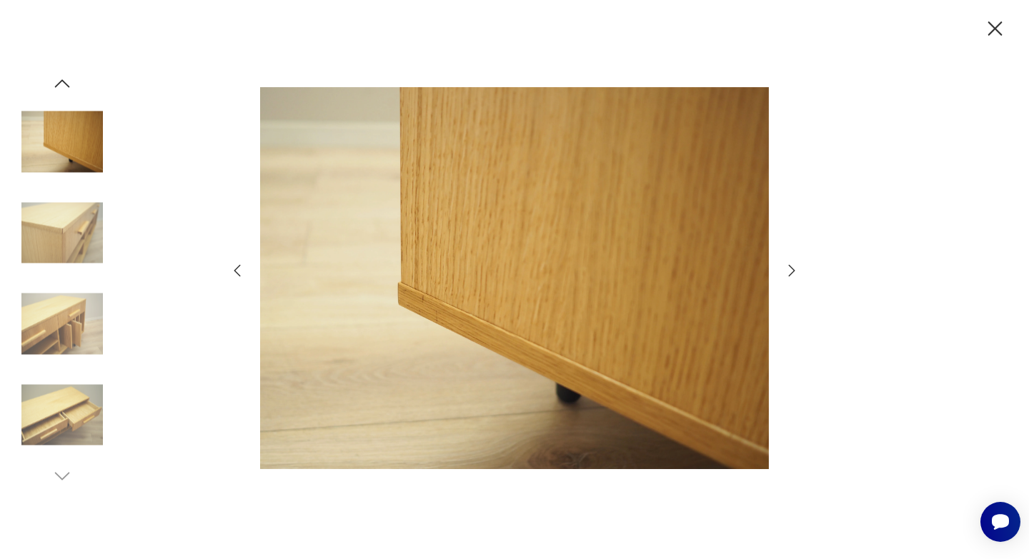
click at [238, 275] on icon "button" at bounding box center [237, 270] width 17 height 17
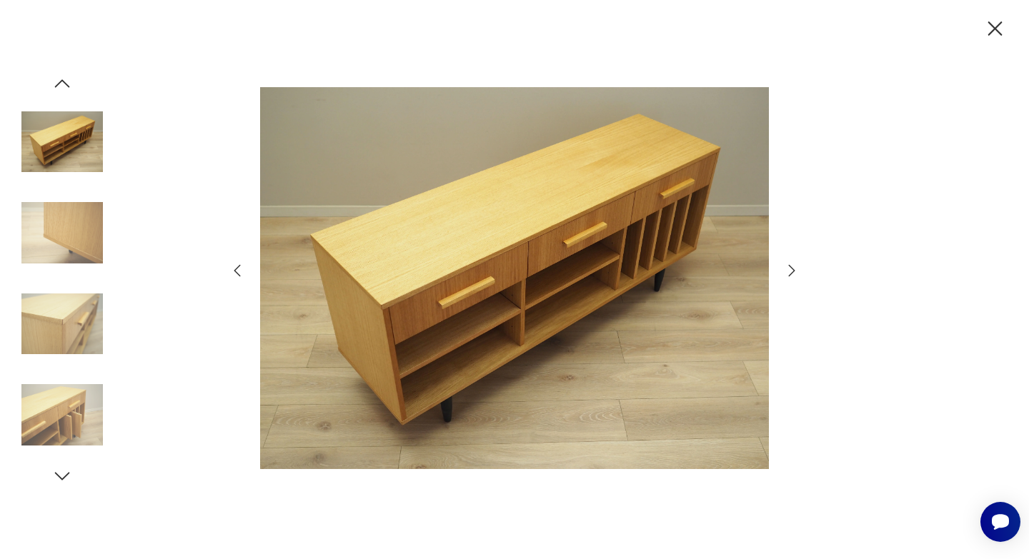
click at [238, 275] on icon "button" at bounding box center [237, 270] width 17 height 17
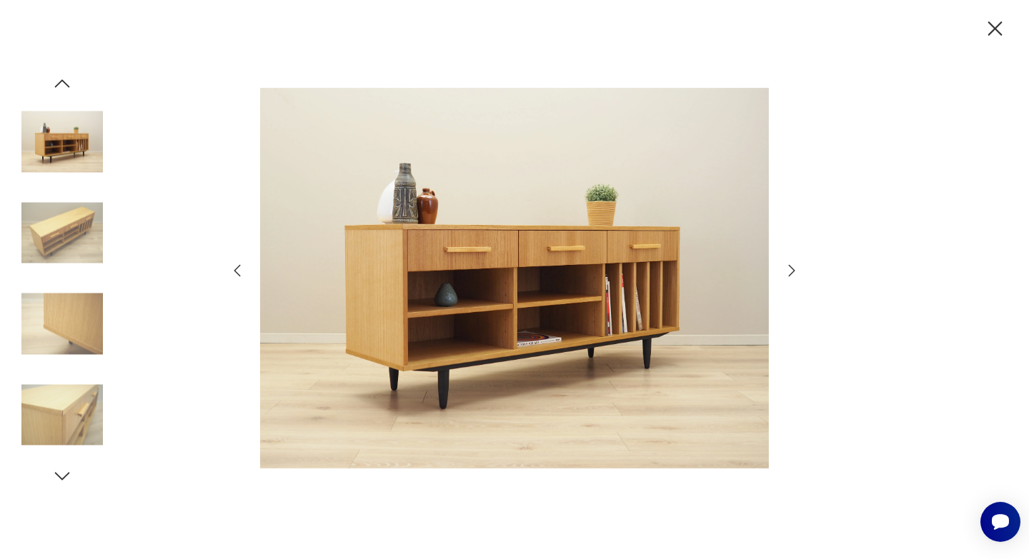
click at [238, 275] on icon "button" at bounding box center [237, 270] width 17 height 17
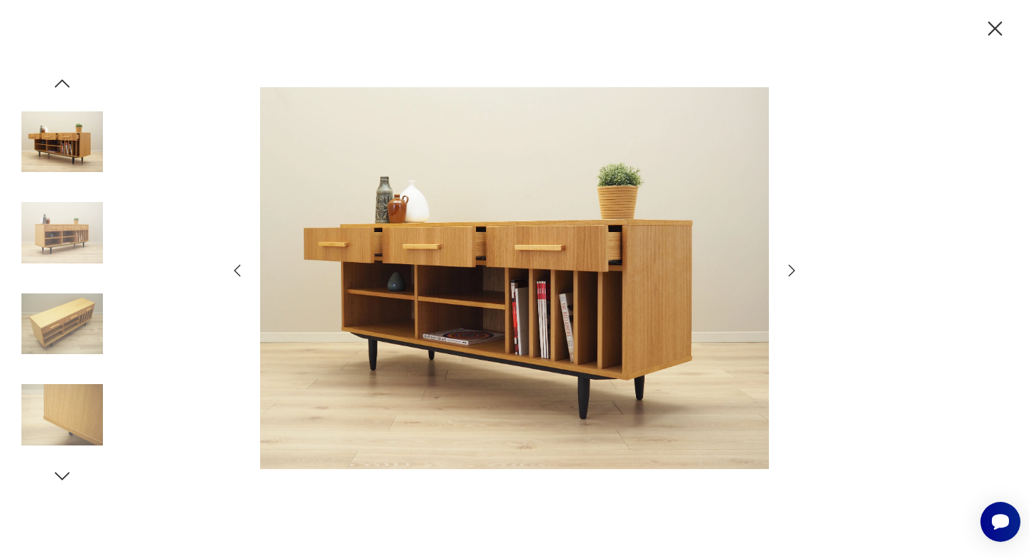
click at [998, 31] on icon "button" at bounding box center [995, 28] width 14 height 14
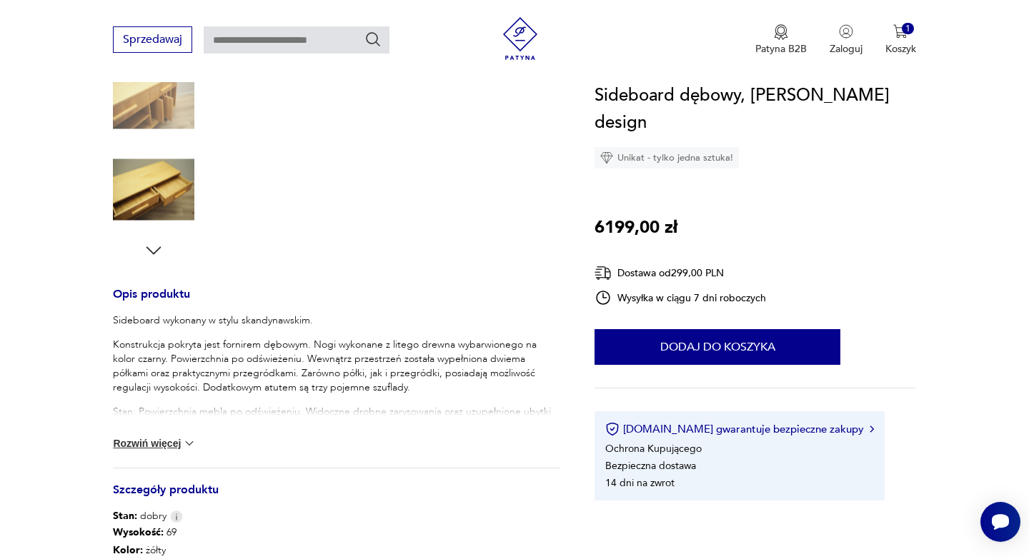
scroll to position [416, 0]
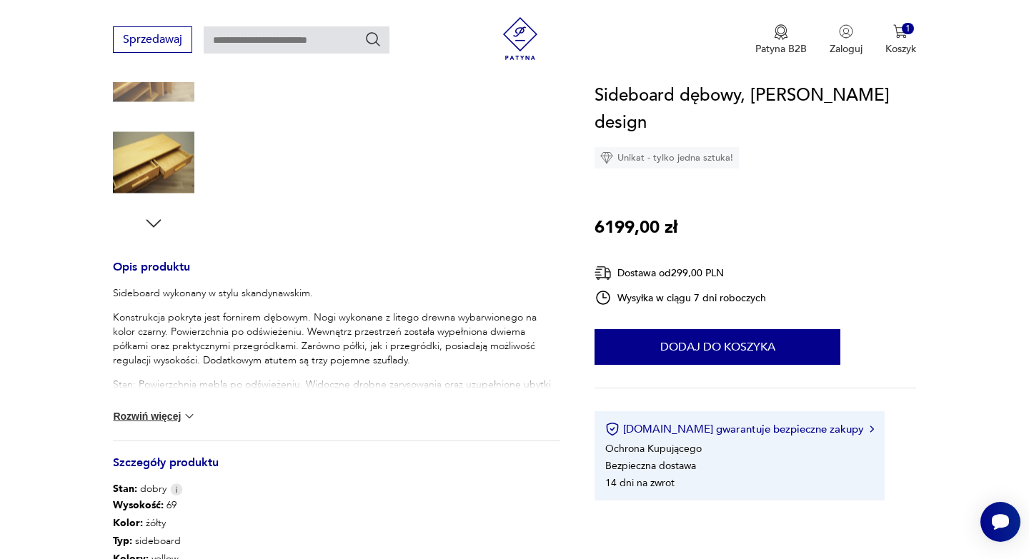
click at [189, 417] on img at bounding box center [189, 416] width 14 height 14
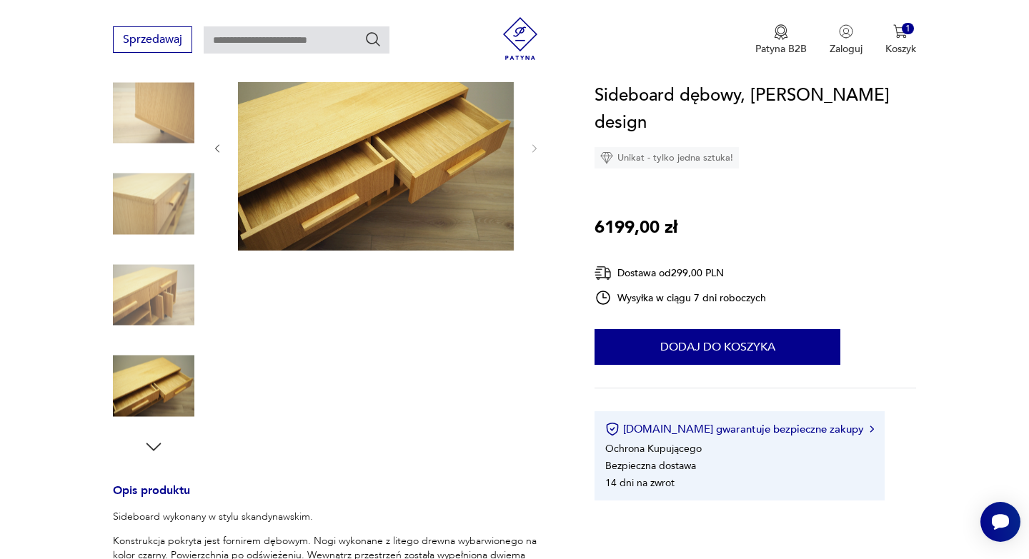
scroll to position [0, 0]
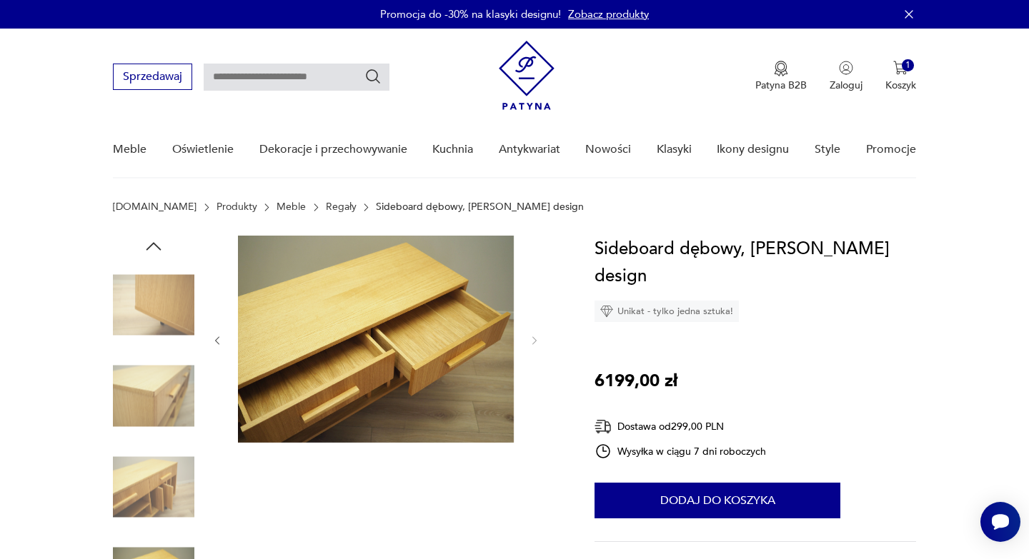
type input "**********"
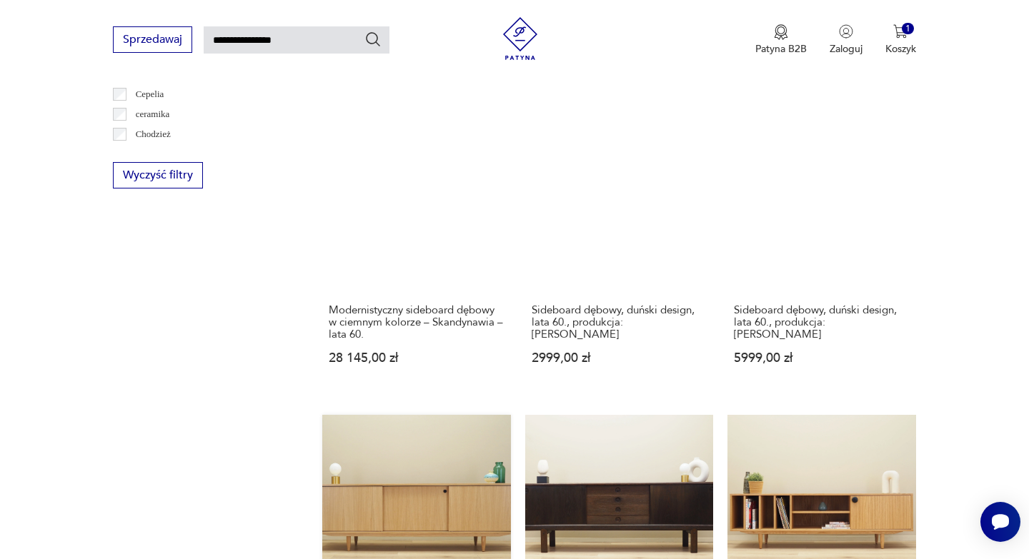
scroll to position [667, 0]
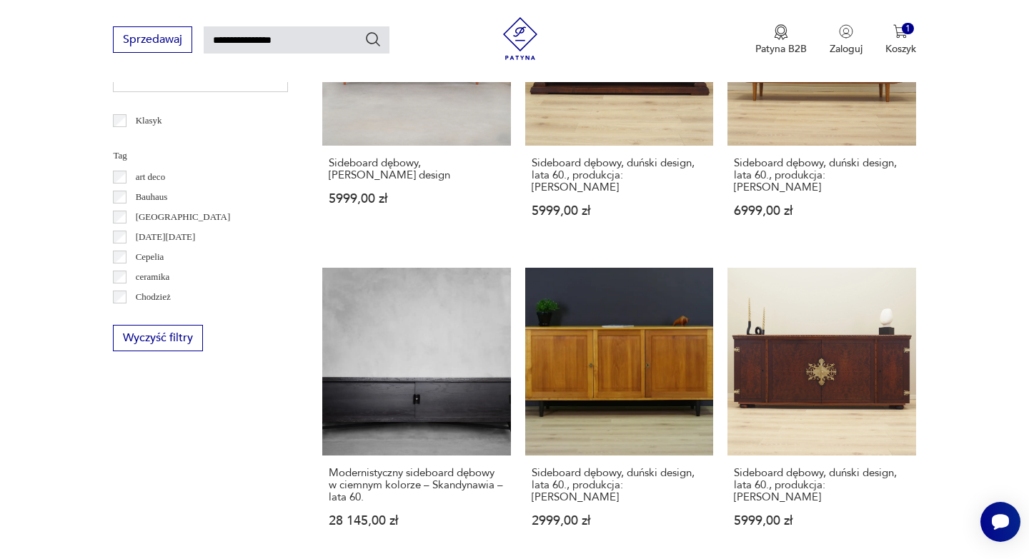
click at [317, 39] on input "**********" at bounding box center [297, 39] width 186 height 27
type input "*"
type input "*******"
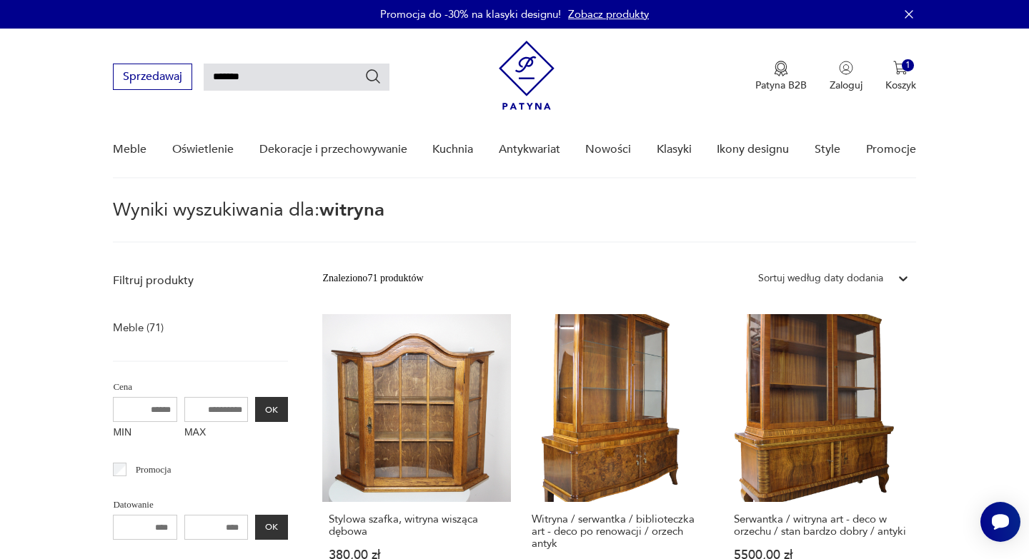
click at [294, 80] on input "*******" at bounding box center [297, 77] width 186 height 27
type input "**********"
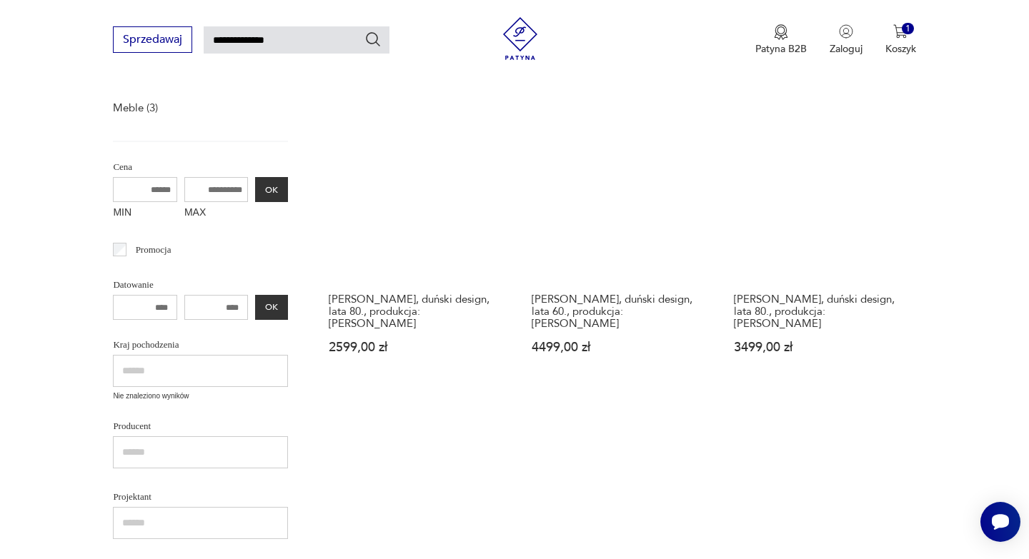
scroll to position [207, 0]
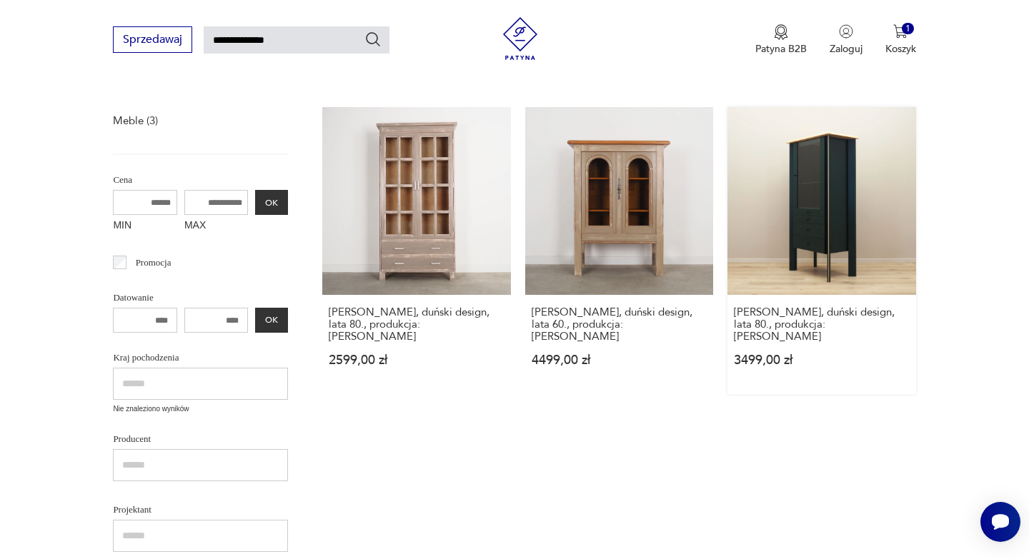
click at [829, 214] on link "Witryna dębowa, duński design, lata 80., produkcja: Dania 3499,00 zł" at bounding box center [821, 250] width 188 height 287
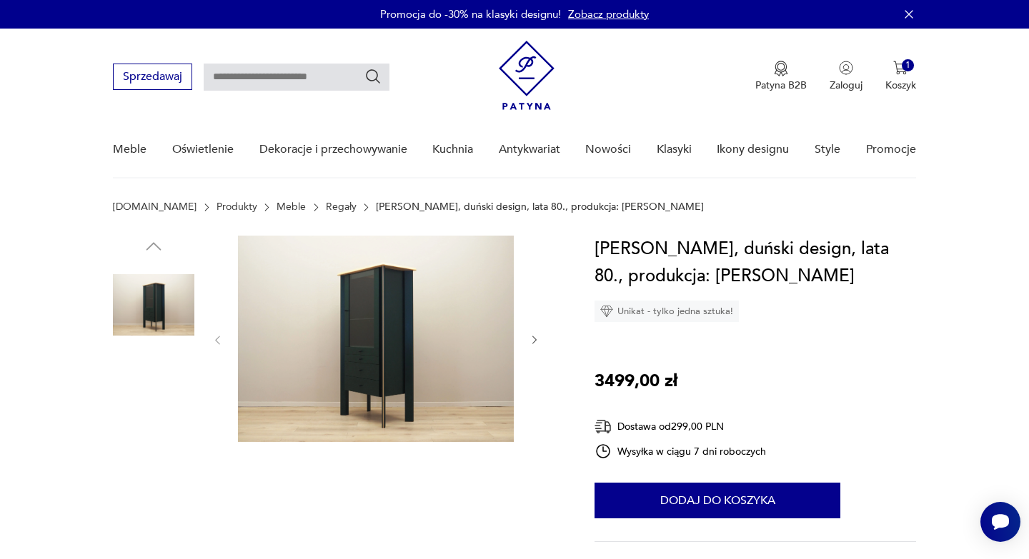
click at [332, 336] on img at bounding box center [376, 339] width 276 height 206
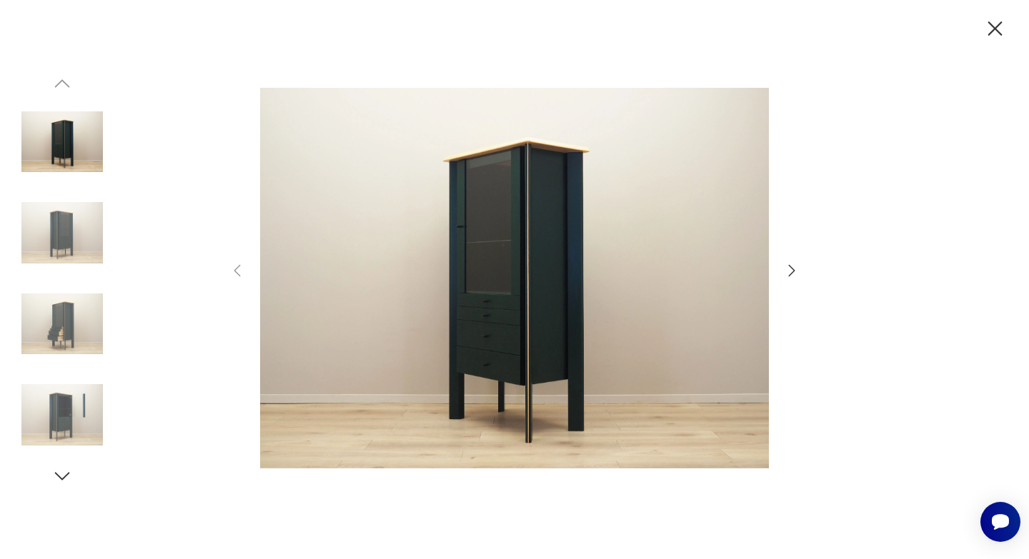
click at [791, 273] on icon "button" at bounding box center [792, 270] width 6 height 11
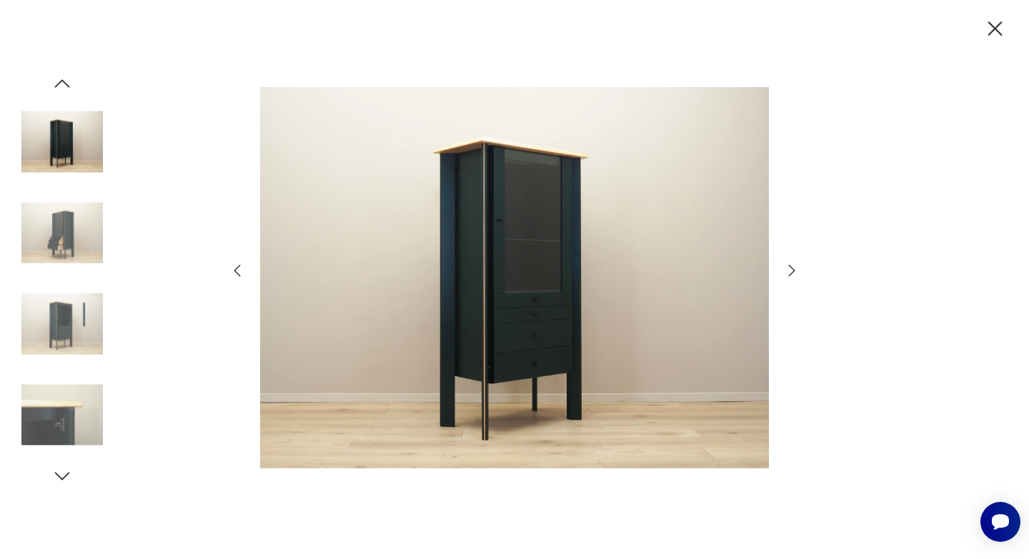
click at [791, 273] on icon "button" at bounding box center [792, 270] width 6 height 11
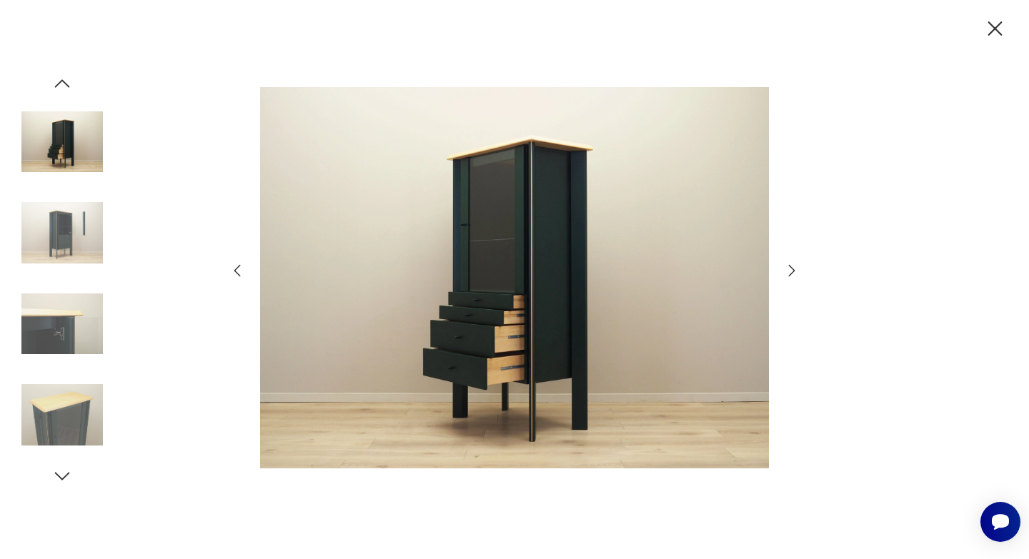
click at [791, 273] on icon "button" at bounding box center [792, 270] width 6 height 11
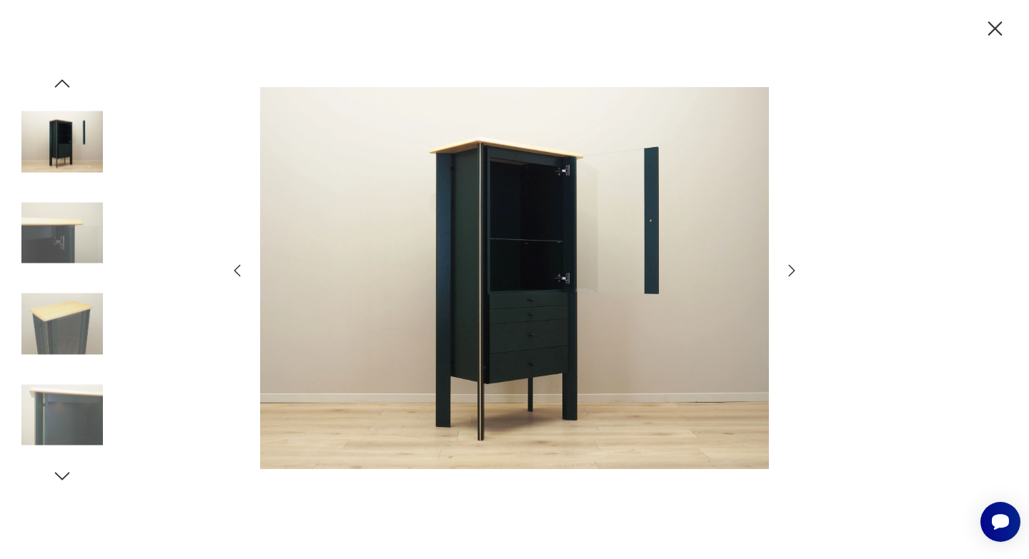
click at [791, 273] on icon "button" at bounding box center [792, 270] width 6 height 11
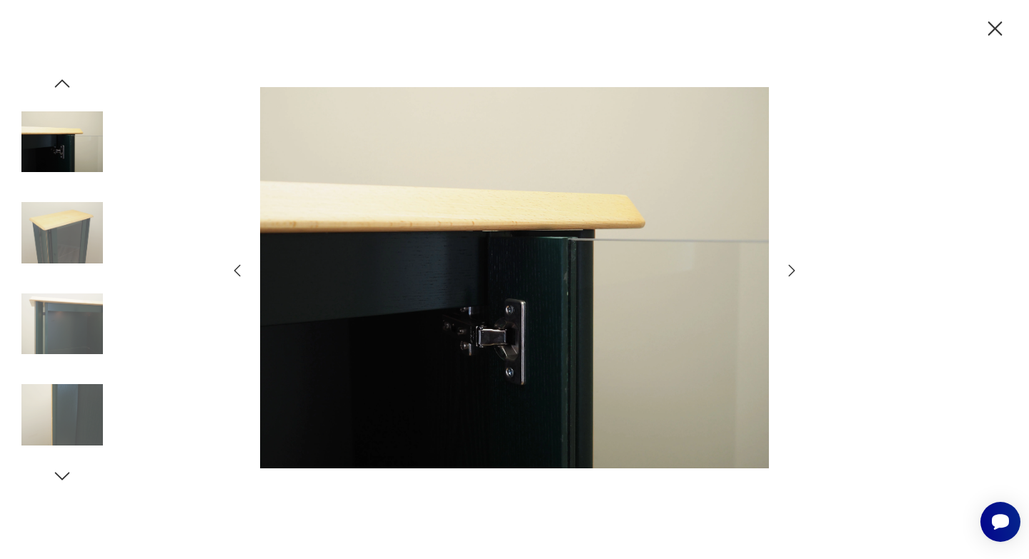
click at [791, 273] on icon "button" at bounding box center [792, 270] width 6 height 11
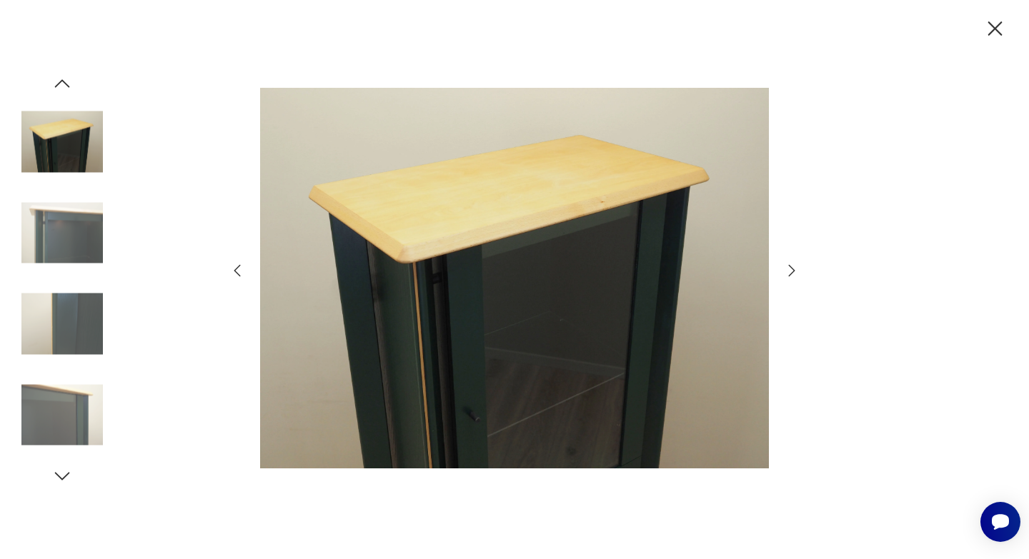
click at [791, 273] on icon "button" at bounding box center [792, 270] width 6 height 11
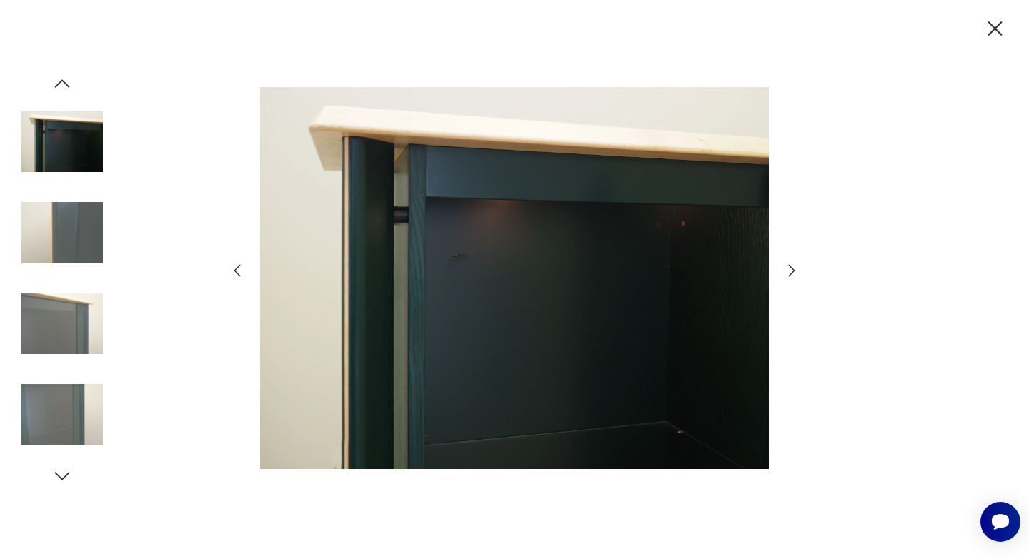
click at [791, 273] on icon "button" at bounding box center [792, 270] width 6 height 11
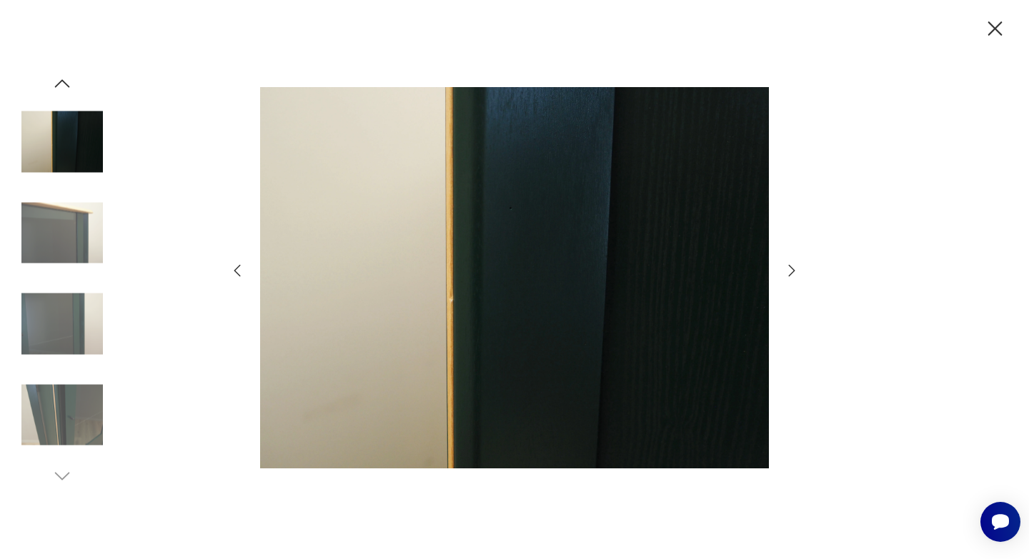
click at [992, 36] on icon "button" at bounding box center [994, 28] width 25 height 25
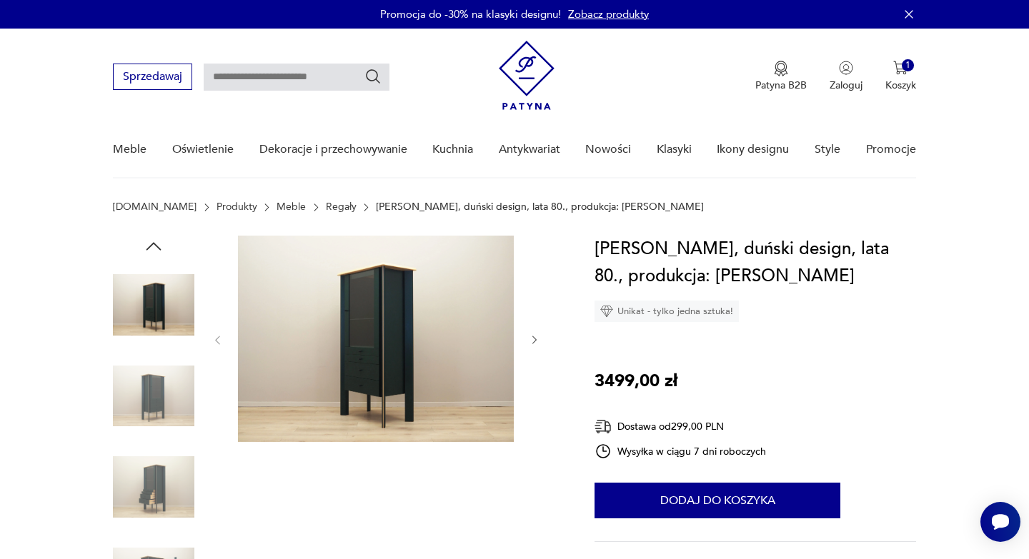
click at [234, 76] on input "text" at bounding box center [297, 77] width 186 height 27
type input "*******"
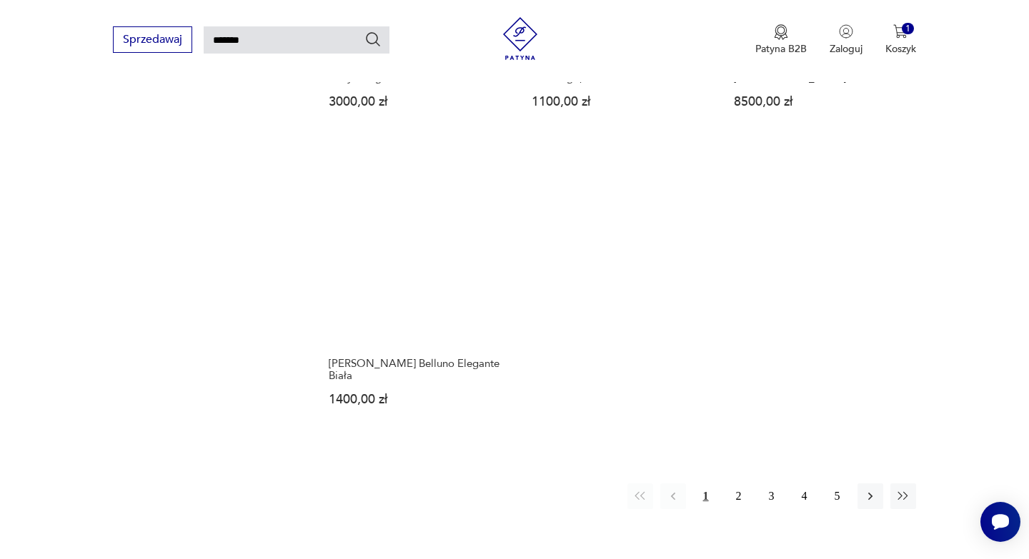
scroll to position [1689, 0]
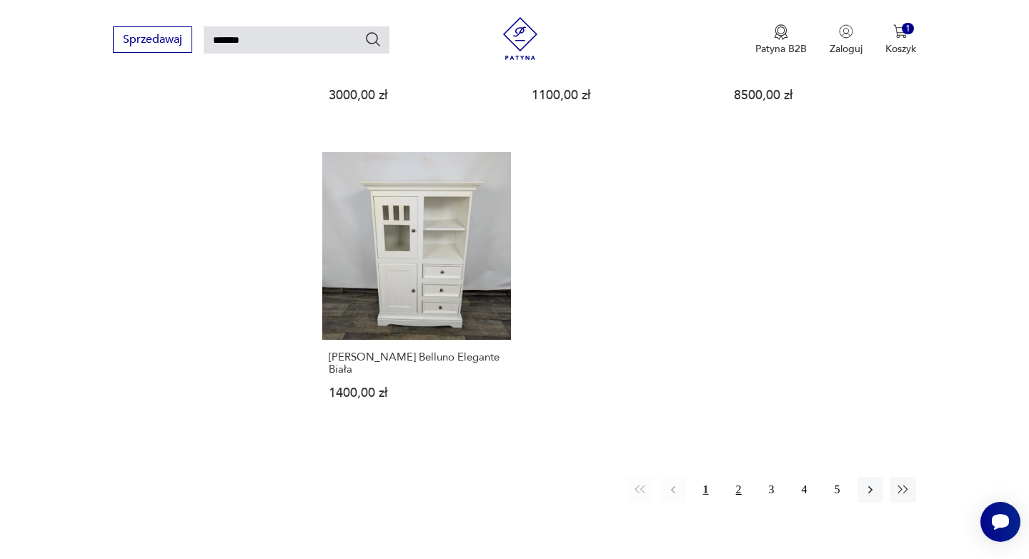
click at [735, 479] on button "2" at bounding box center [739, 490] width 26 height 26
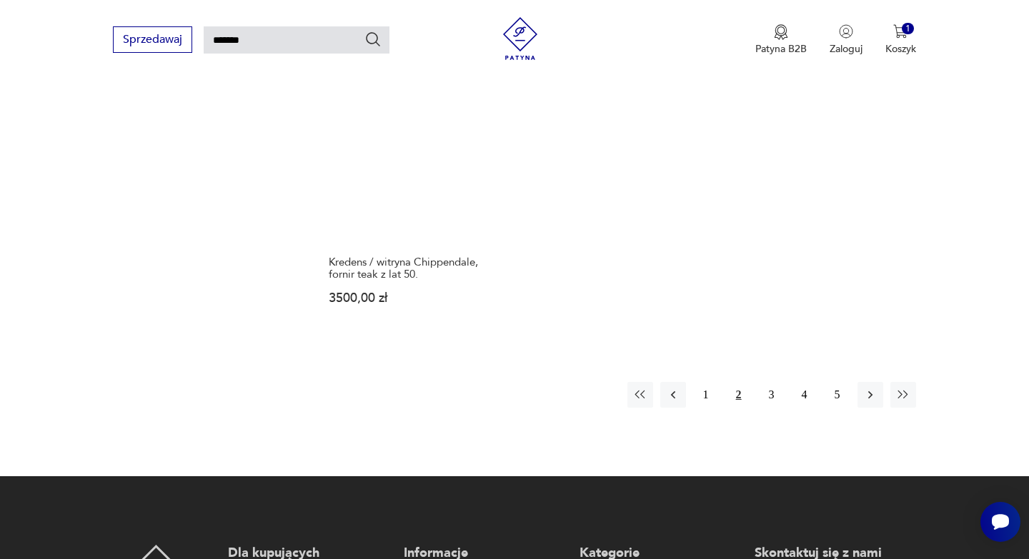
scroll to position [1766, 0]
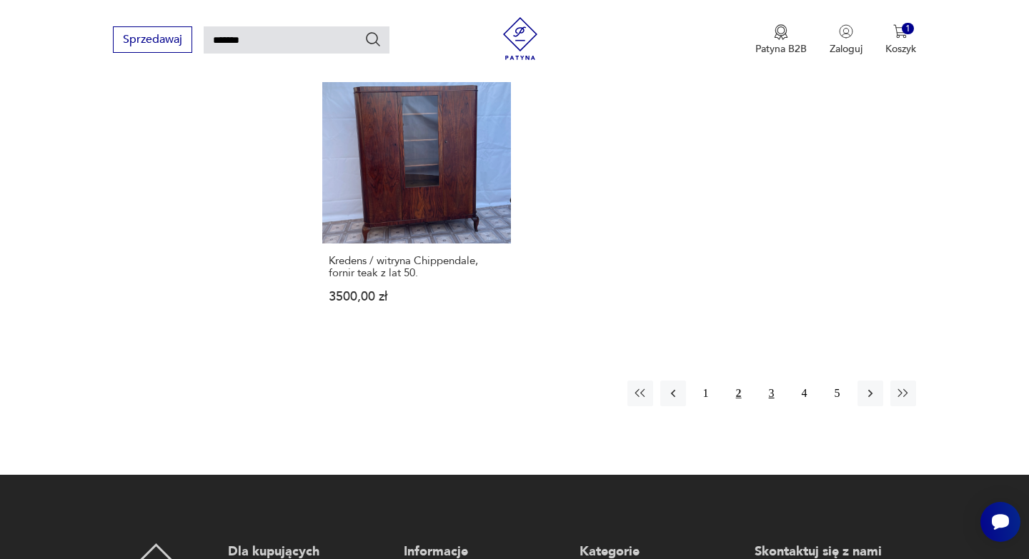
click at [769, 397] on button "3" at bounding box center [772, 394] width 26 height 26
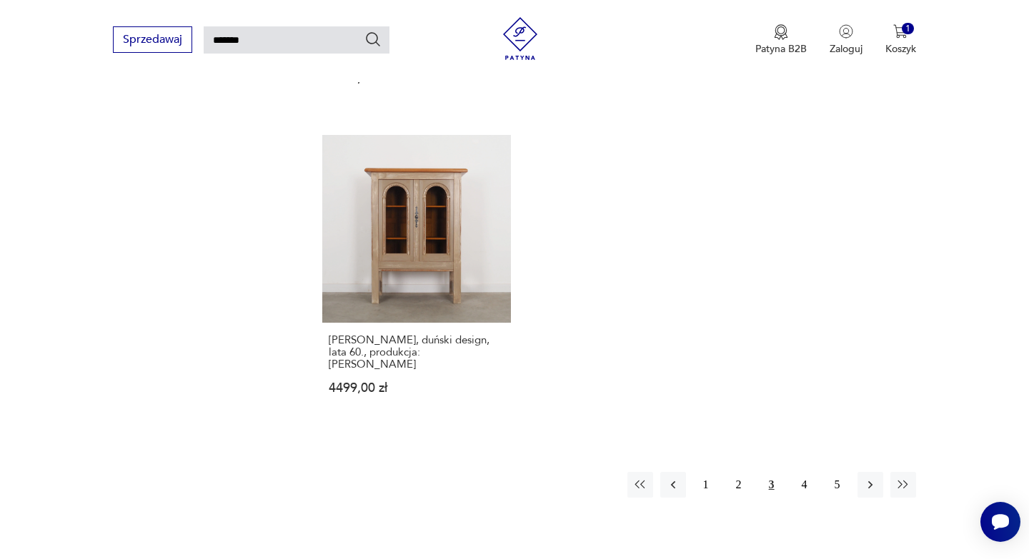
scroll to position [1754, 0]
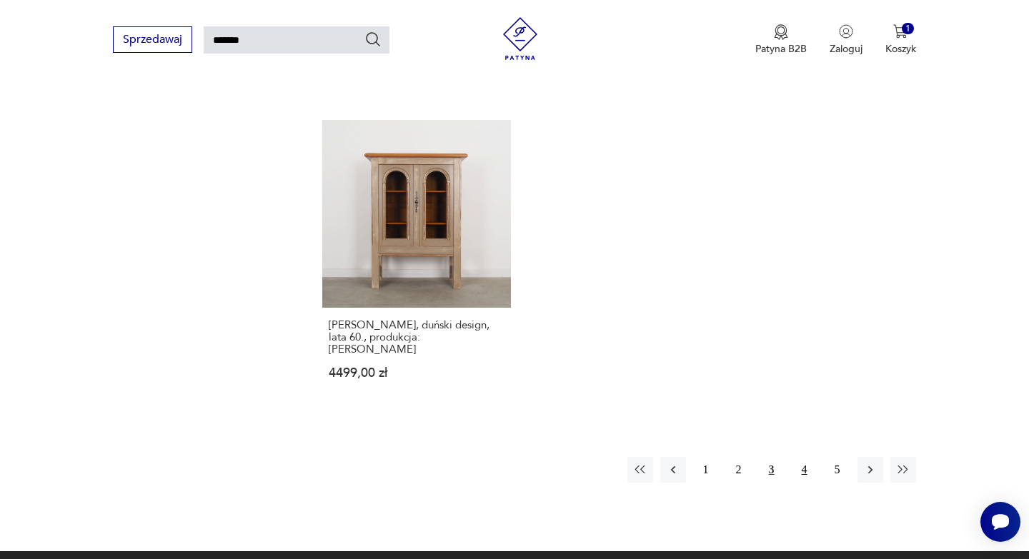
click at [804, 457] on button "4" at bounding box center [804, 470] width 26 height 26
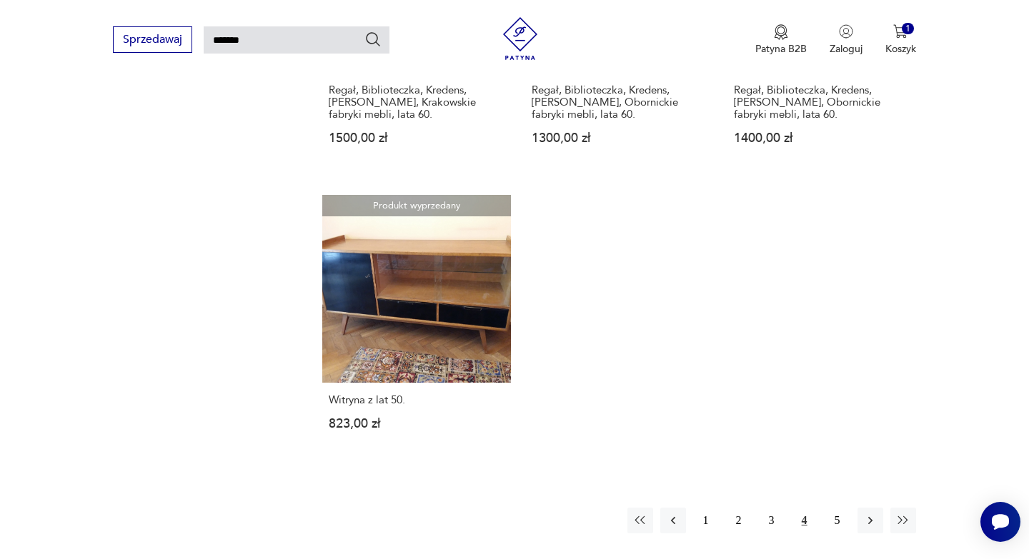
scroll to position [1649, 0]
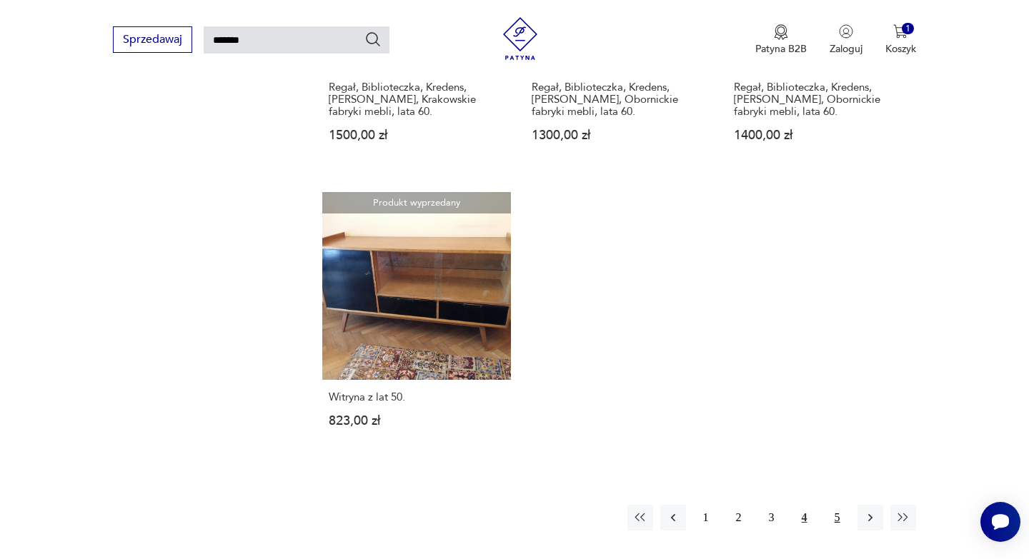
click at [838, 505] on button "5" at bounding box center [837, 518] width 26 height 26
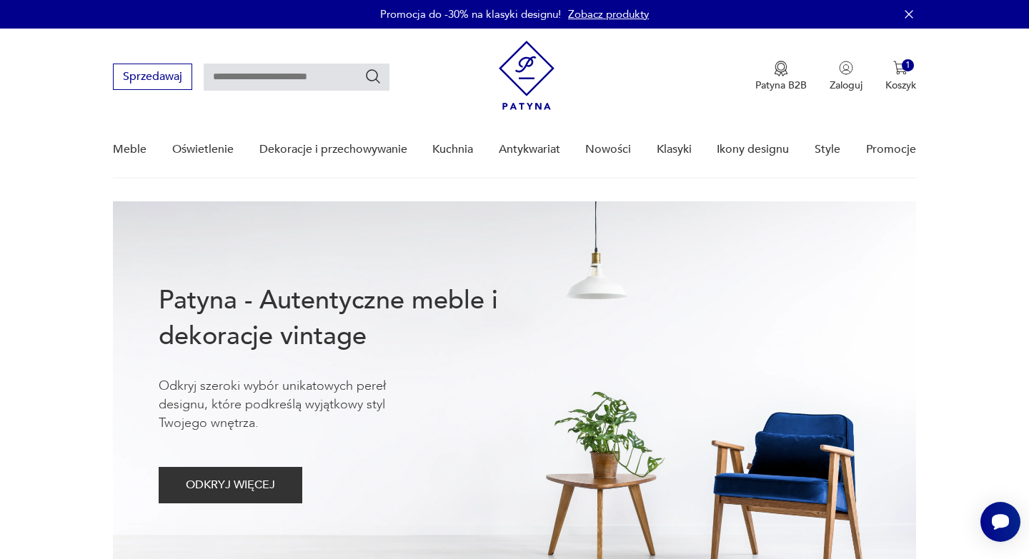
click at [235, 84] on input "text" at bounding box center [297, 77] width 186 height 27
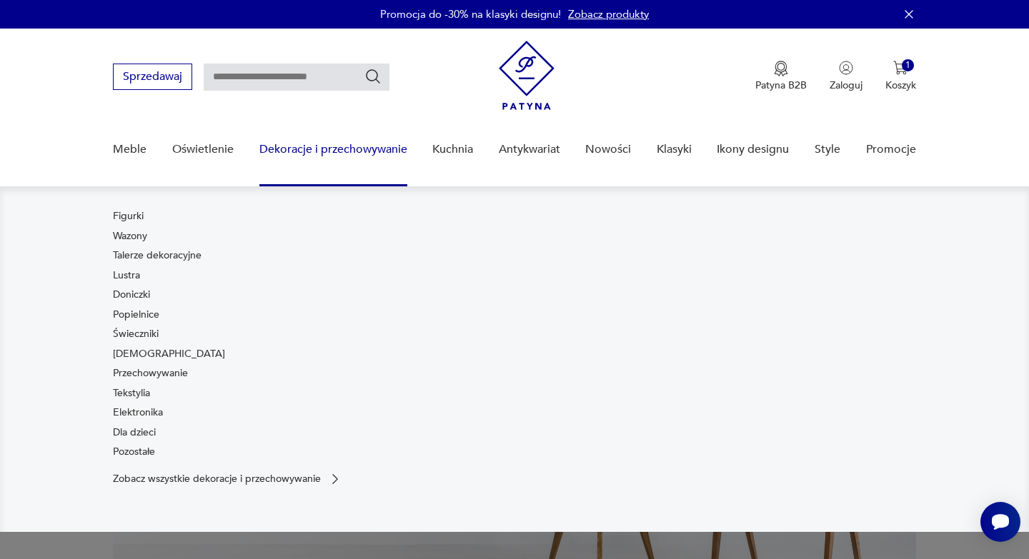
type input "**********"
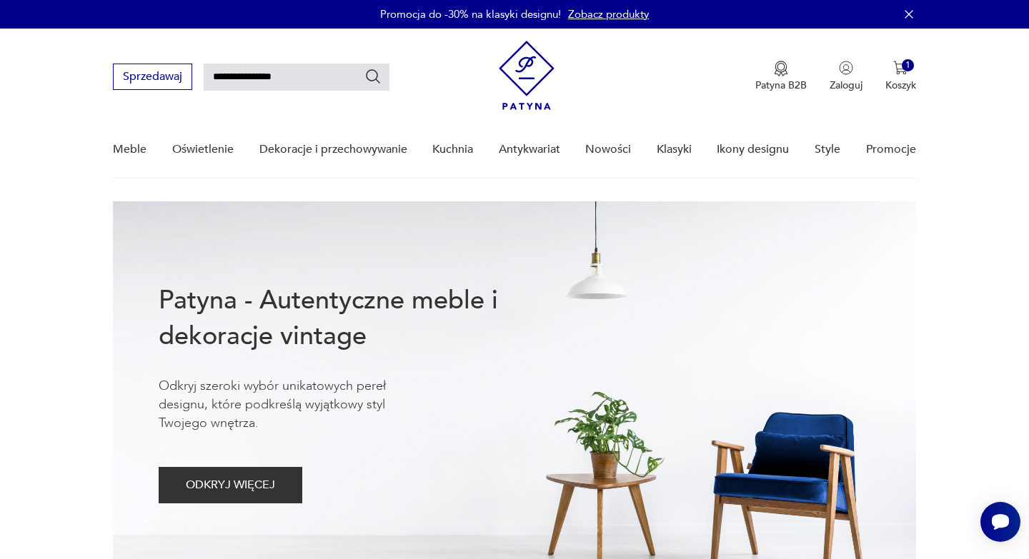
click at [375, 76] on icon "Szukaj" at bounding box center [372, 76] width 17 height 17
type input "**********"
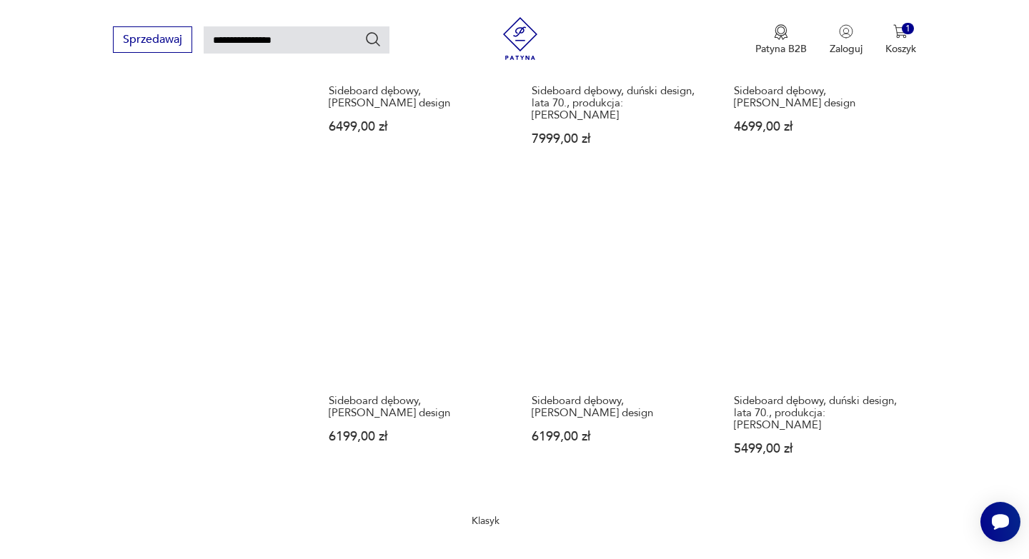
scroll to position [1358, 0]
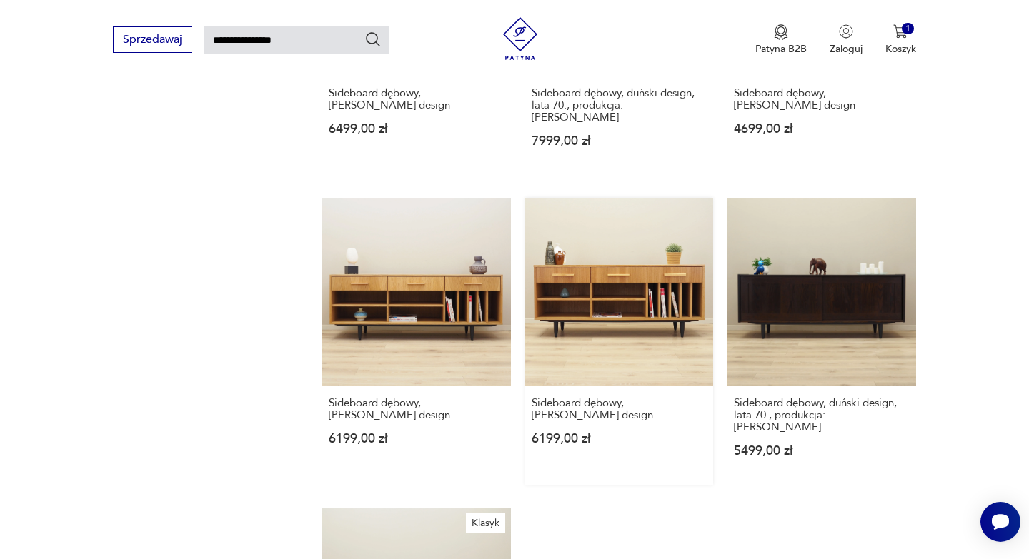
click at [581, 265] on link "Sideboard dębowy, [PERSON_NAME] design 6199,00 zł" at bounding box center [619, 341] width 188 height 287
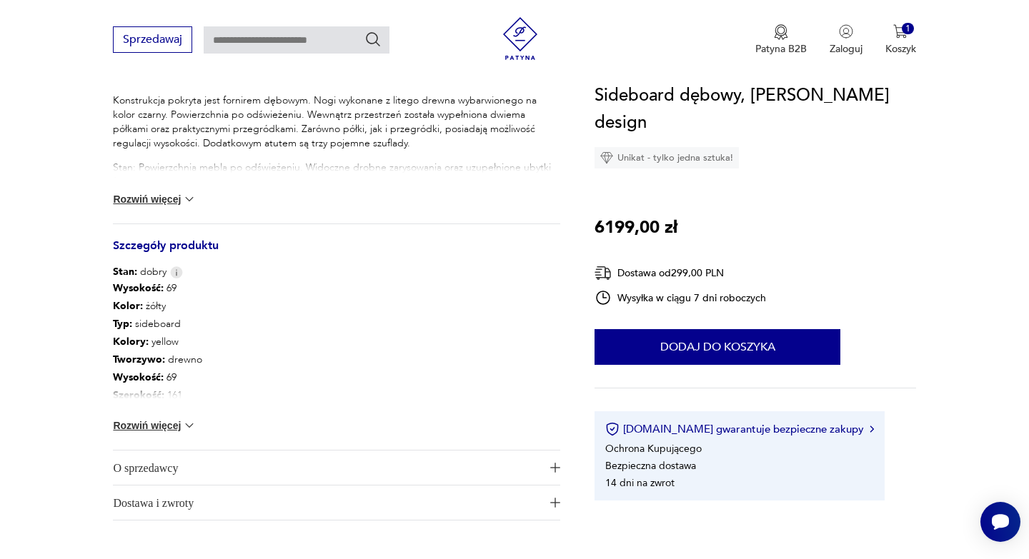
scroll to position [635, 0]
click at [188, 424] on img at bounding box center [189, 423] width 14 height 14
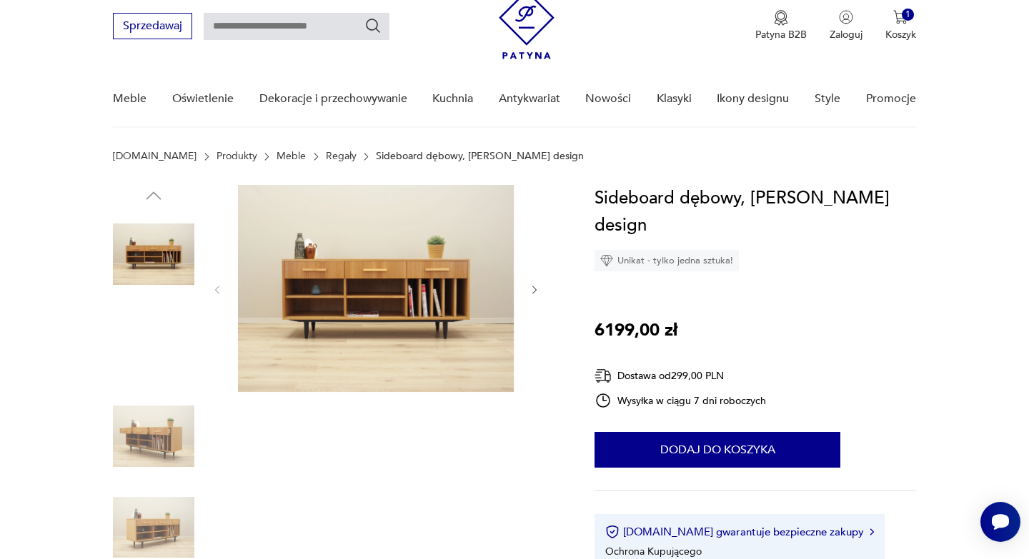
scroll to position [23, 0]
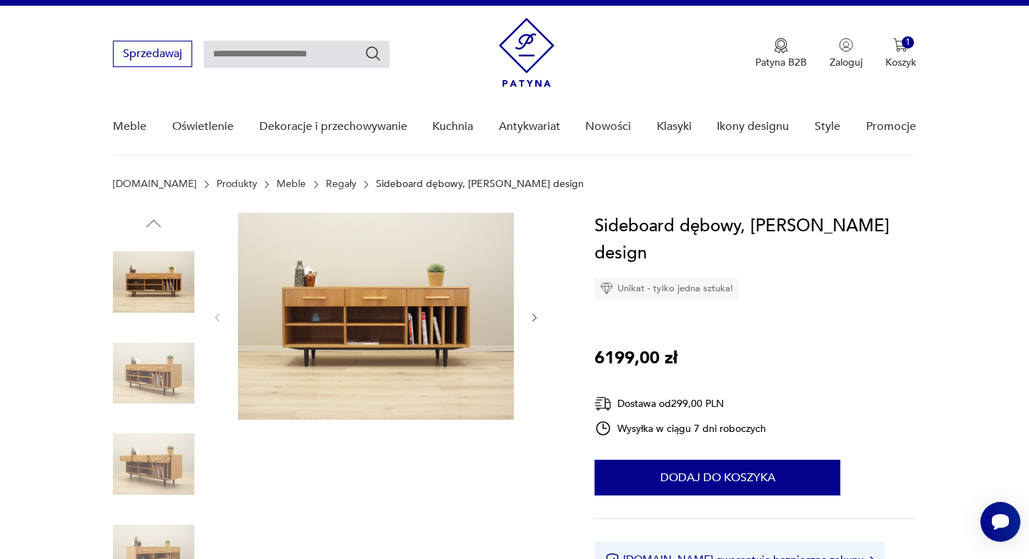
click at [357, 325] on img at bounding box center [376, 316] width 276 height 207
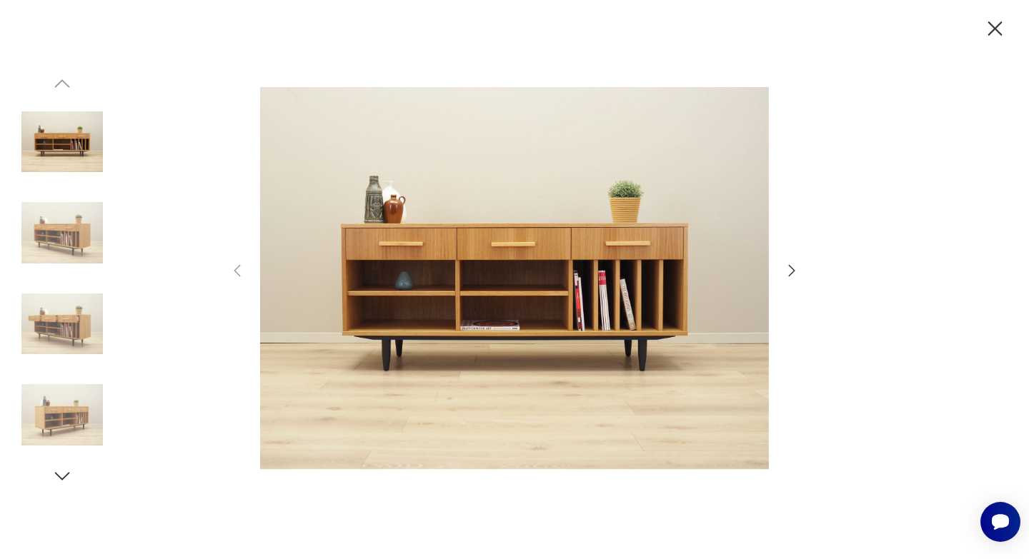
click at [505, 251] on img at bounding box center [514, 277] width 509 height 447
click at [54, 324] on img at bounding box center [61, 324] width 81 height 81
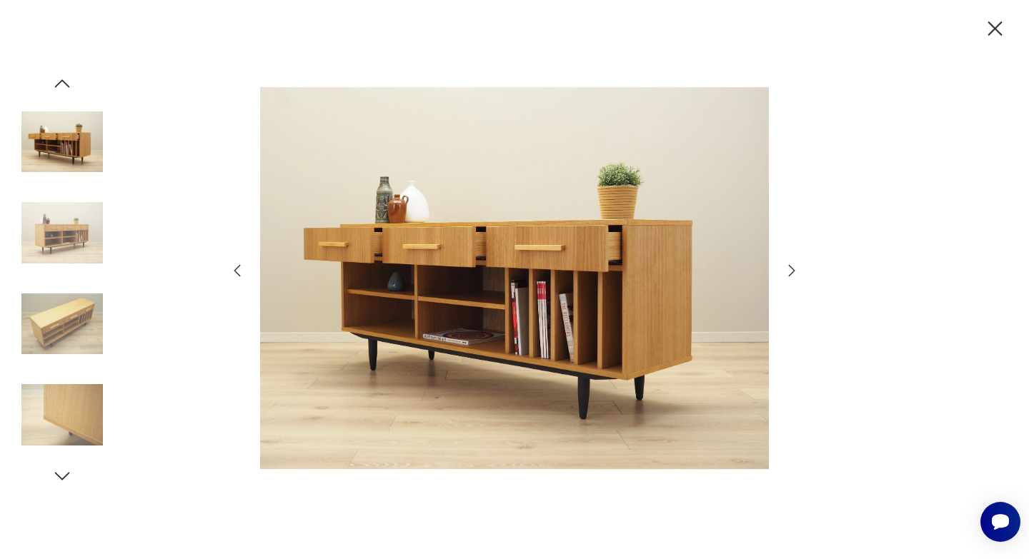
click at [69, 404] on img at bounding box center [61, 414] width 81 height 81
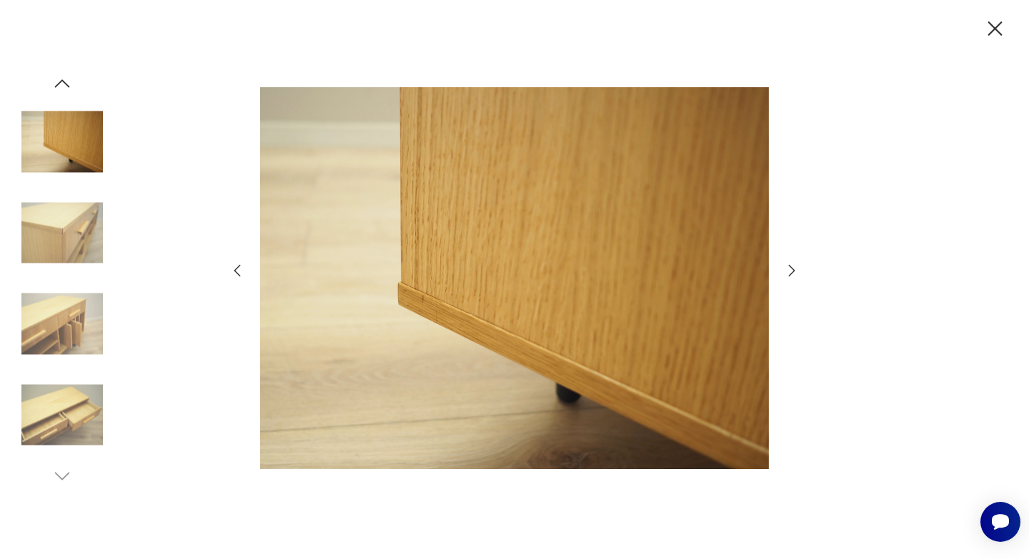
click at [59, 152] on img at bounding box center [61, 141] width 81 height 81
click at [67, 409] on img at bounding box center [61, 414] width 81 height 81
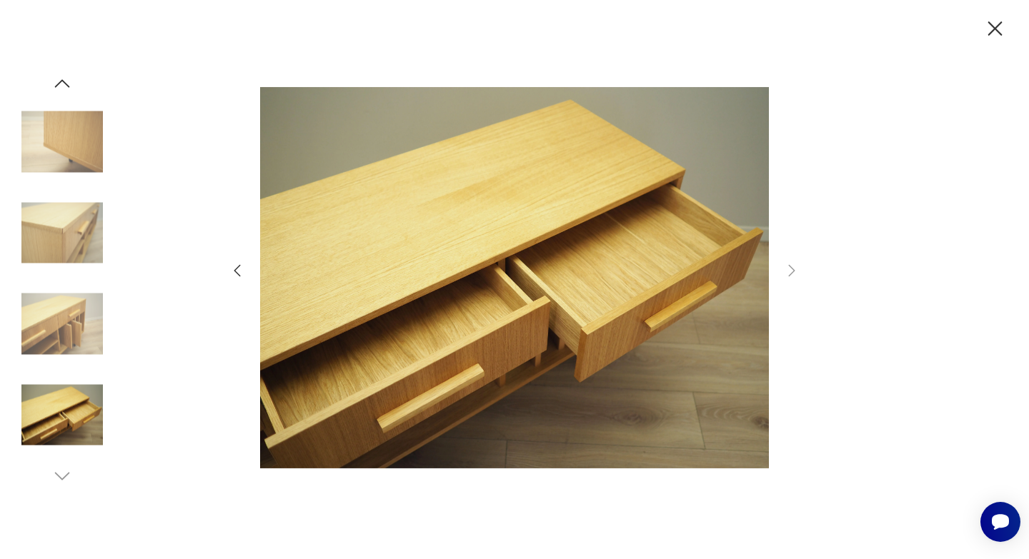
click at [995, 28] on icon "button" at bounding box center [995, 28] width 14 height 14
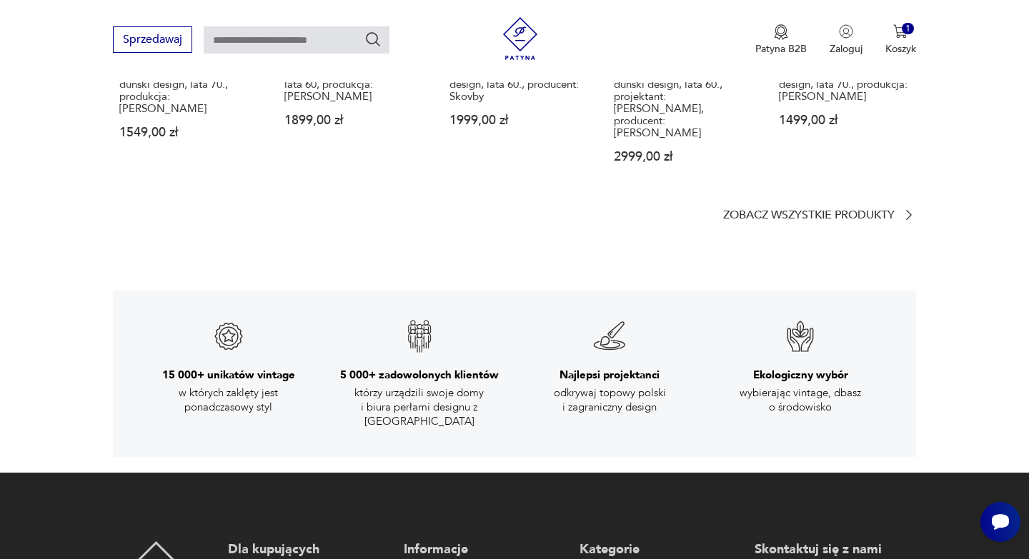
scroll to position [2254, 0]
